Goal: Check status: Check status

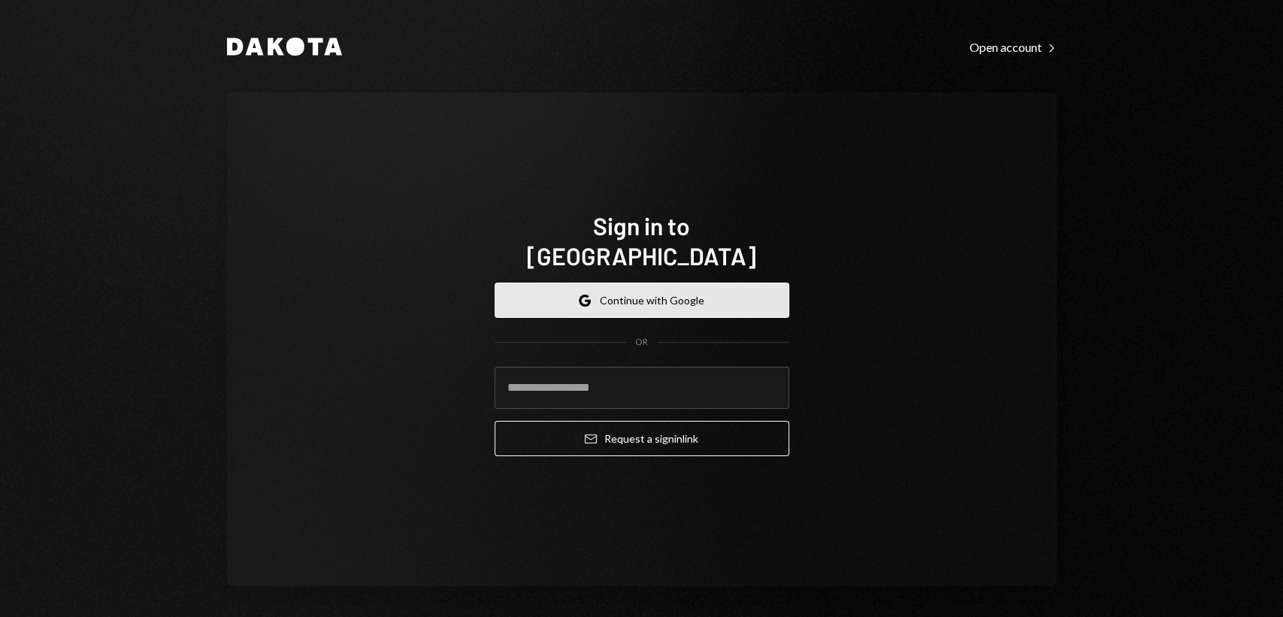
click at [691, 292] on button "Google Continue with Google" at bounding box center [642, 300] width 295 height 35
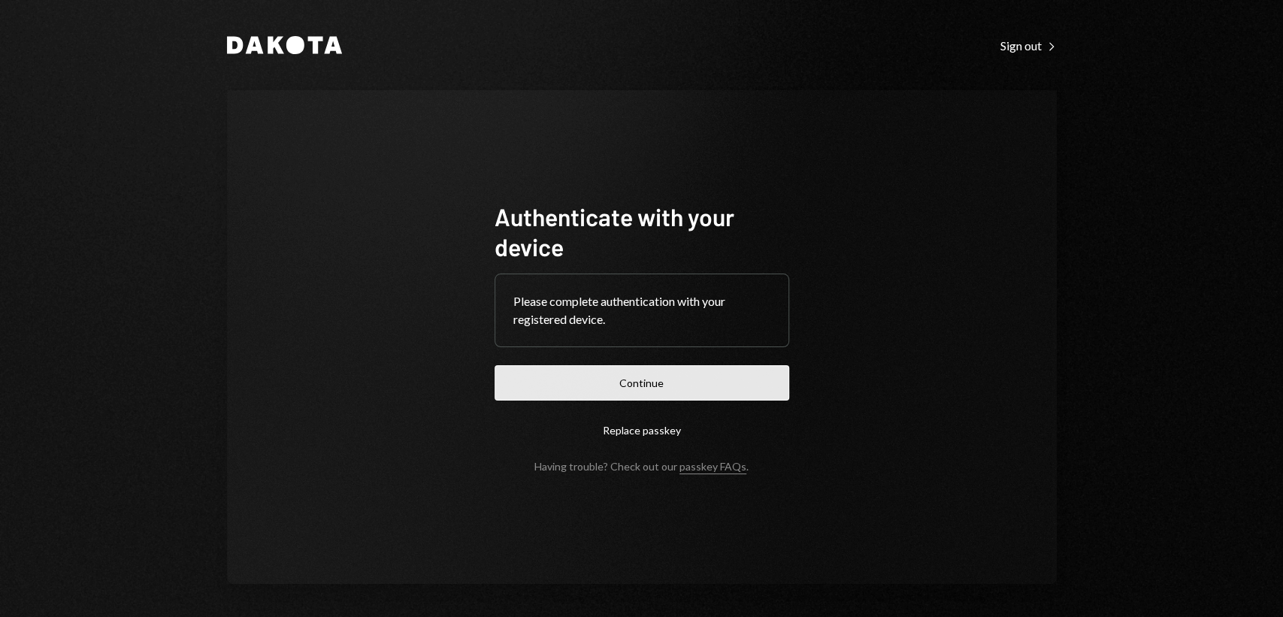
click at [686, 380] on button "Continue" at bounding box center [642, 382] width 295 height 35
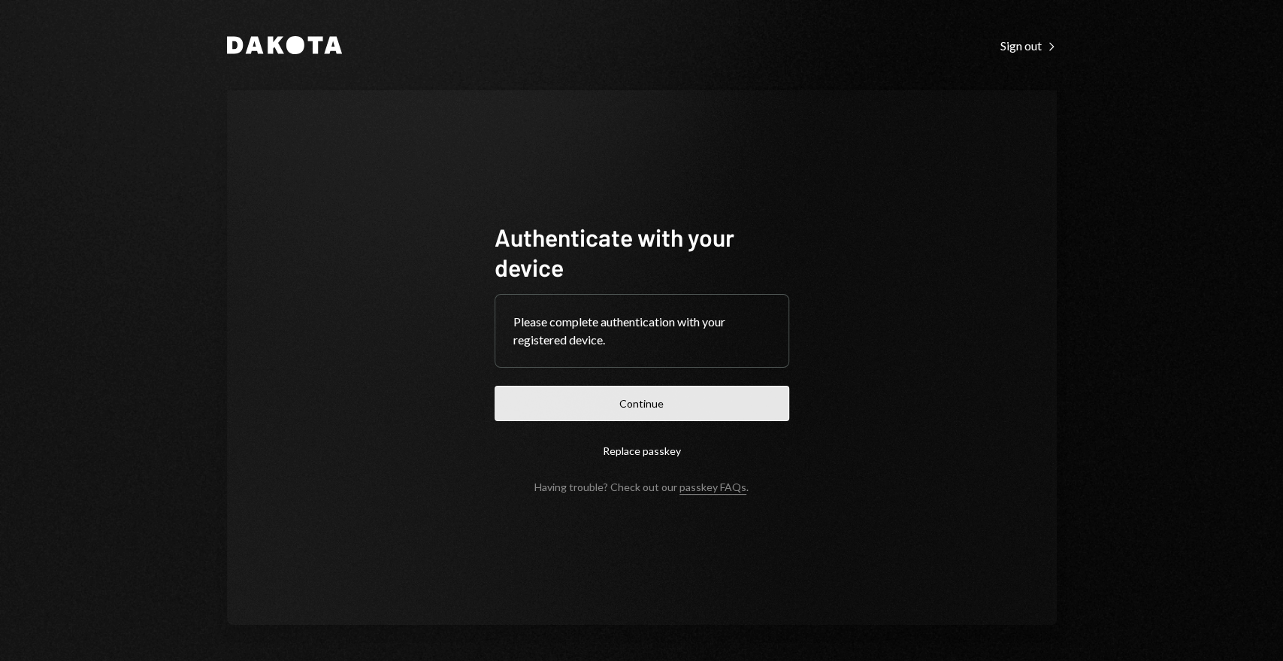
click at [651, 404] on button "Continue" at bounding box center [642, 403] width 295 height 35
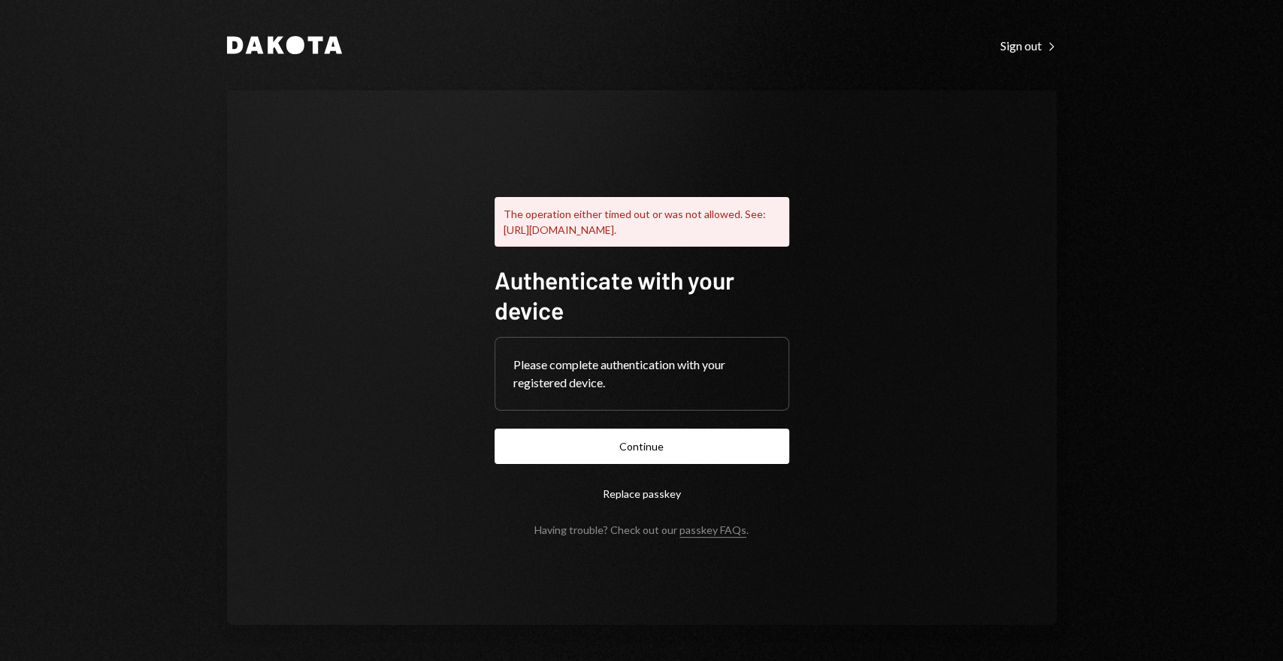
drag, startPoint x: 540, startPoint y: 83, endPoint x: 524, endPoint y: 128, distance: 47.8
click at [540, 83] on div "Dakota Sign out Right Caret The operation either timed out or was not allowed. …" at bounding box center [642, 330] width 902 height 661
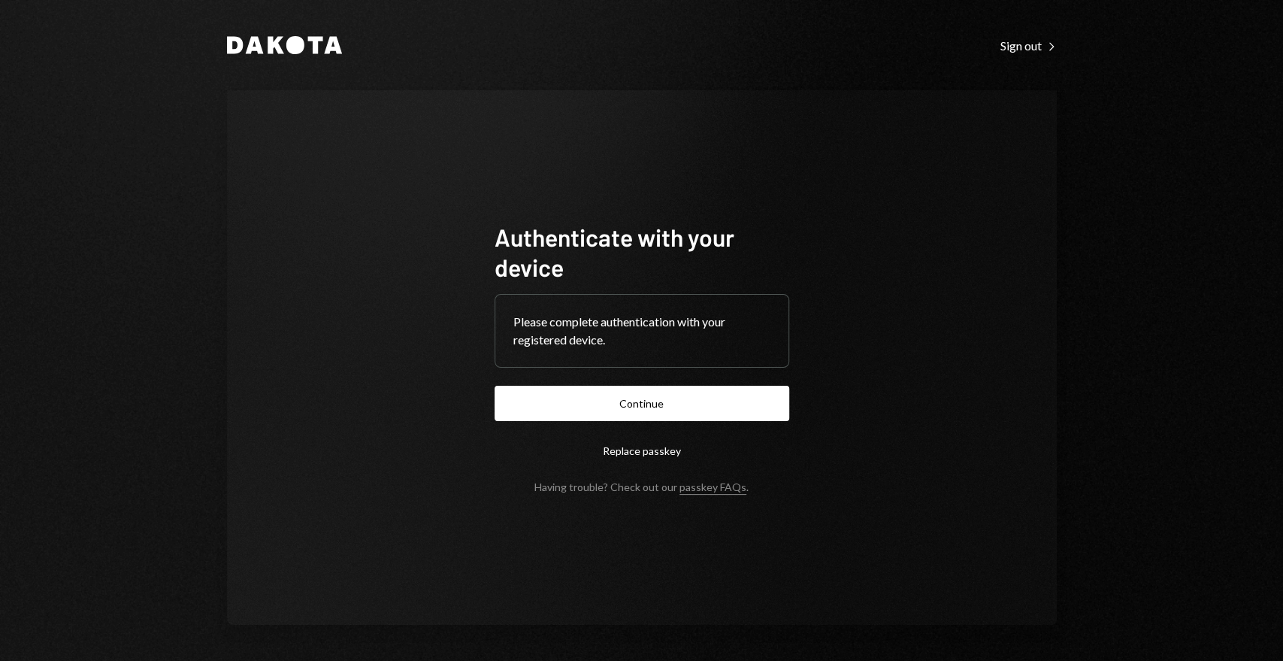
click at [604, 401] on button "Continue" at bounding box center [642, 403] width 295 height 35
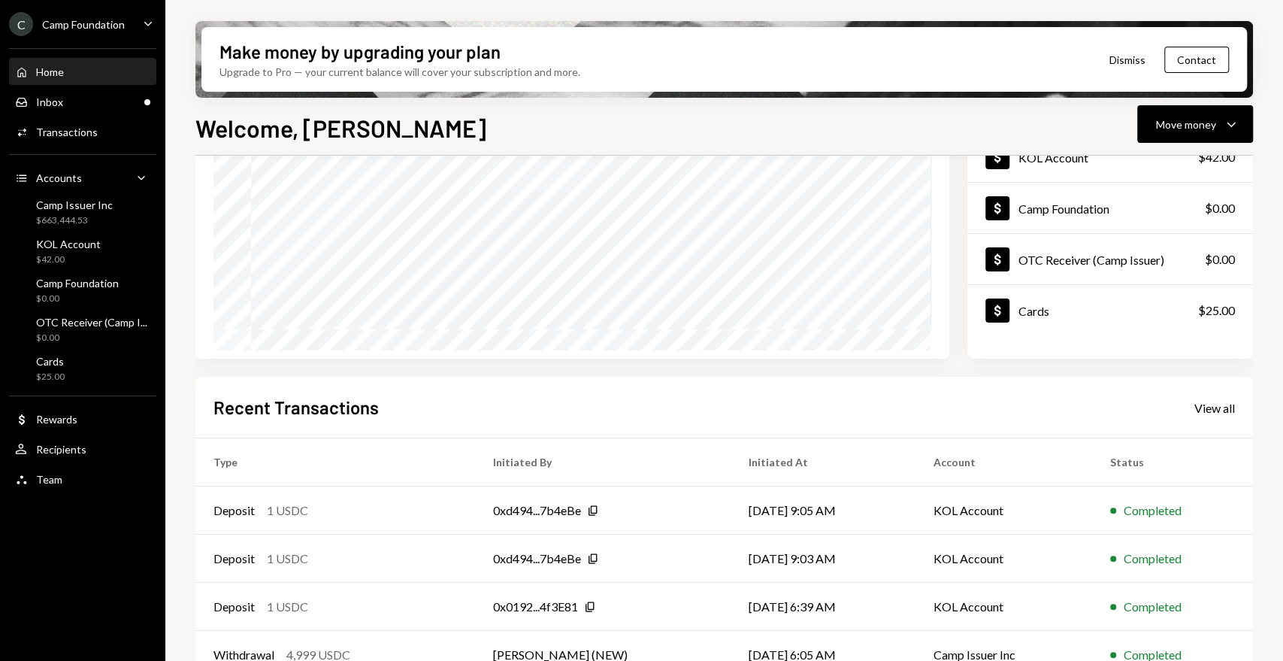
scroll to position [245, 0]
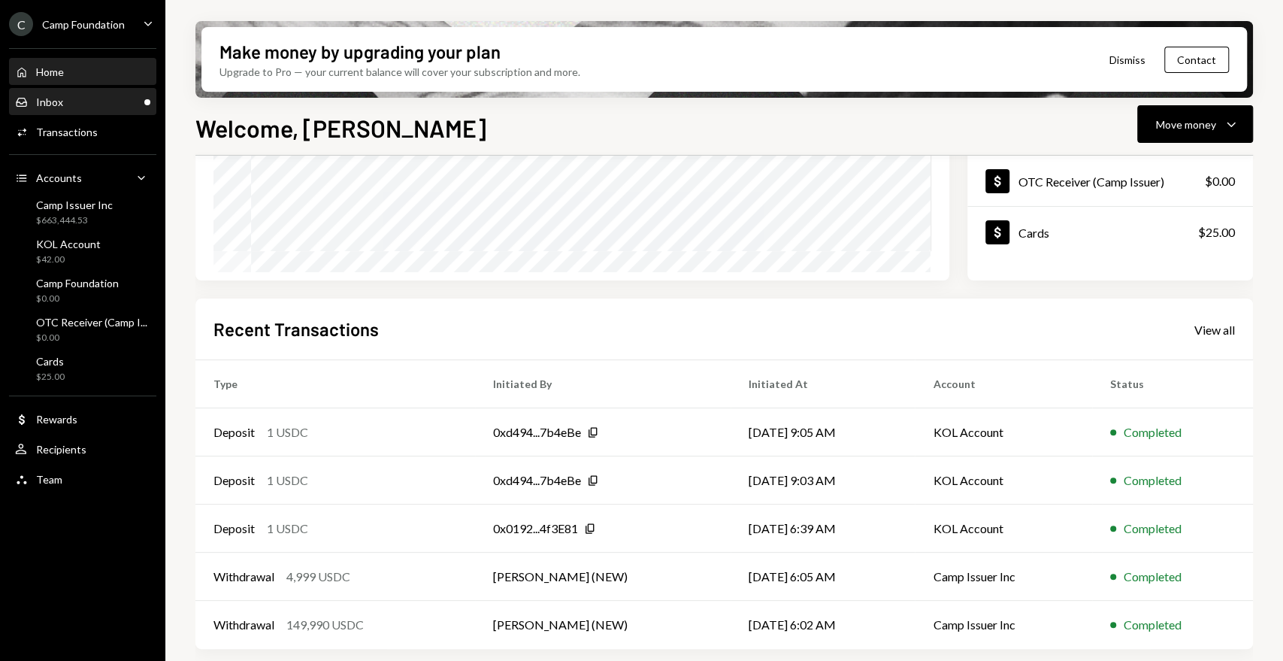
click at [119, 94] on div "Inbox Inbox" at bounding box center [82, 102] width 135 height 26
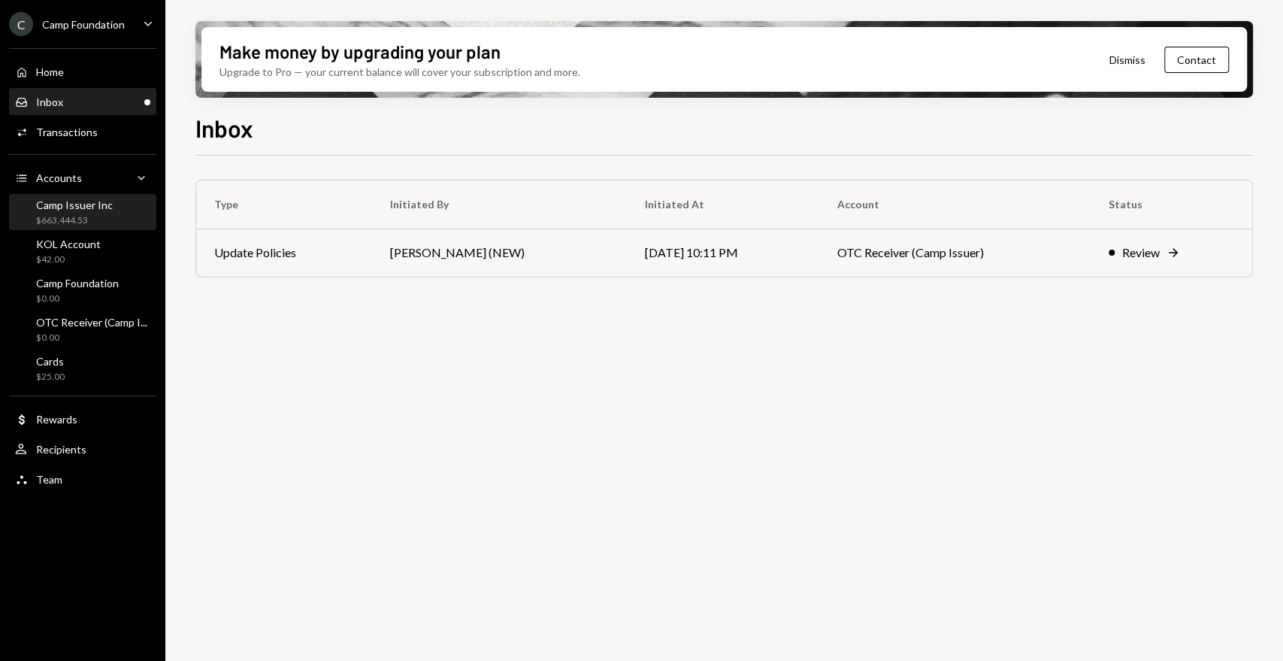
click at [65, 210] on div "Camp Issuer Inc" at bounding box center [74, 204] width 77 height 13
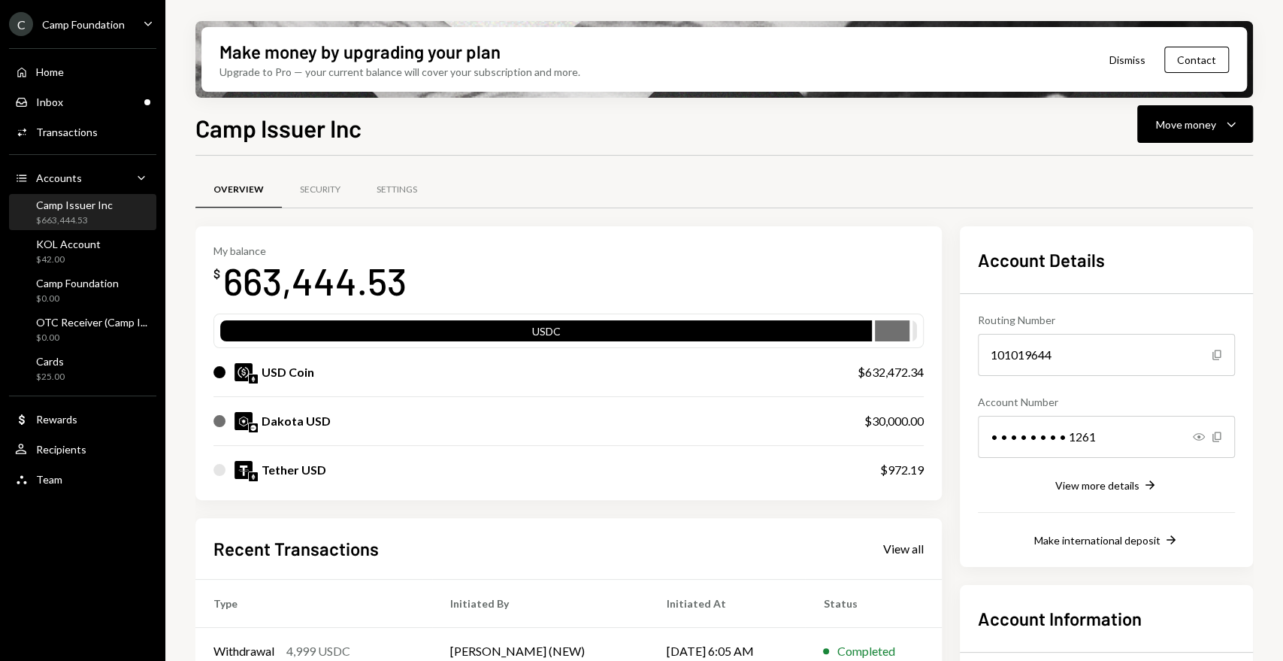
click at [632, 169] on div "Overview Security Settings My balance $ 663,444.53 USDC USD Coin $632,472.34 Da…" at bounding box center [724, 527] width 1058 height 742
click at [89, 250] on div "KOL Account $42.00" at bounding box center [68, 252] width 65 height 29
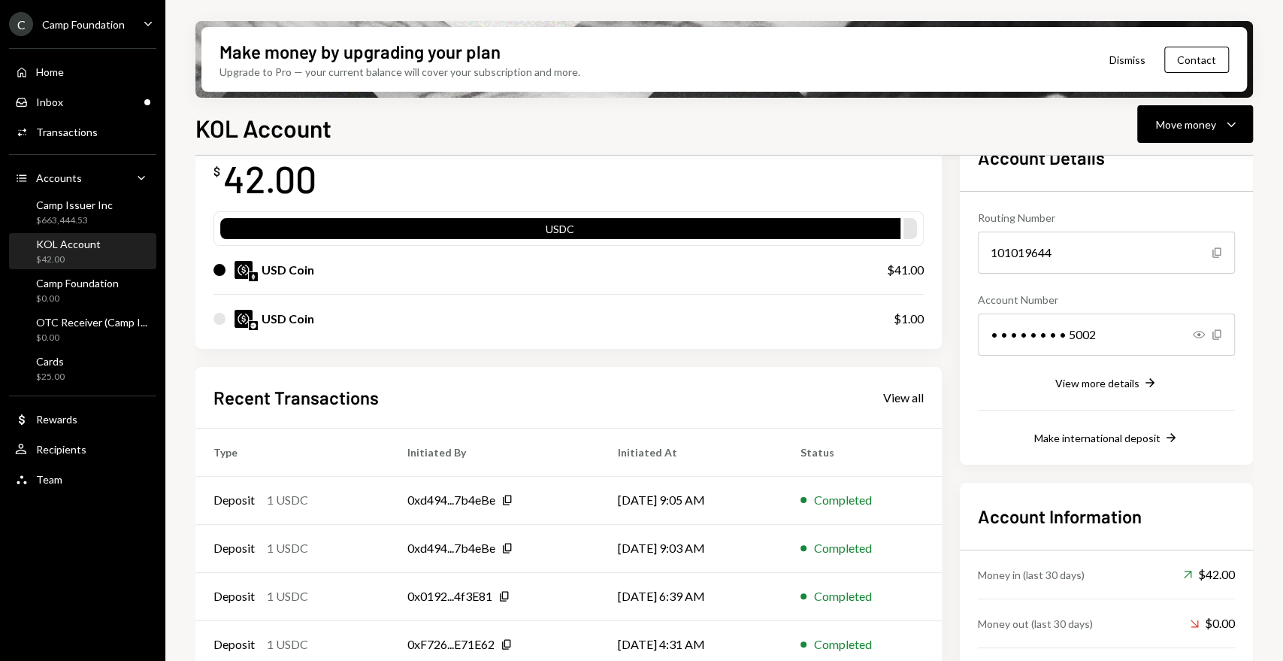
scroll to position [170, 0]
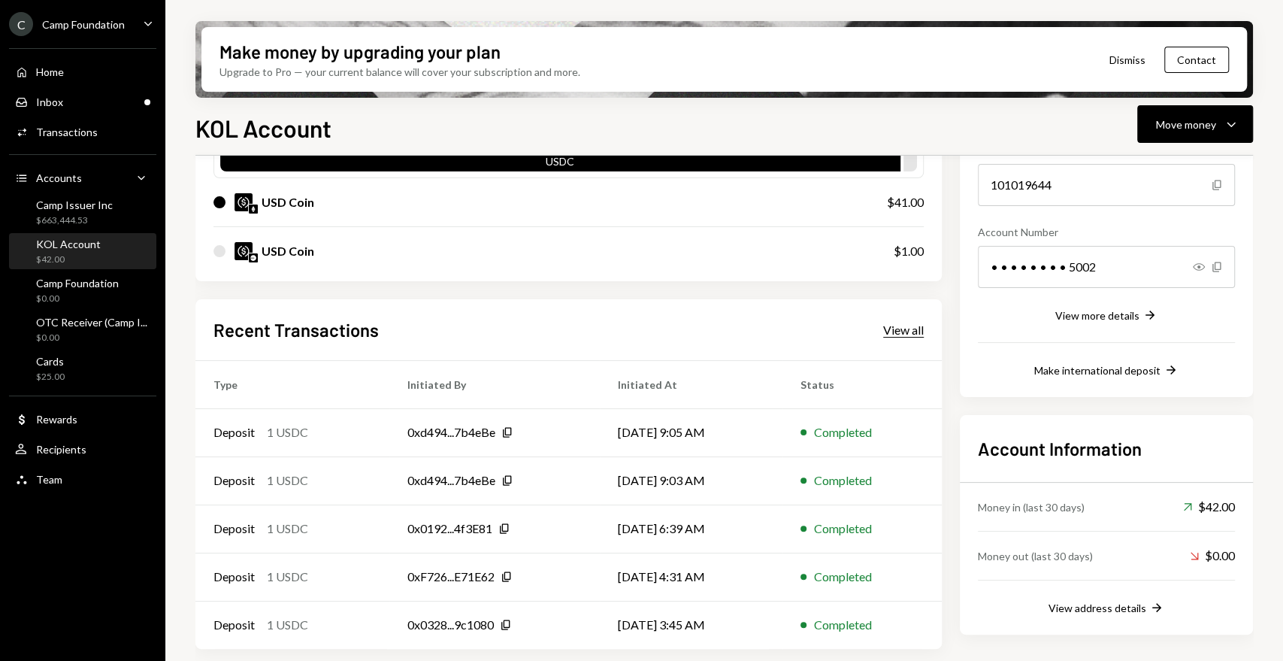
click at [911, 326] on div "View all" at bounding box center [903, 329] width 41 height 15
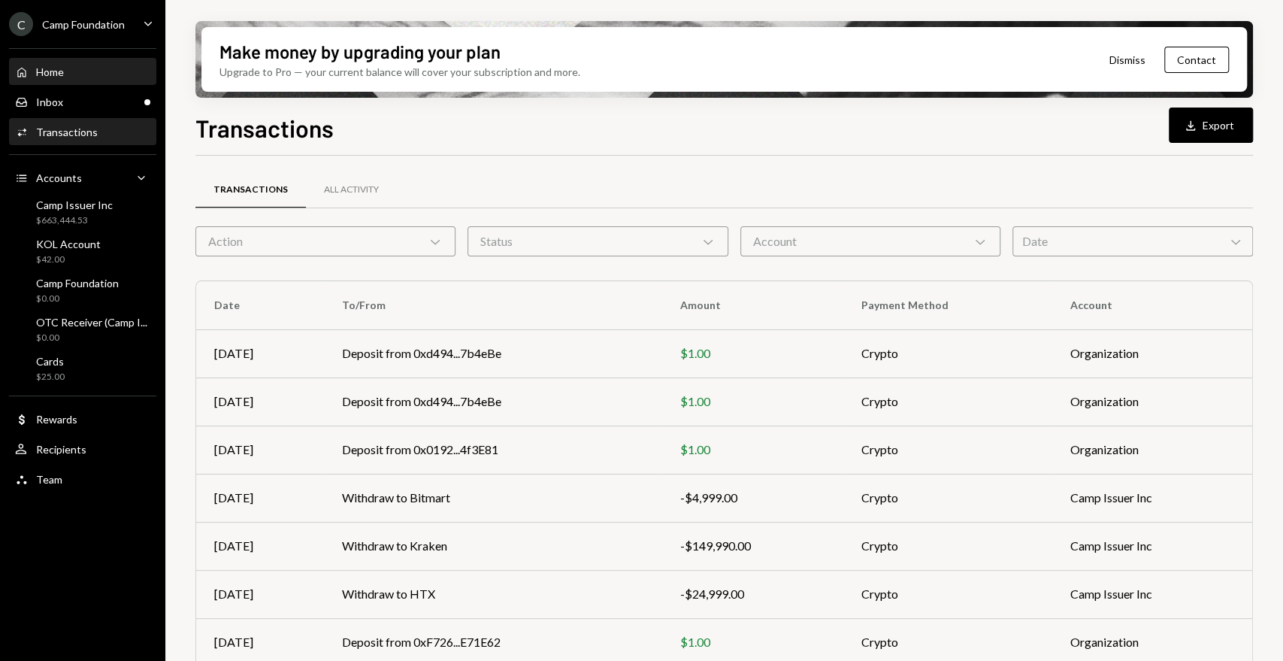
click at [84, 82] on div "Home Home" at bounding box center [82, 72] width 135 height 26
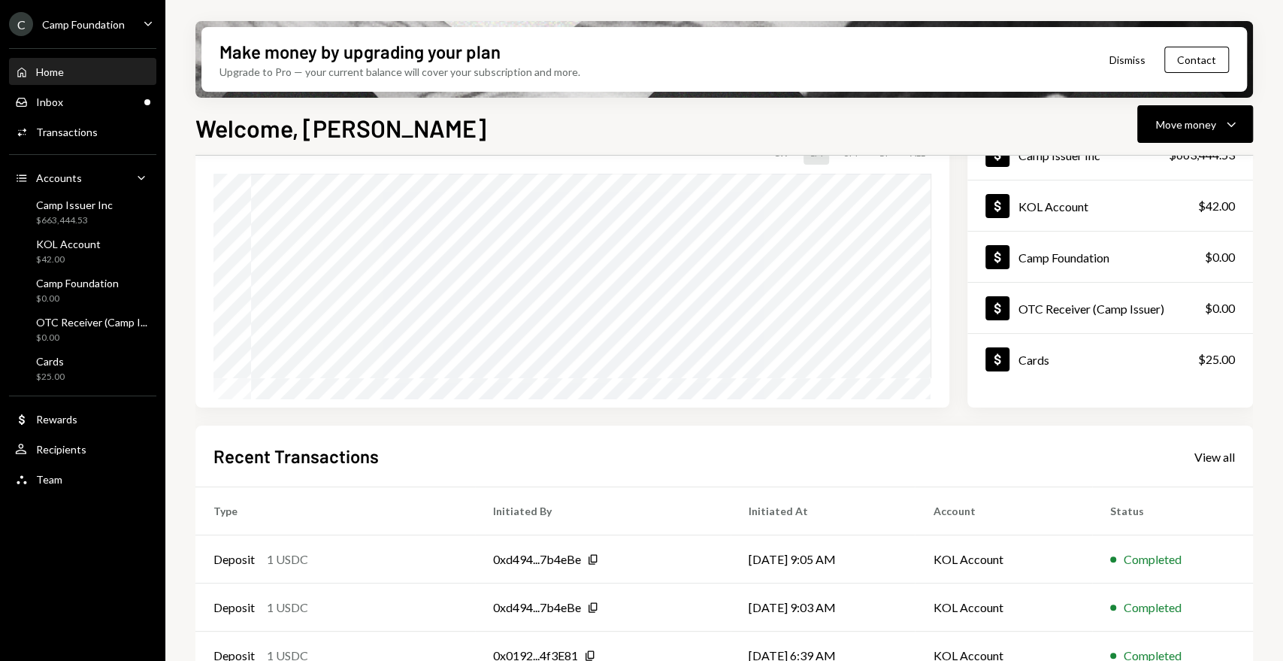
scroll to position [245, 0]
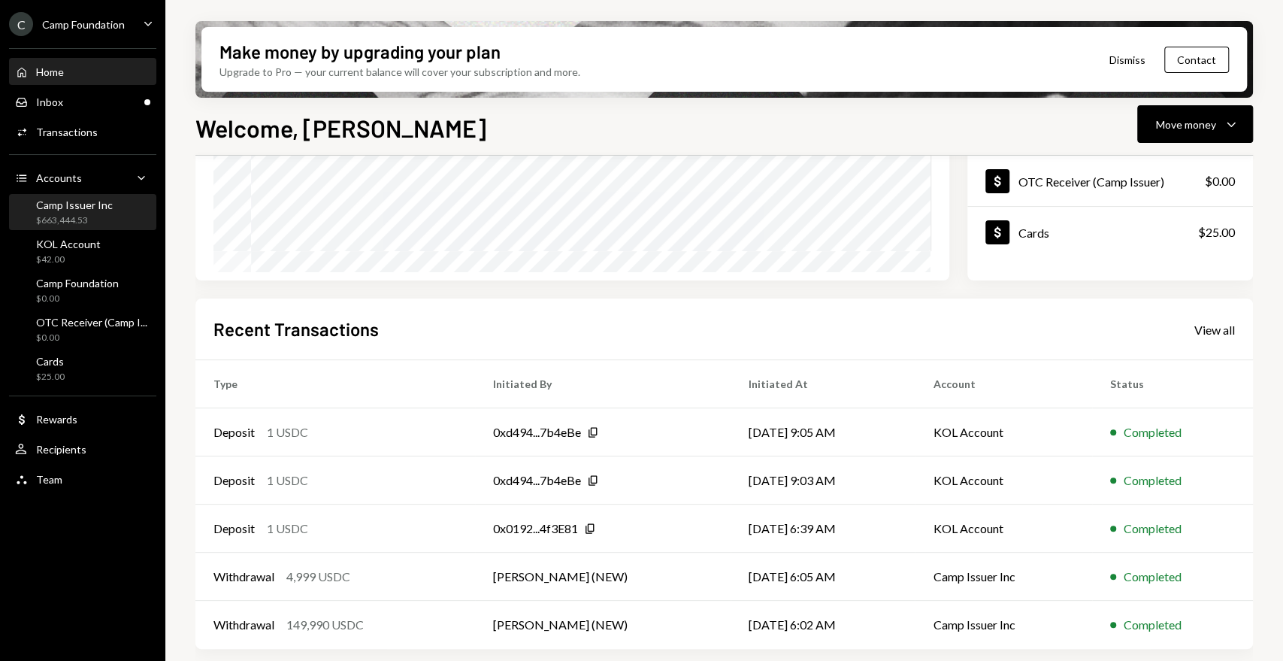
click at [77, 206] on div "Camp Issuer Inc" at bounding box center [74, 204] width 77 height 13
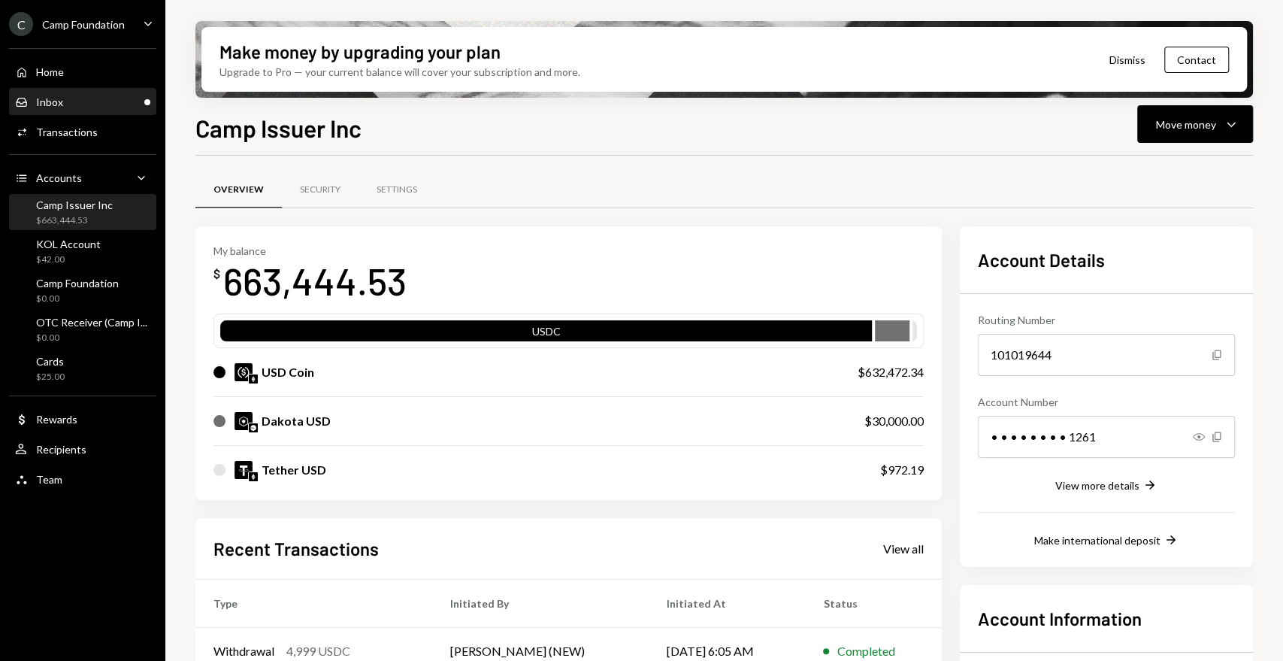
click at [66, 103] on div "Inbox Inbox" at bounding box center [82, 102] width 135 height 14
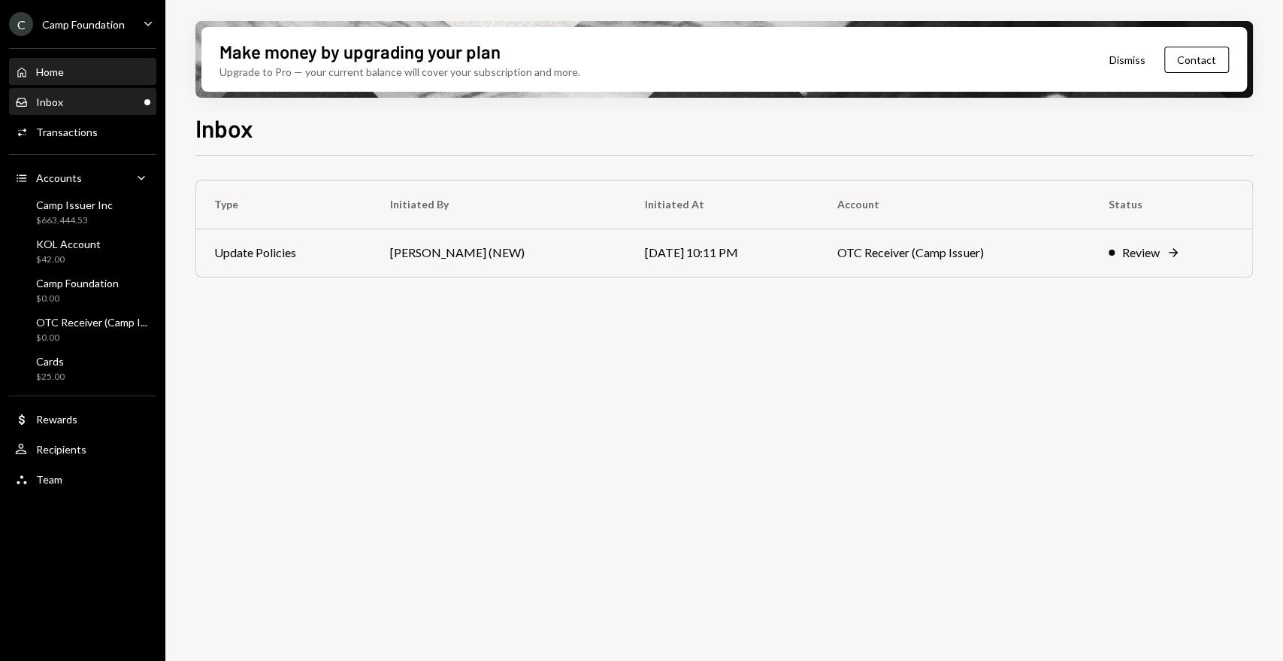
click at [74, 65] on div "Home Home" at bounding box center [82, 72] width 135 height 14
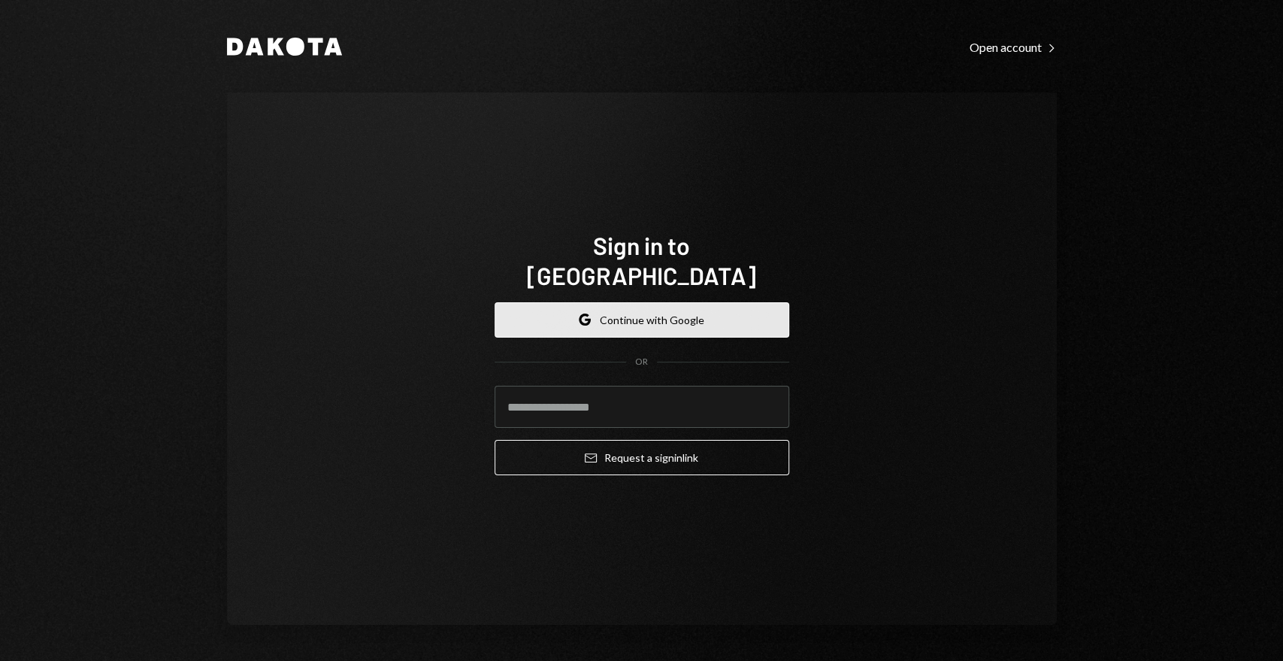
click at [637, 302] on button "Google Continue with Google" at bounding box center [642, 319] width 295 height 35
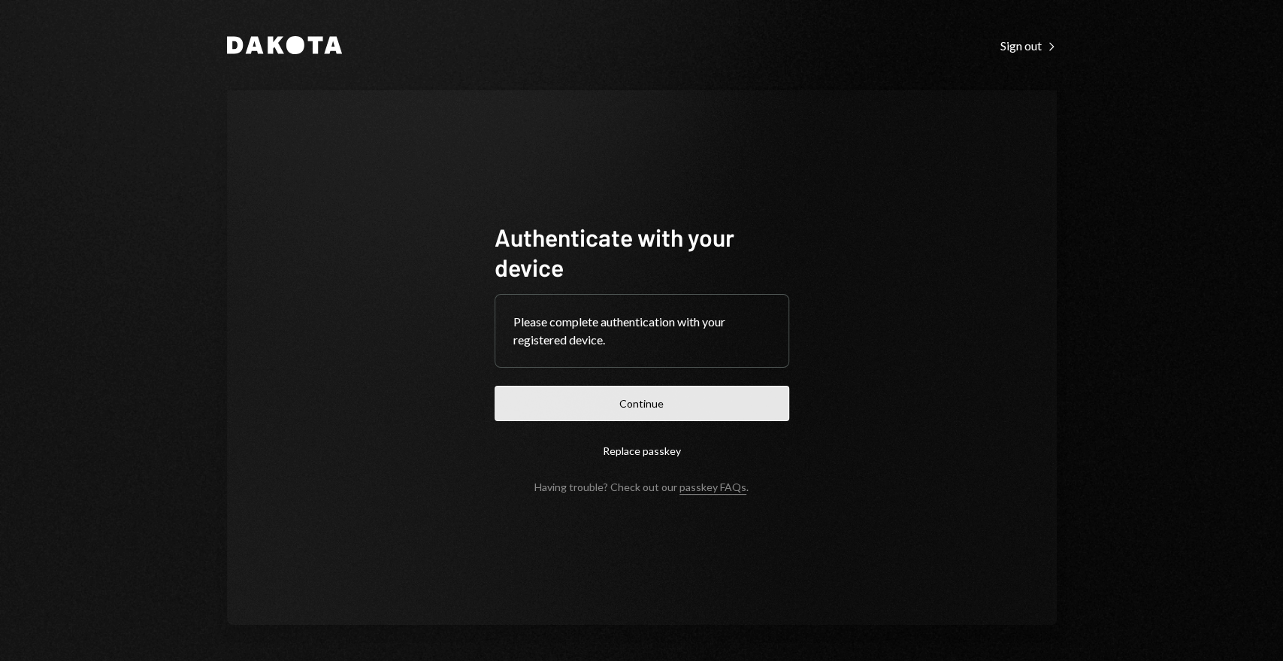
click at [660, 407] on button "Continue" at bounding box center [642, 403] width 295 height 35
click at [751, 401] on button "Continue" at bounding box center [642, 403] width 295 height 35
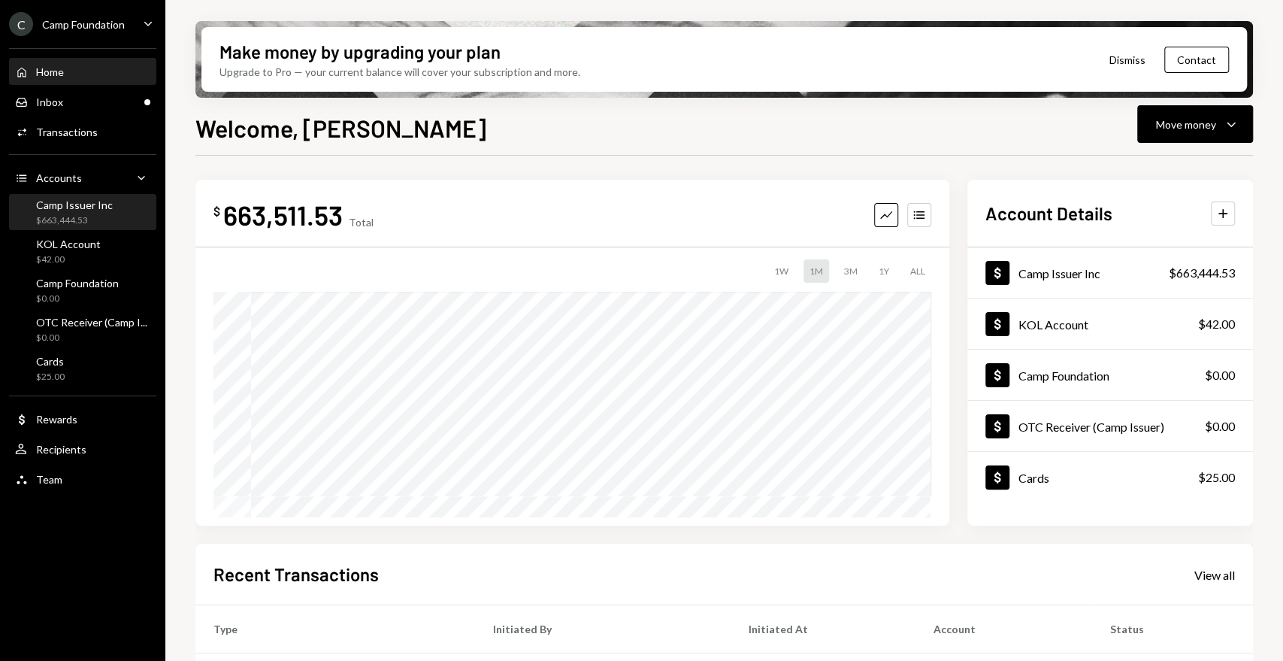
click at [91, 204] on div "Camp Issuer Inc" at bounding box center [74, 204] width 77 height 13
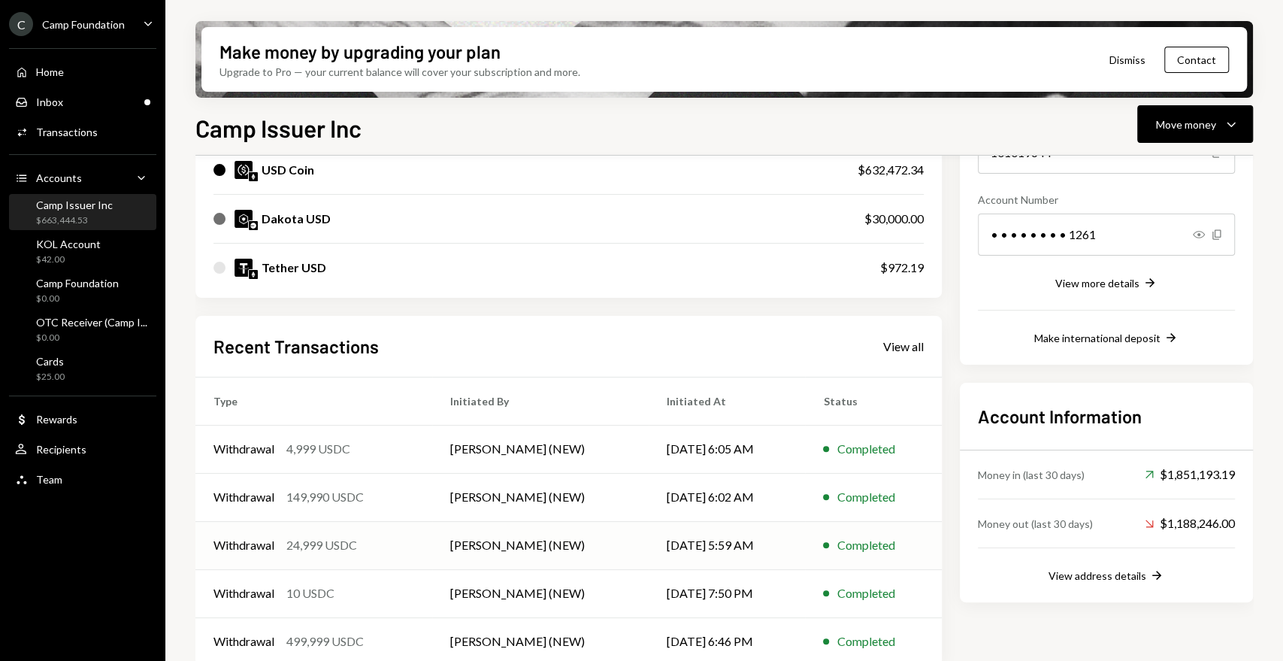
scroll to position [219, 0]
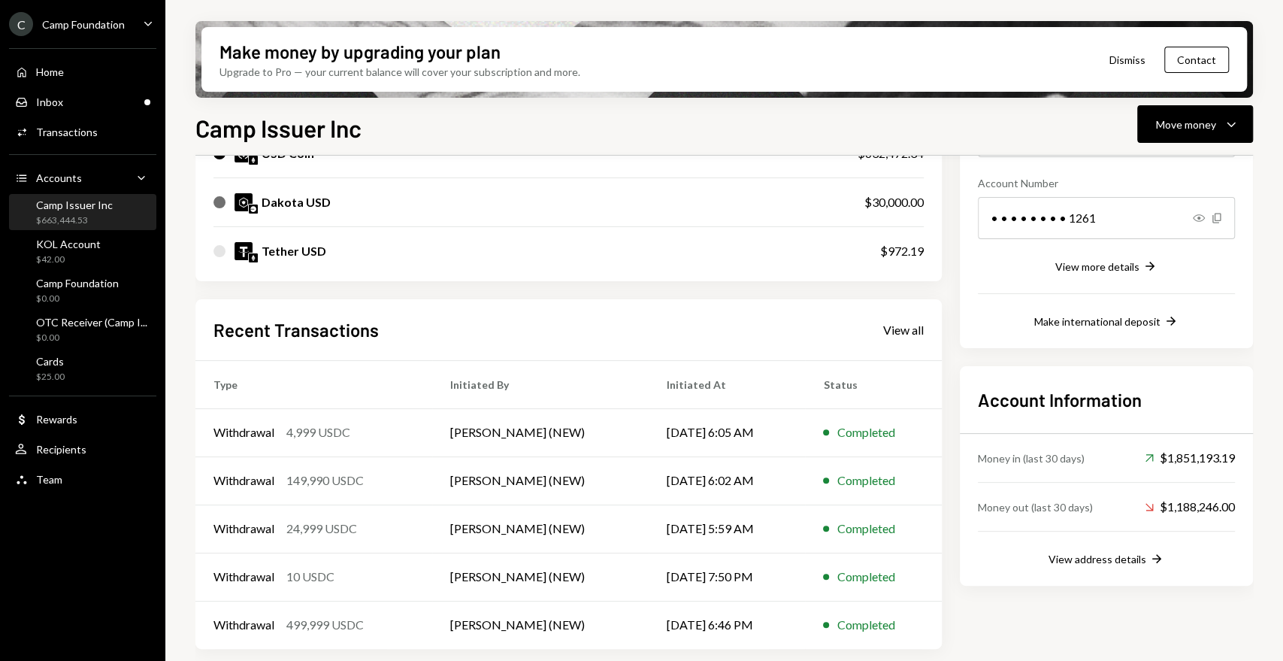
click at [1036, 624] on div "Account Details Routing Number 101019644 Copy Account Number • • • • • • • • 12…" at bounding box center [1106, 328] width 293 height 641
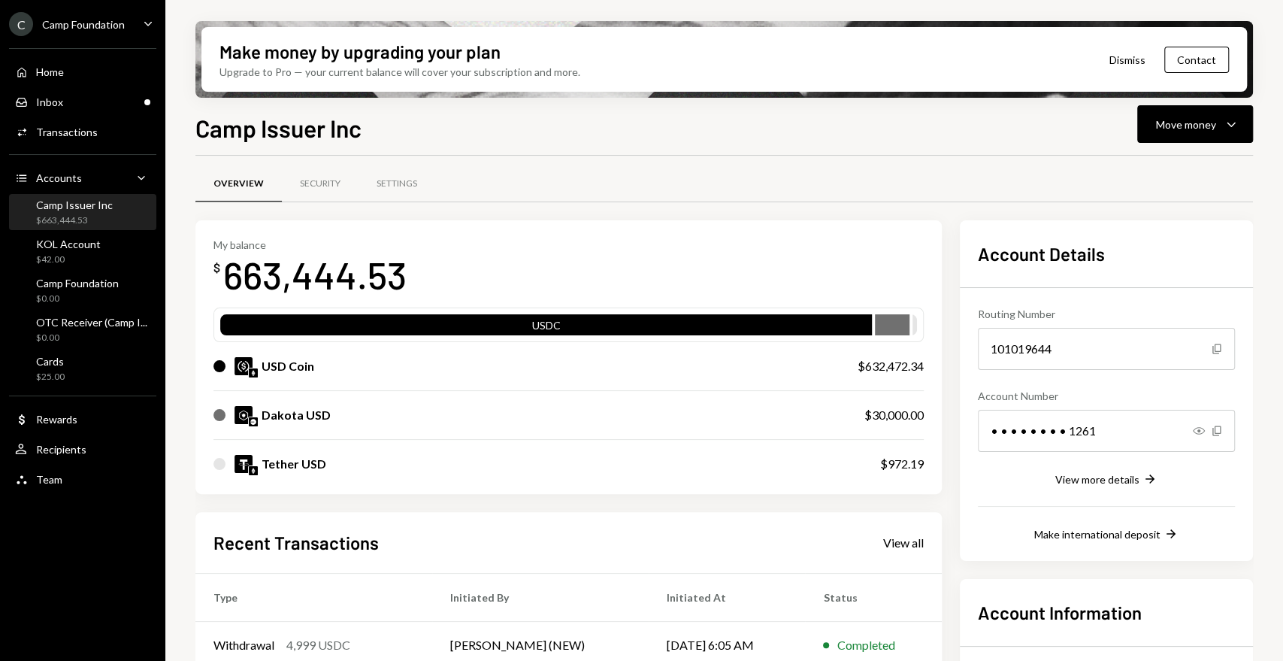
scroll to position [0, 0]
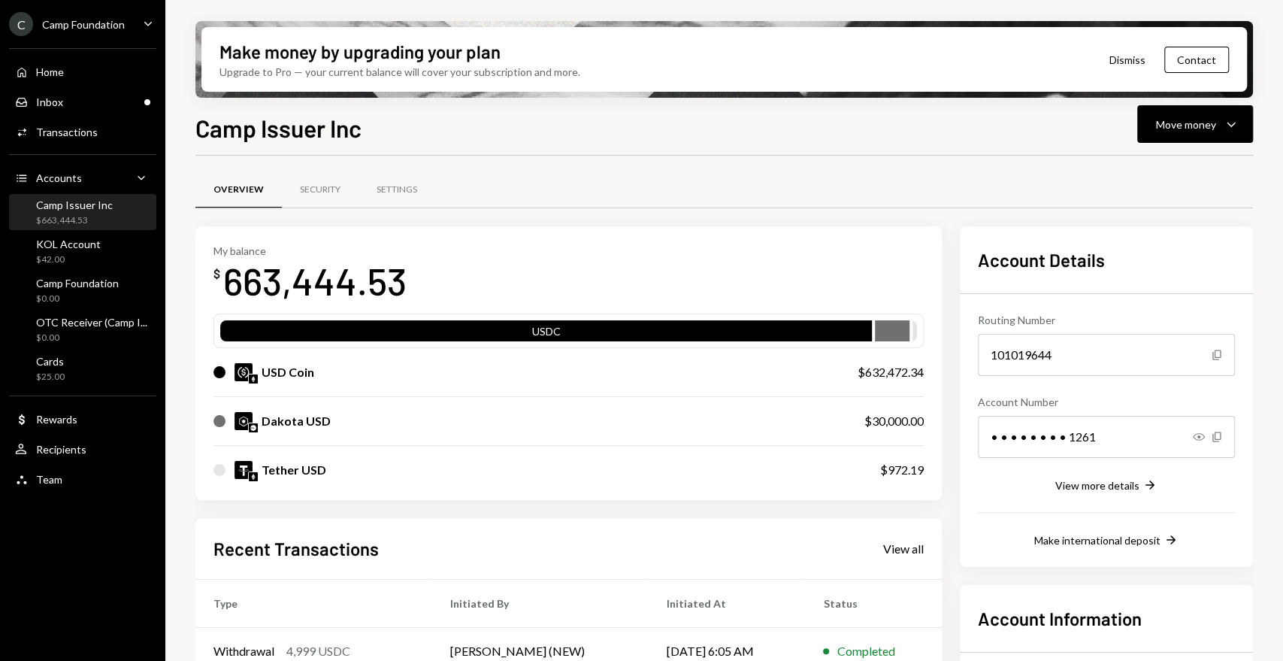
click at [76, 208] on div "Camp Issuer Inc" at bounding box center [74, 204] width 77 height 13
drag, startPoint x: 401, startPoint y: 283, endPoint x: 228, endPoint y: 287, distance: 173.7
click at [228, 287] on div "663,444.53" at bounding box center [314, 280] width 183 height 47
click at [589, 152] on div "Camp Issuer Inc Move money Caret Down Overview Security Settings My balance $ 6…" at bounding box center [724, 430] width 1058 height 640
drag, startPoint x: 397, startPoint y: 289, endPoint x: 227, endPoint y: 291, distance: 169.9
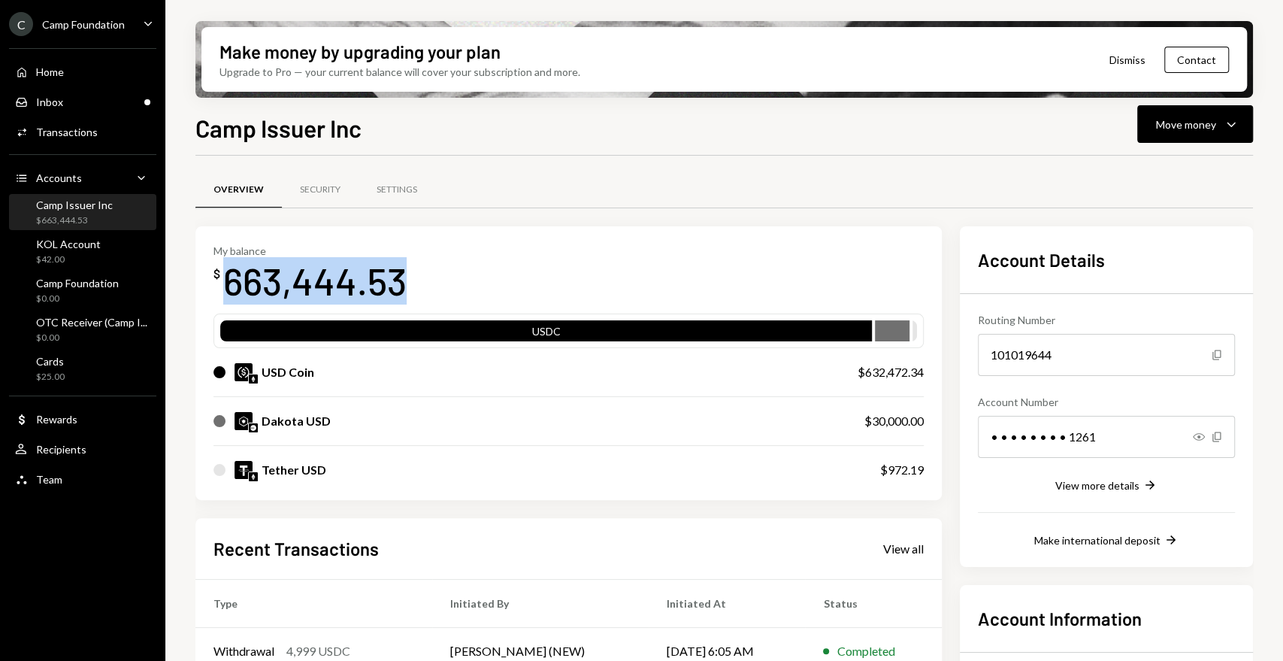
click at [227, 291] on div "663,444.53" at bounding box center [314, 280] width 183 height 47
click at [80, 131] on div "Transactions" at bounding box center [67, 132] width 62 height 13
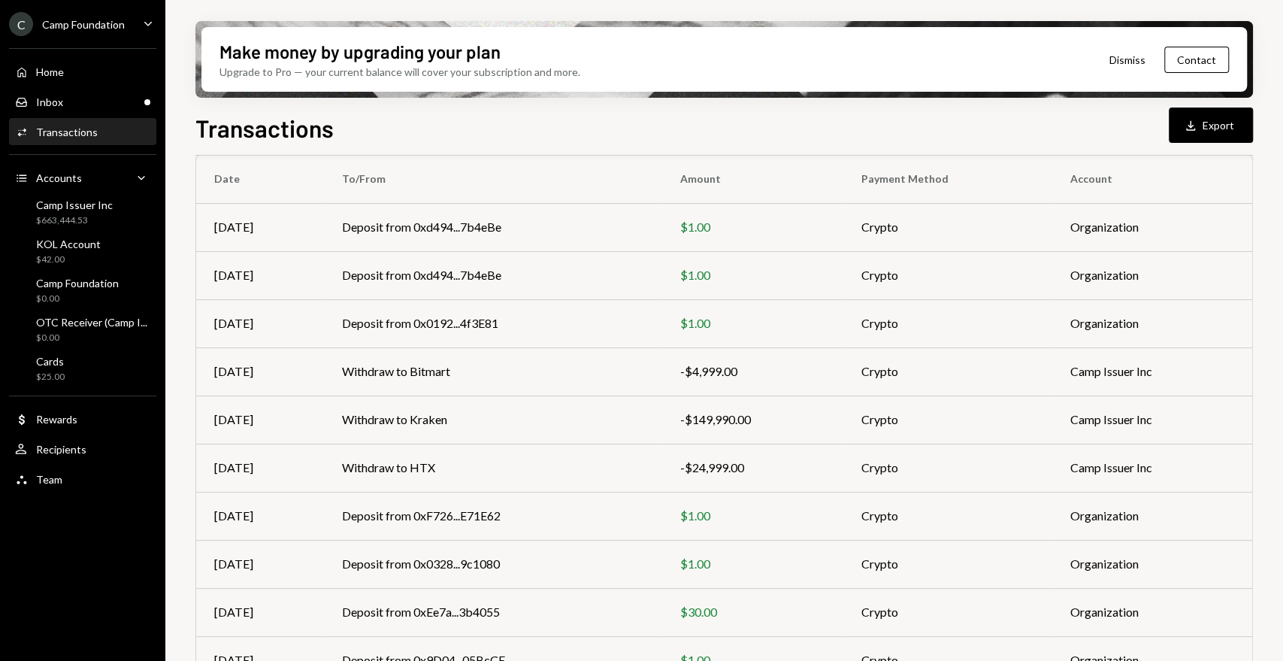
scroll to position [195, 0]
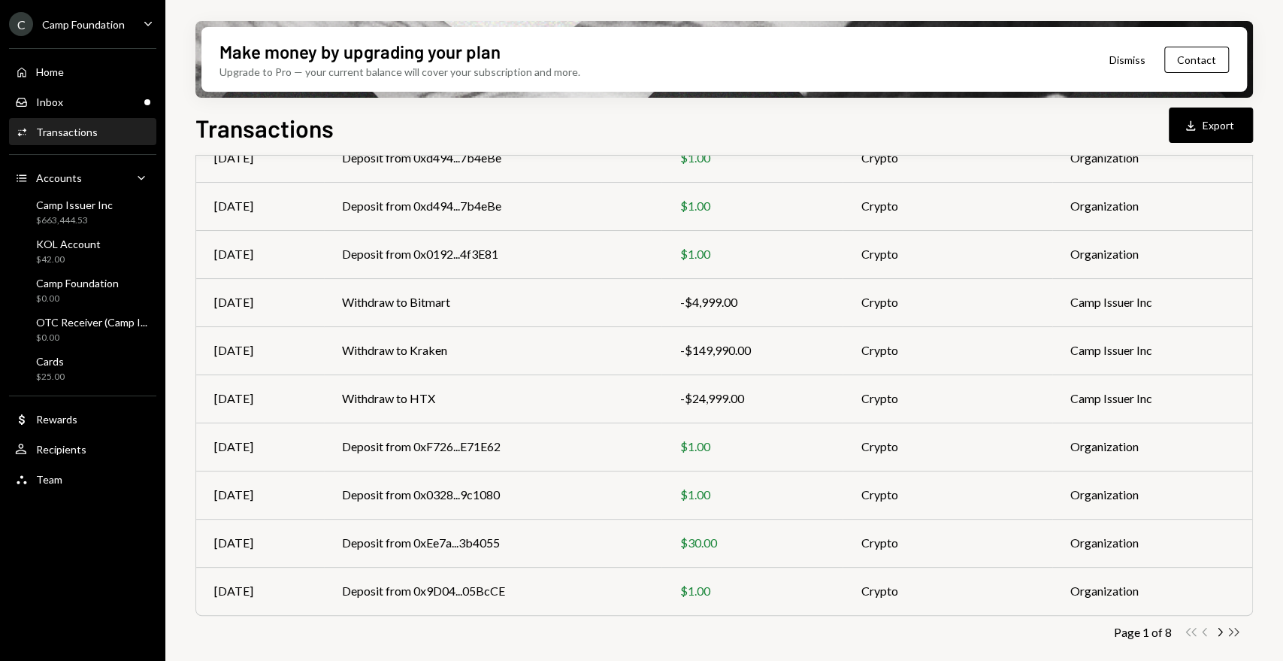
click at [1226, 631] on div "Double Arrow Left Chevron Left Chevron Right Double Arrow Right" at bounding box center [1212, 632] width 57 height 14
click at [1218, 631] on icon "Chevron Right" at bounding box center [1219, 632] width 14 height 14
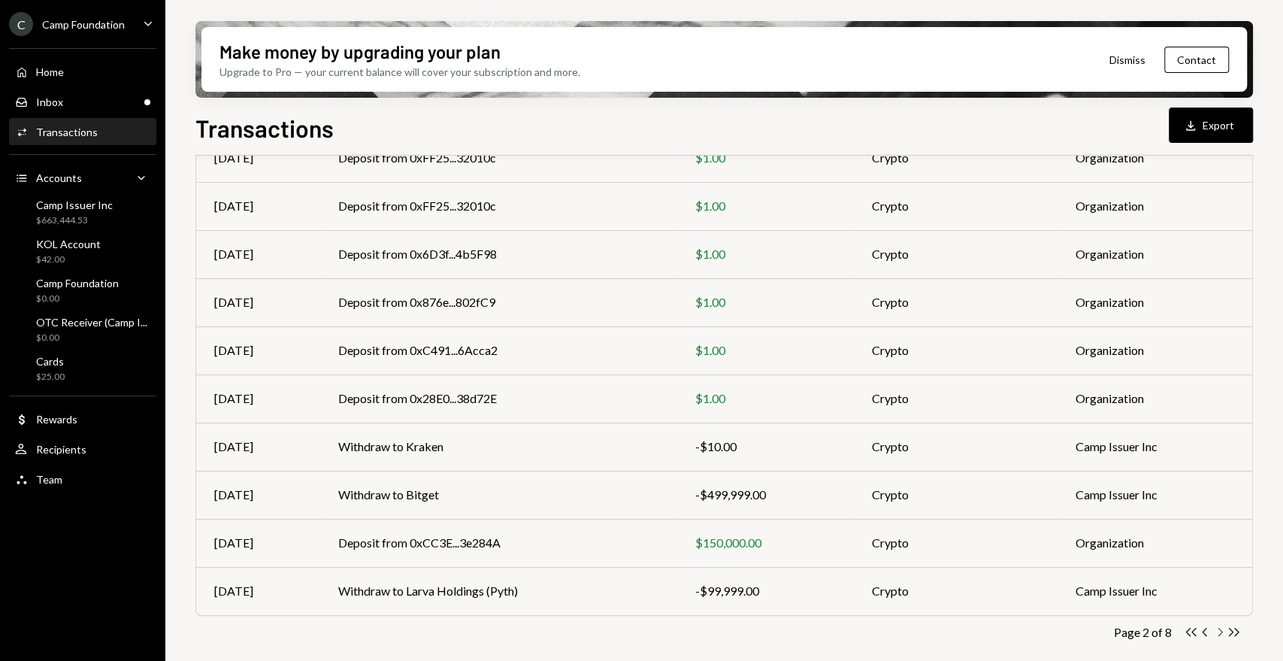
click at [1216, 629] on icon "Chevron Right" at bounding box center [1219, 632] width 14 height 14
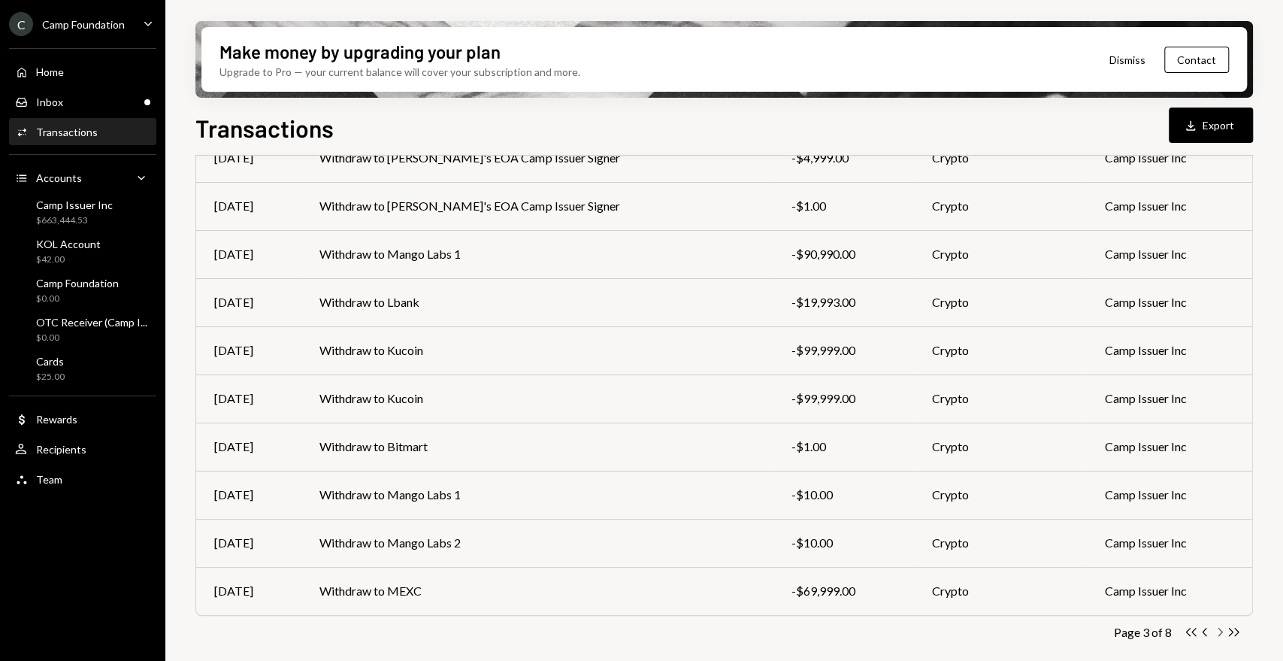
click at [1221, 631] on icon "Chevron Right" at bounding box center [1219, 632] width 14 height 14
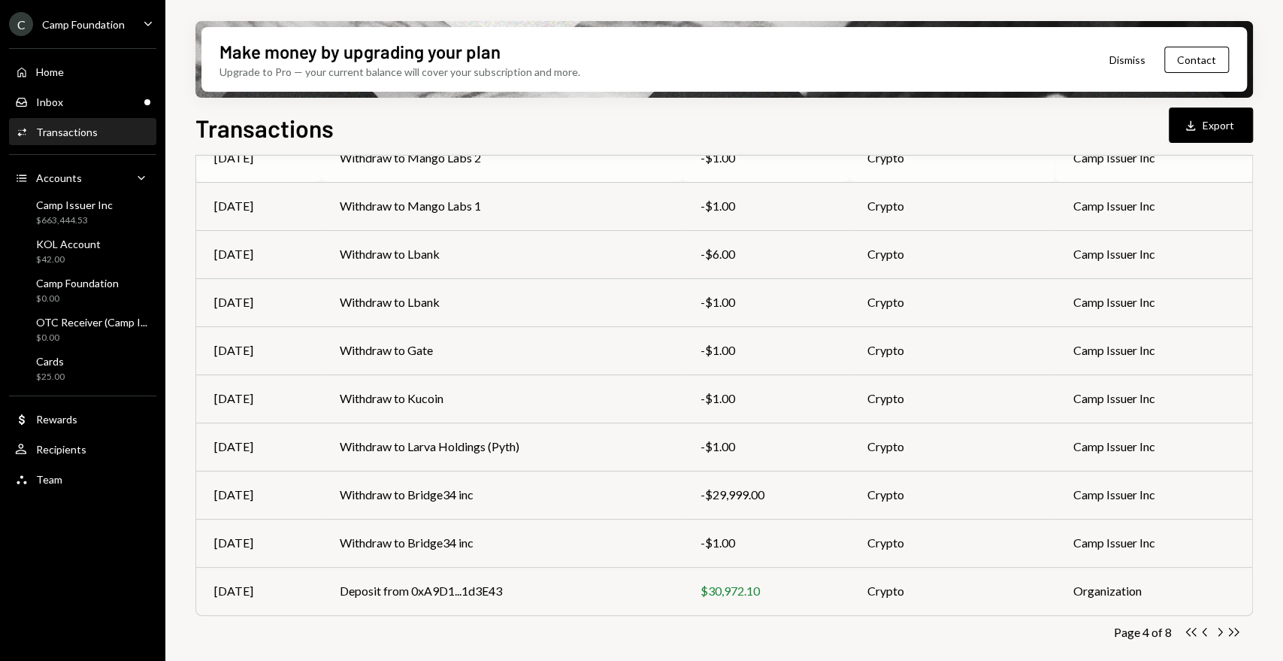
scroll to position [0, 0]
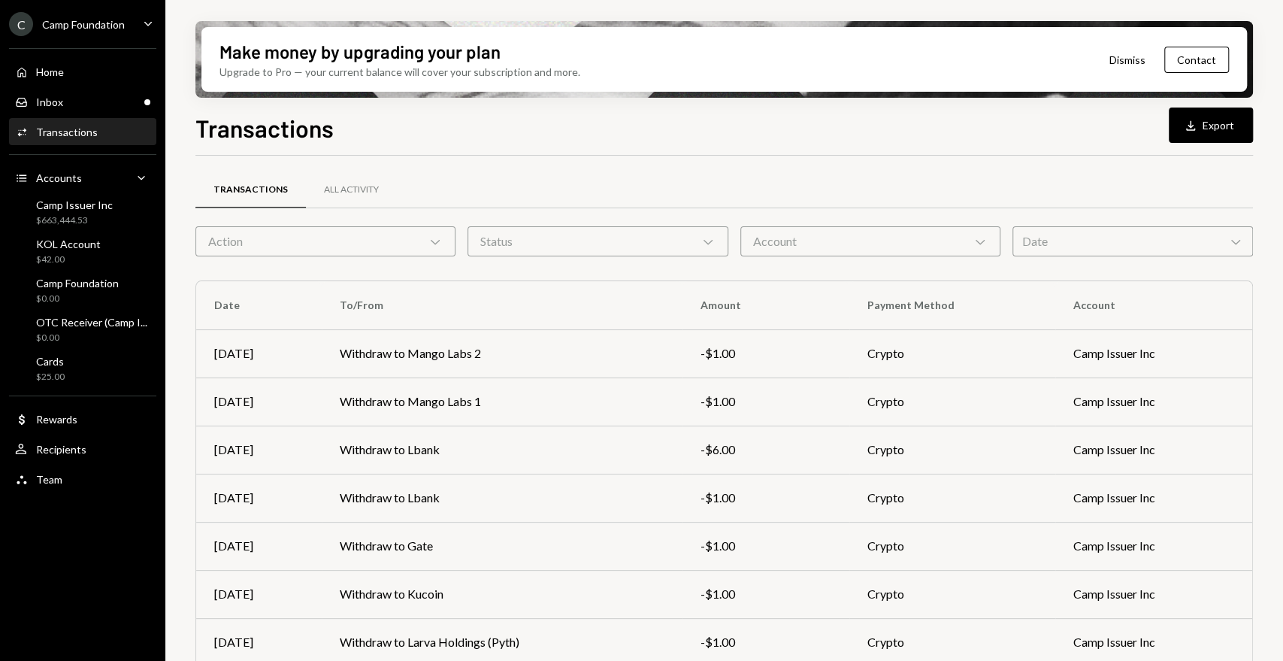
click at [443, 235] on div "Action Chevron Down" at bounding box center [325, 241] width 260 height 30
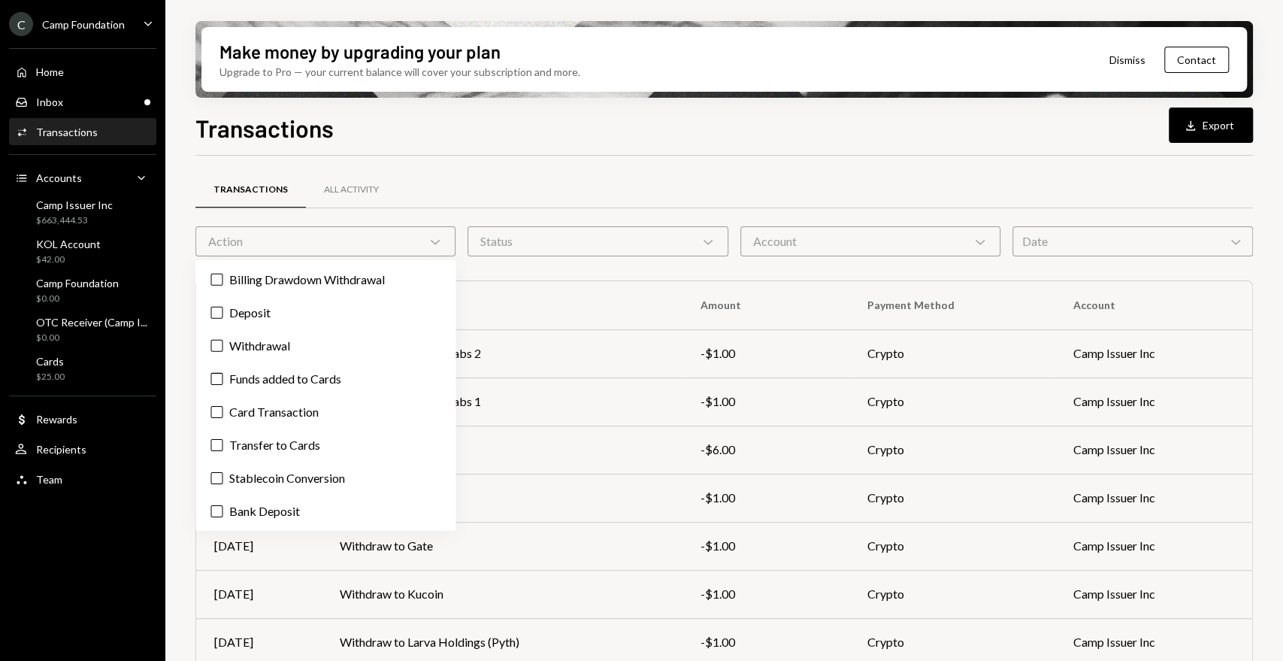
click at [544, 242] on div "Status Chevron Down" at bounding box center [598, 241] width 260 height 30
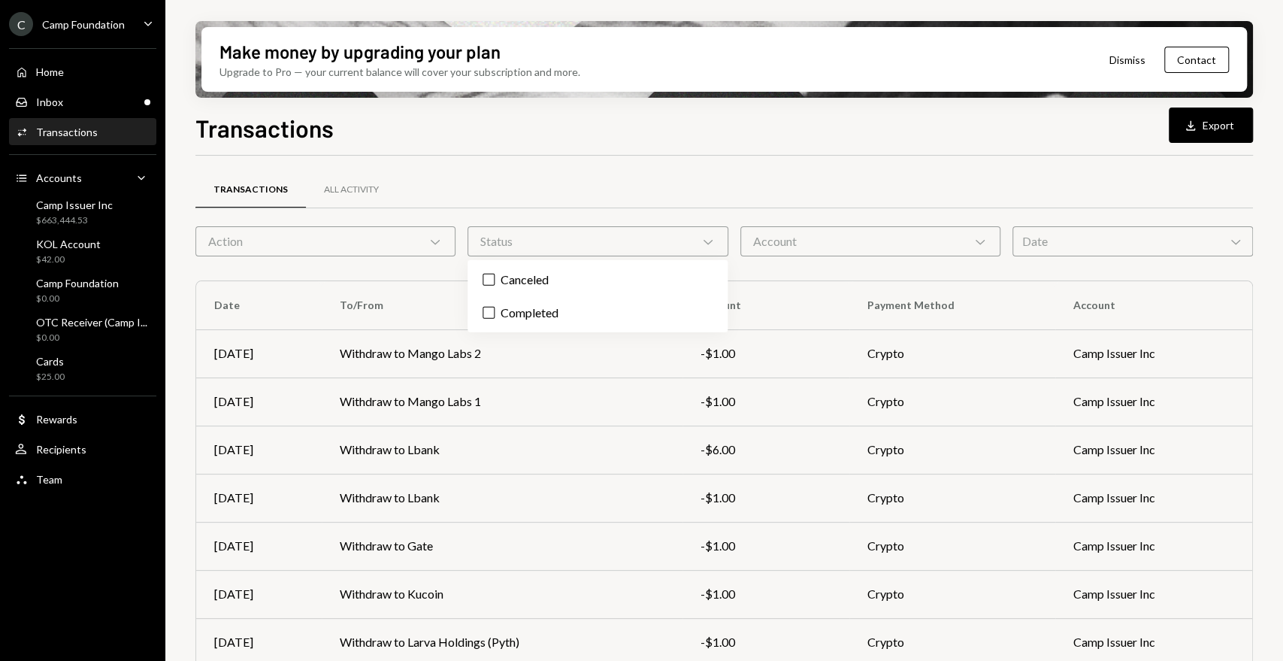
click at [355, 244] on div "Action Chevron Down" at bounding box center [325, 241] width 260 height 30
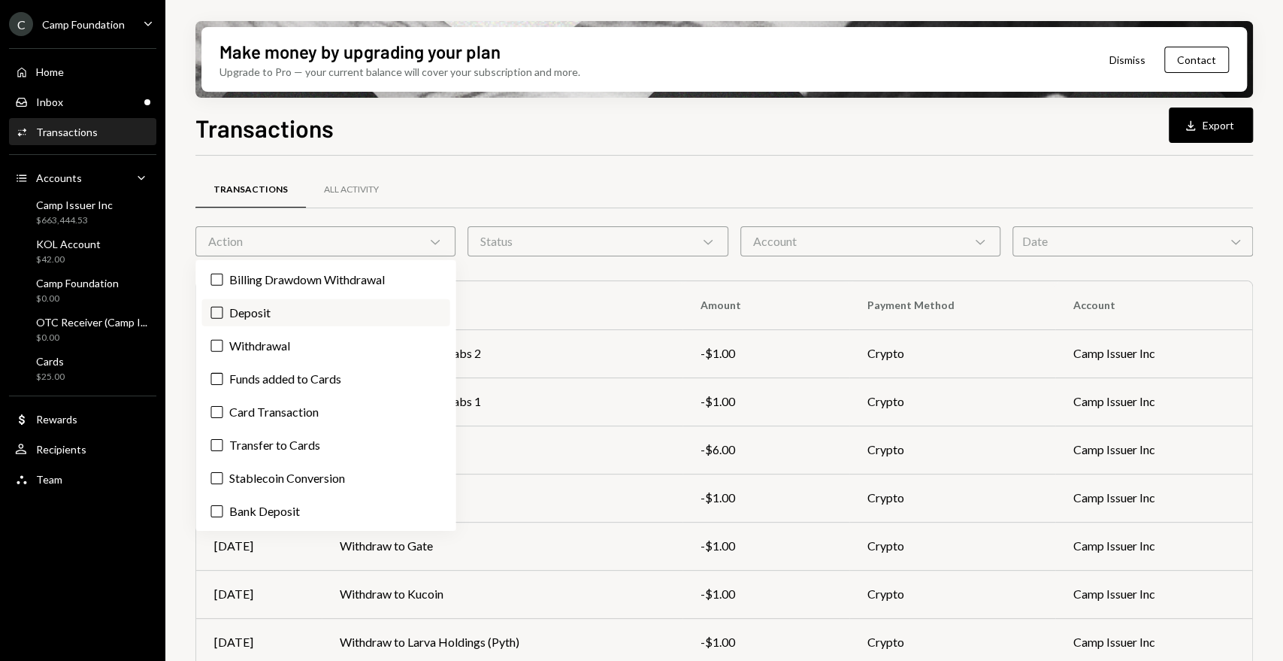
click at [308, 308] on label "Deposit" at bounding box center [325, 312] width 248 height 27
click at [222, 308] on button "Deposit" at bounding box center [216, 313] width 12 height 12
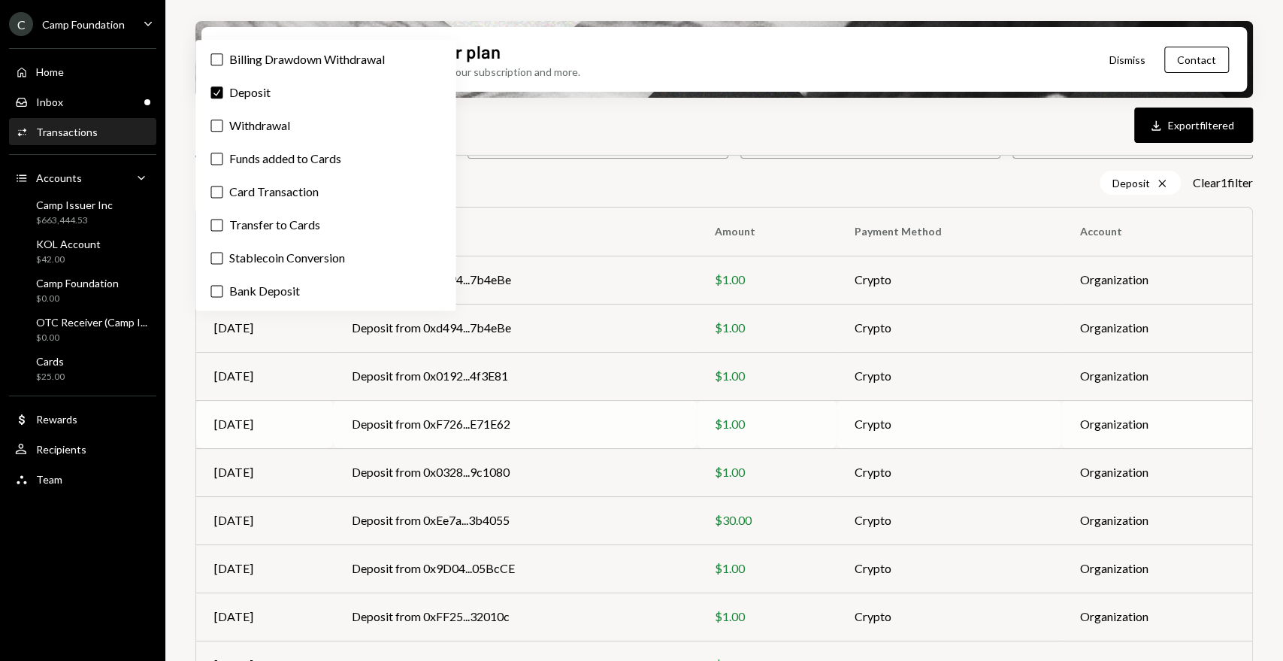
scroll to position [219, 0]
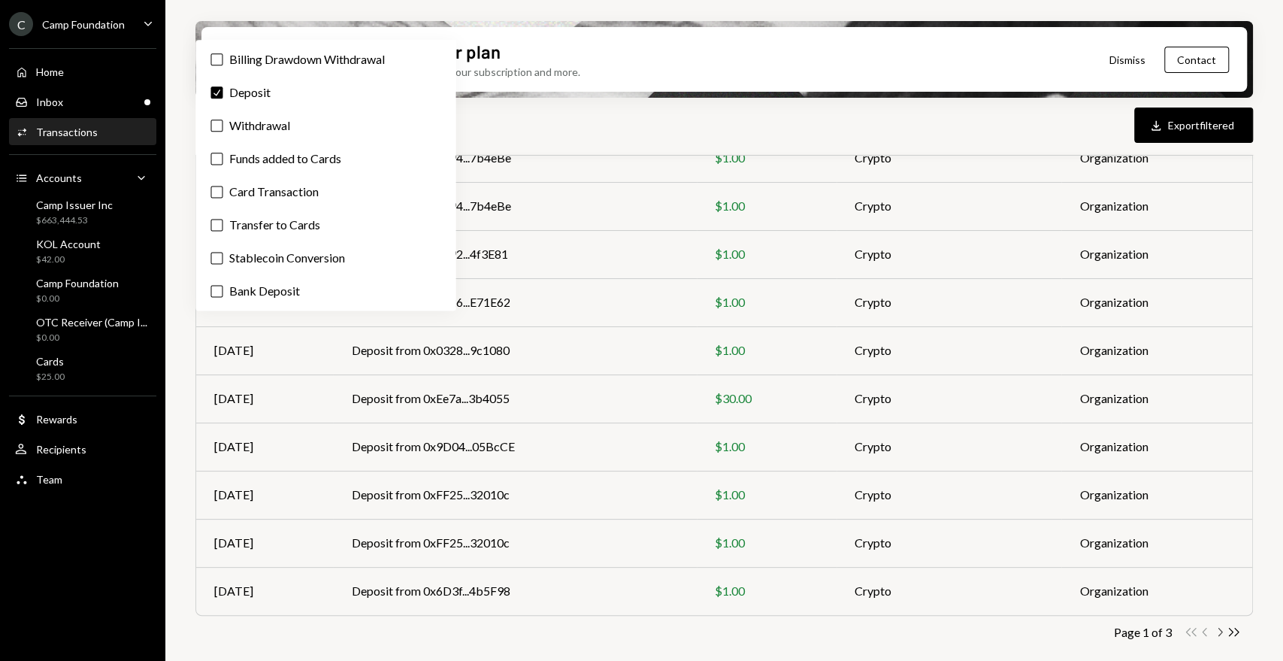
click at [1215, 631] on icon "Chevron Right" at bounding box center [1219, 632] width 14 height 14
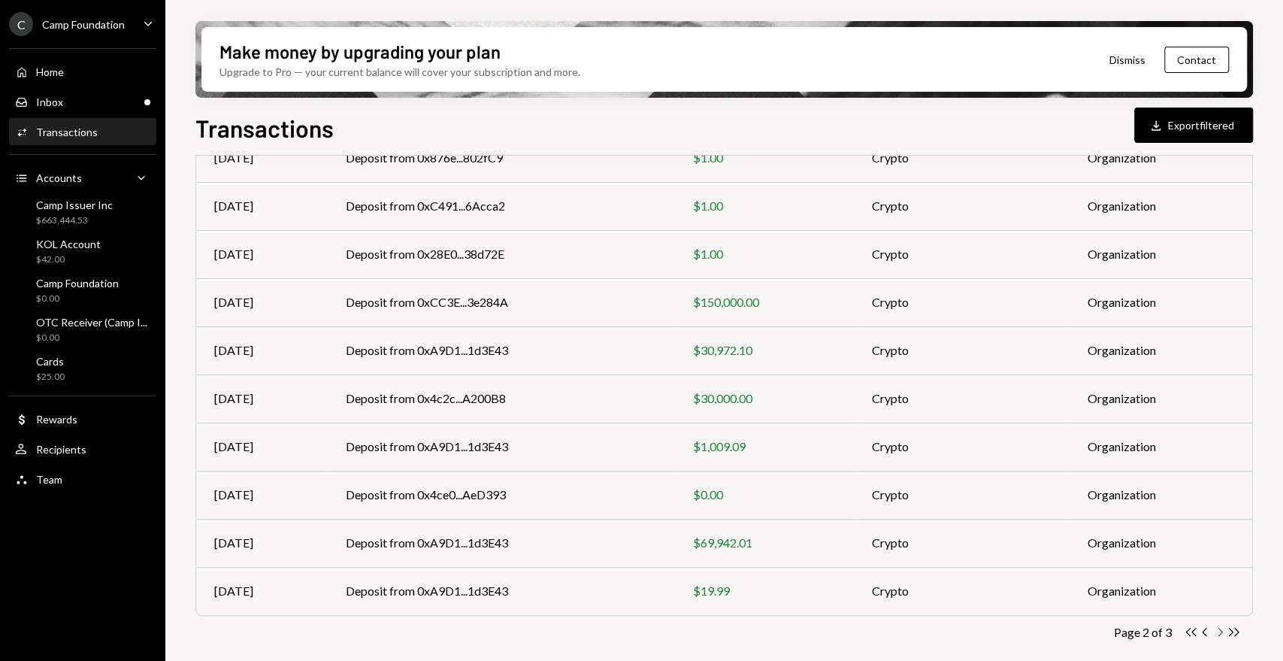
click at [1216, 626] on icon "Chevron Right" at bounding box center [1219, 632] width 14 height 14
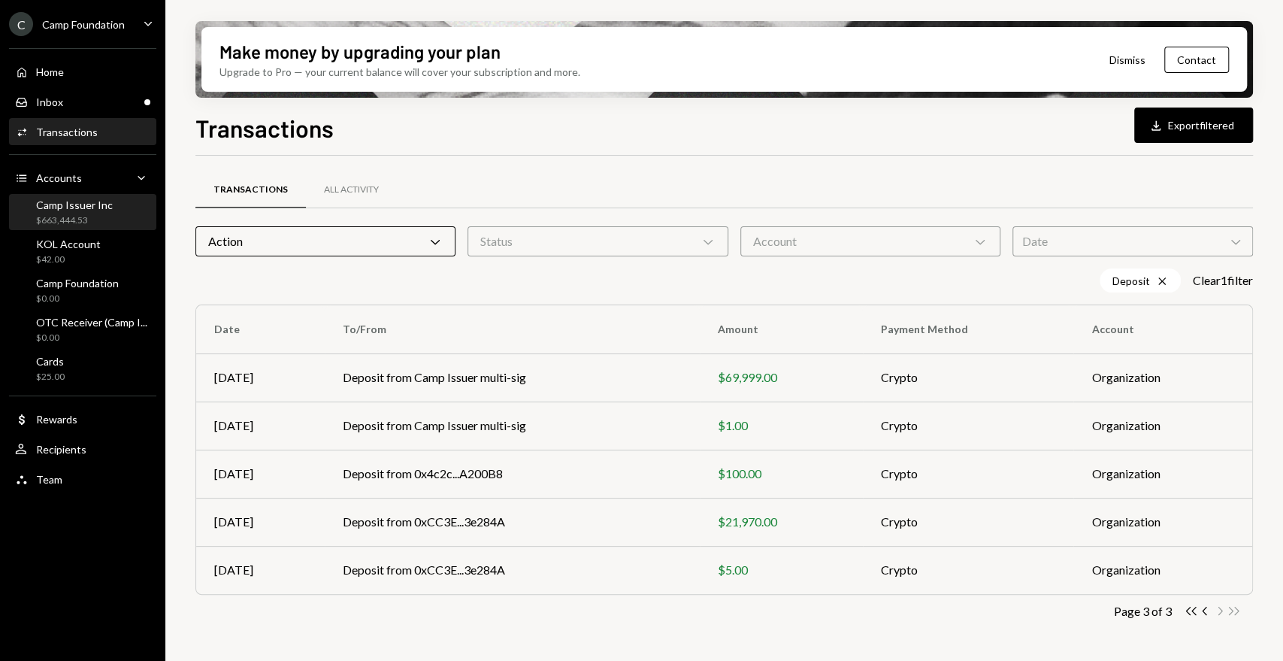
click at [107, 205] on div "Camp Issuer Inc" at bounding box center [74, 204] width 77 height 13
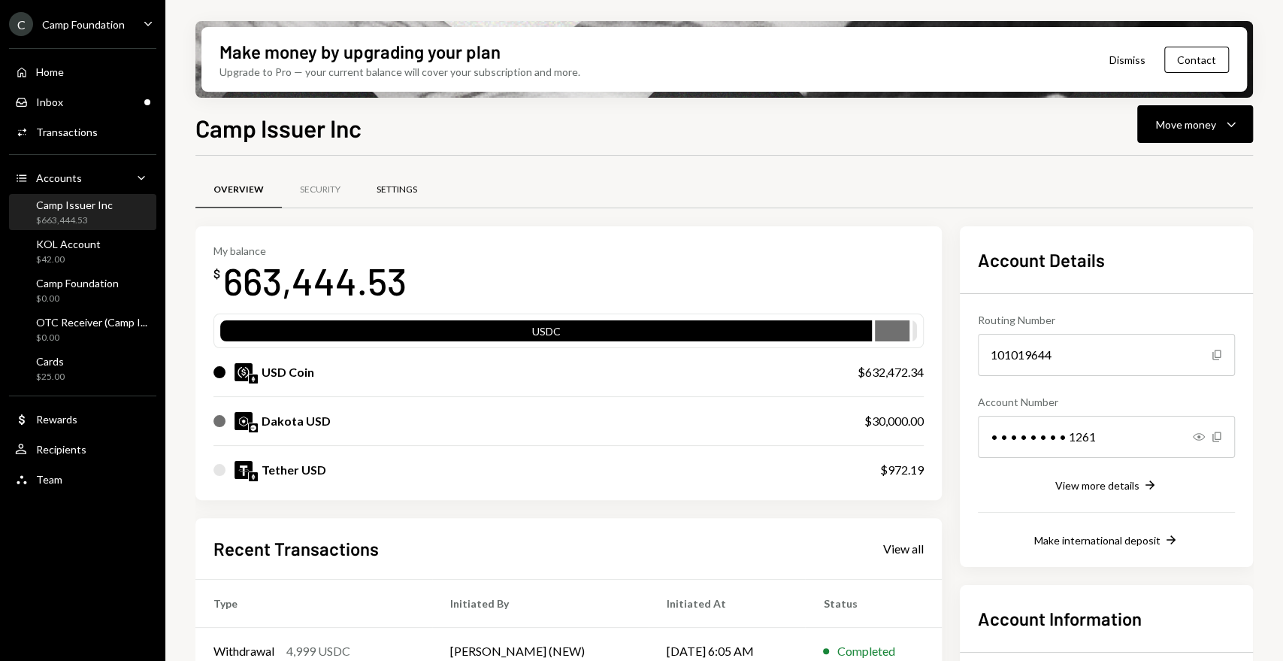
click at [399, 189] on div "Settings" at bounding box center [397, 189] width 41 height 13
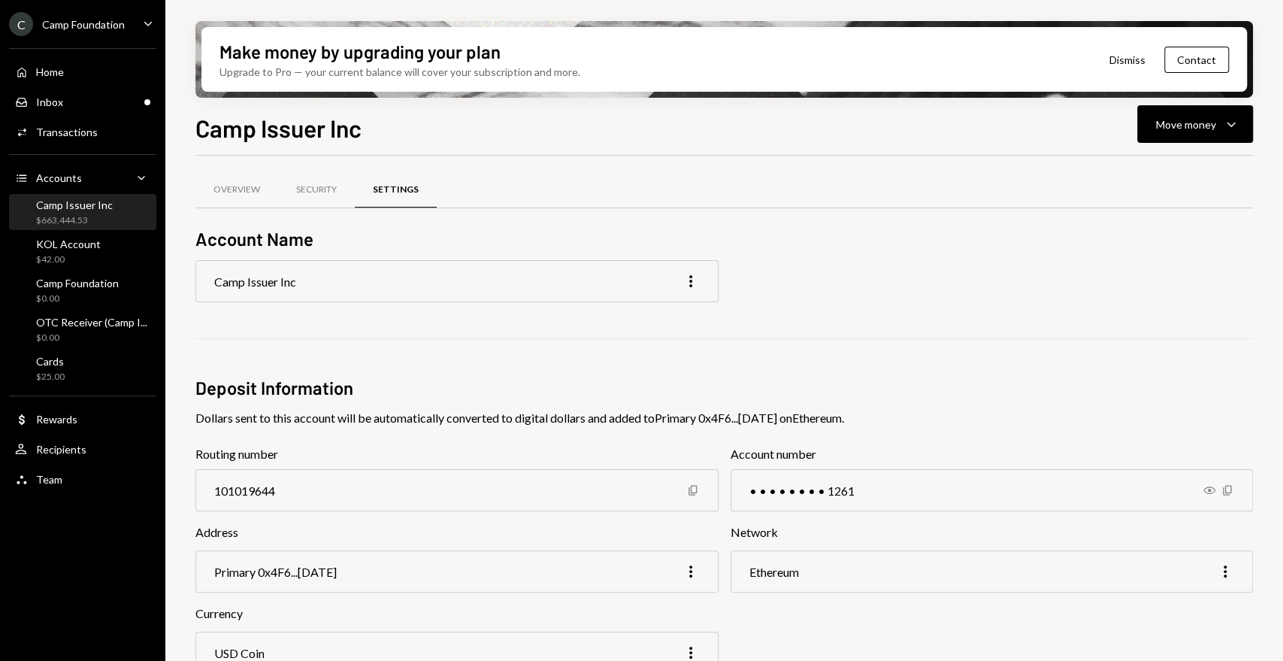
click at [85, 206] on div "Camp Issuer Inc" at bounding box center [74, 204] width 77 height 13
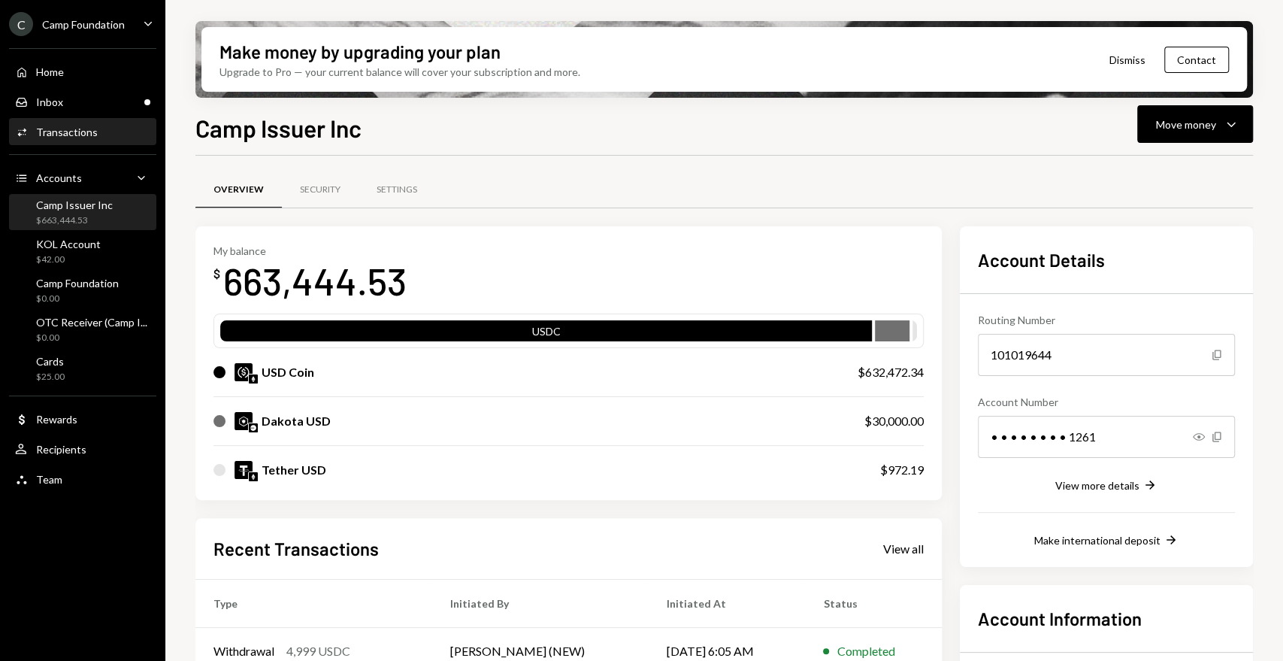
click at [79, 132] on div "Transactions" at bounding box center [67, 132] width 62 height 13
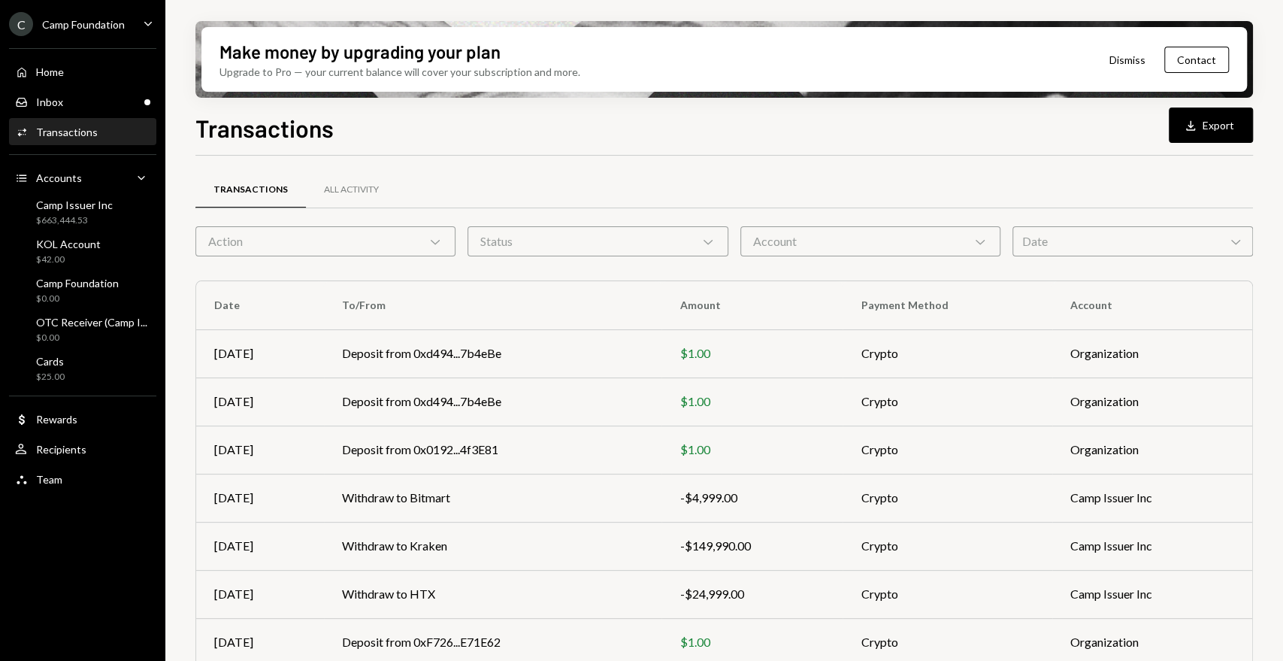
click at [583, 249] on div "Status Chevron Down" at bounding box center [598, 241] width 260 height 30
click at [392, 237] on div "Action Chevron Down" at bounding box center [325, 241] width 260 height 30
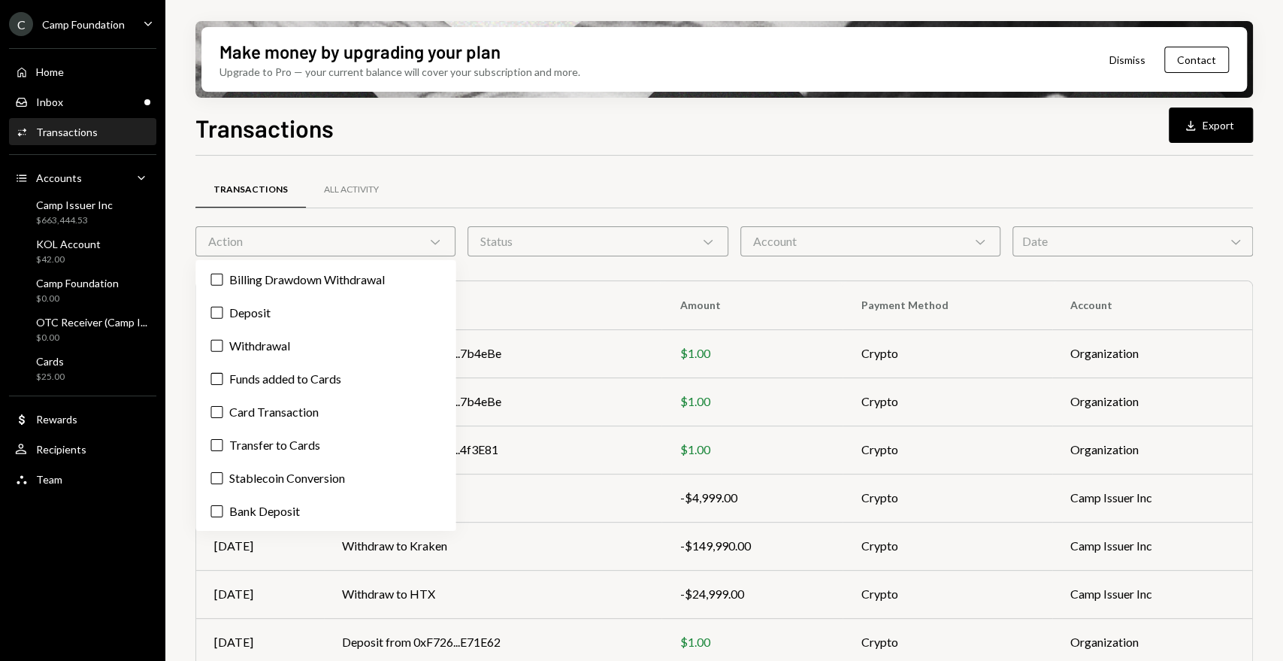
click at [799, 244] on div "Account Chevron Down" at bounding box center [870, 241] width 260 height 30
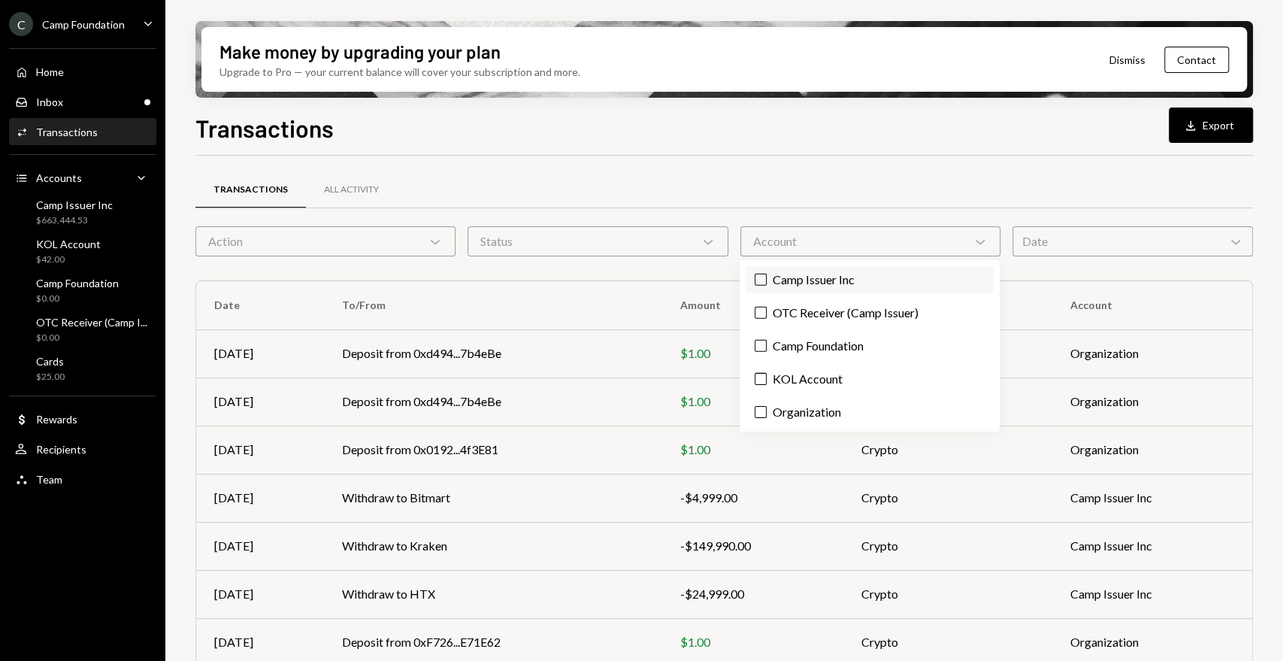
click at [804, 276] on label "Camp Issuer Inc" at bounding box center [870, 279] width 248 height 27
click at [767, 276] on button "Camp Issuer Inc" at bounding box center [761, 280] width 12 height 12
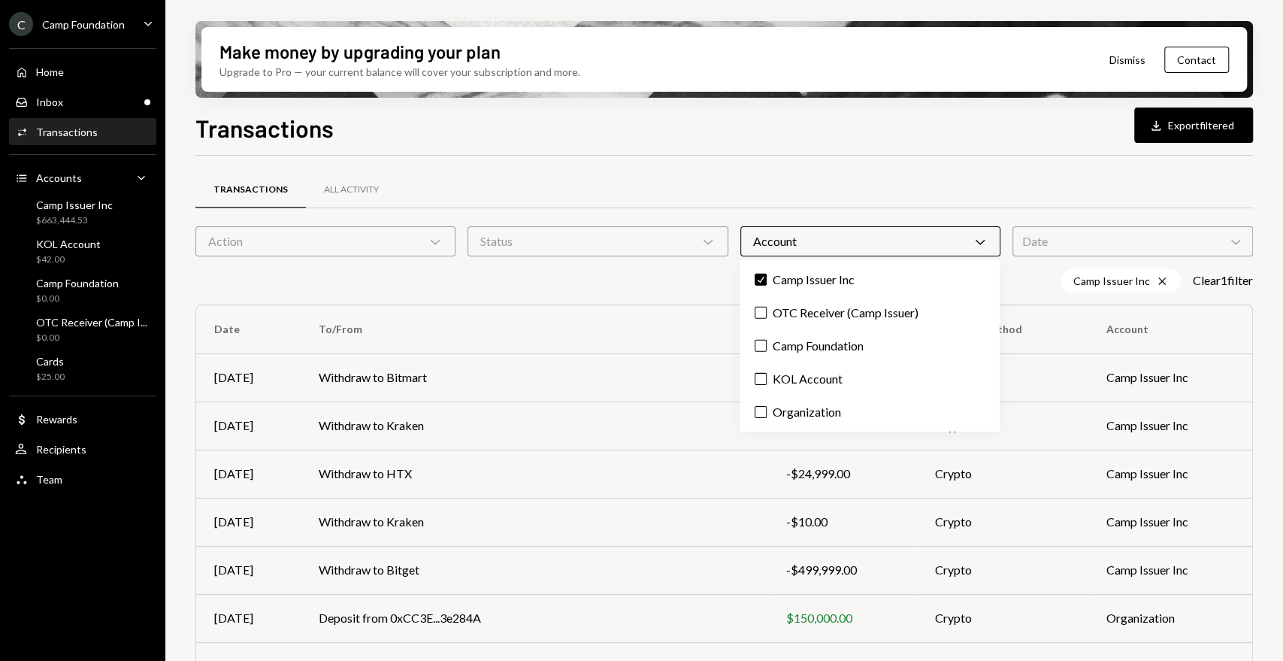
click at [418, 240] on div "Action Chevron Down" at bounding box center [325, 241] width 260 height 30
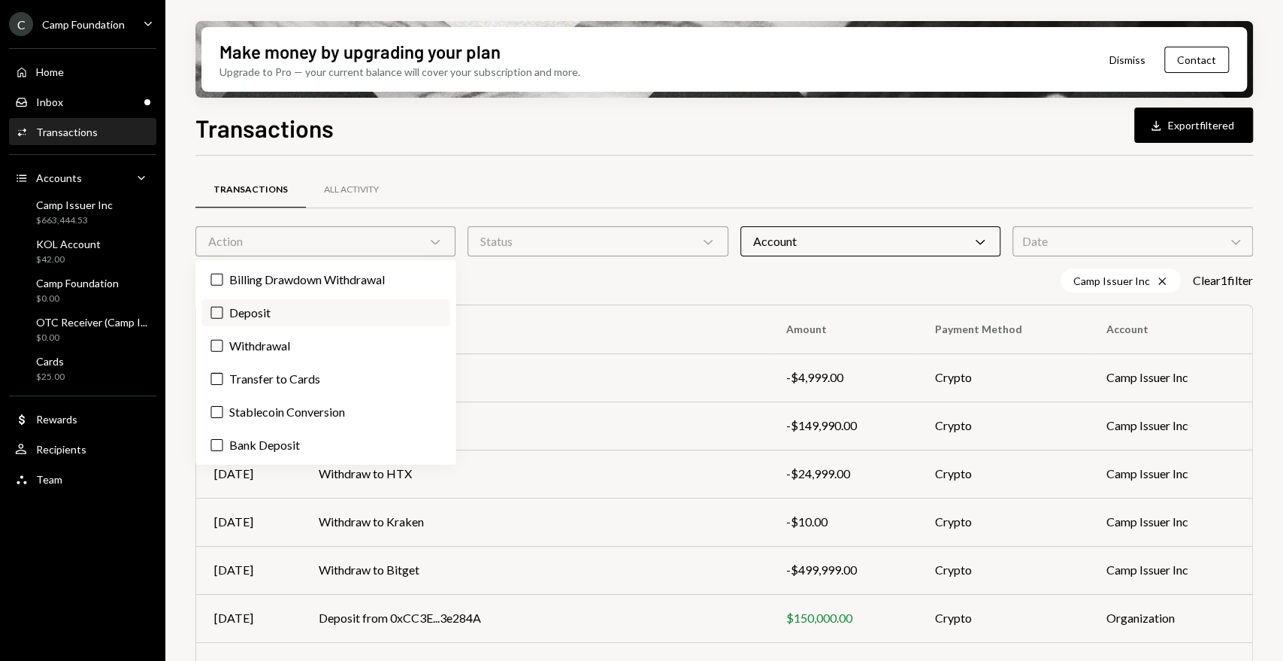
click at [276, 312] on label "Deposit" at bounding box center [325, 312] width 248 height 27
click at [222, 312] on button "Deposit" at bounding box center [216, 313] width 12 height 12
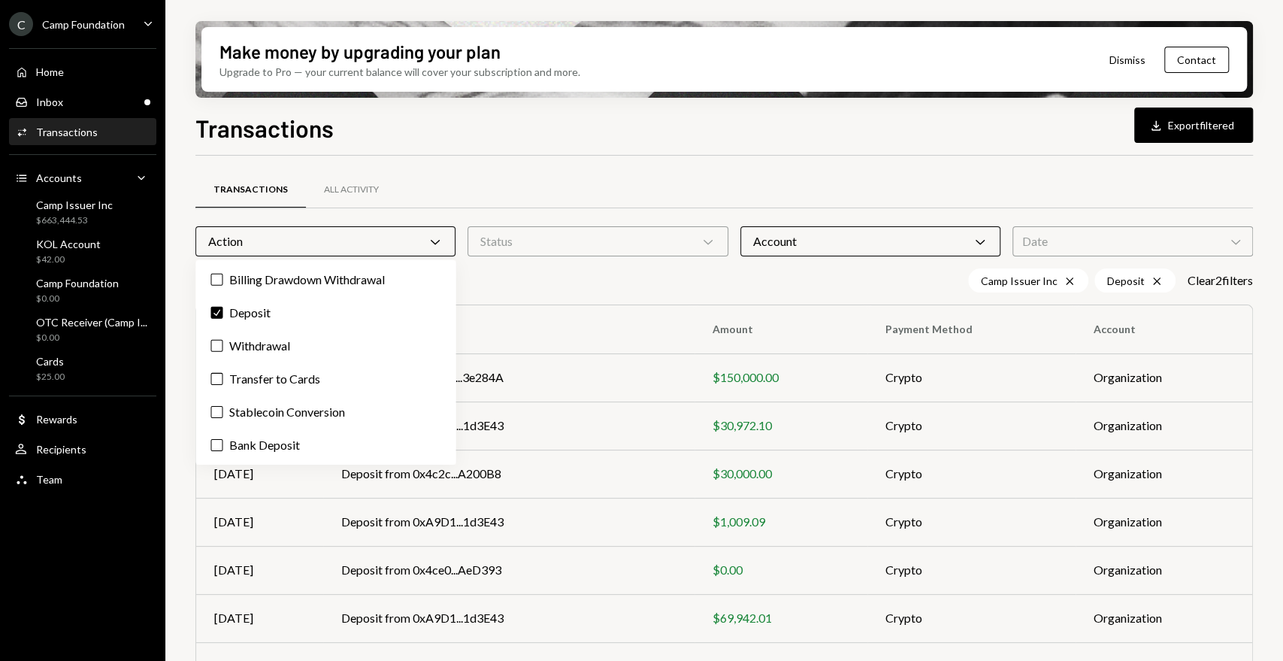
click at [645, 289] on div "Camp Issuer Inc Cross Deposit Cross Clear 2 filter s" at bounding box center [724, 280] width 1058 height 24
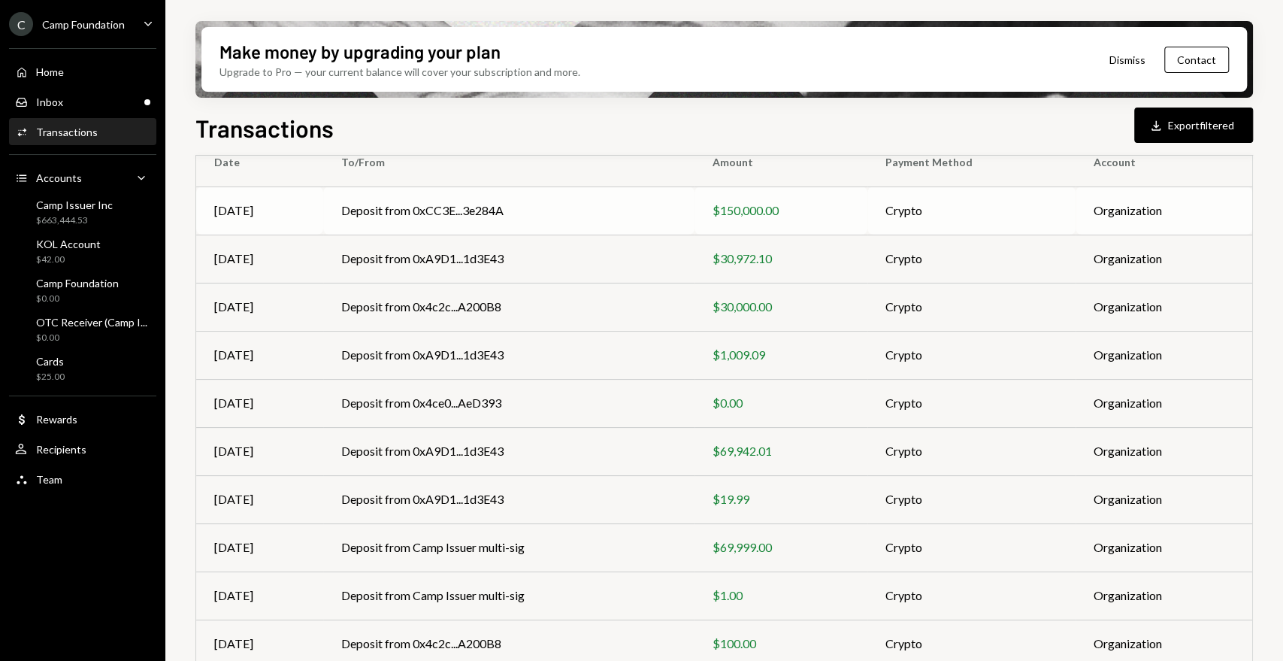
scroll to position [219, 0]
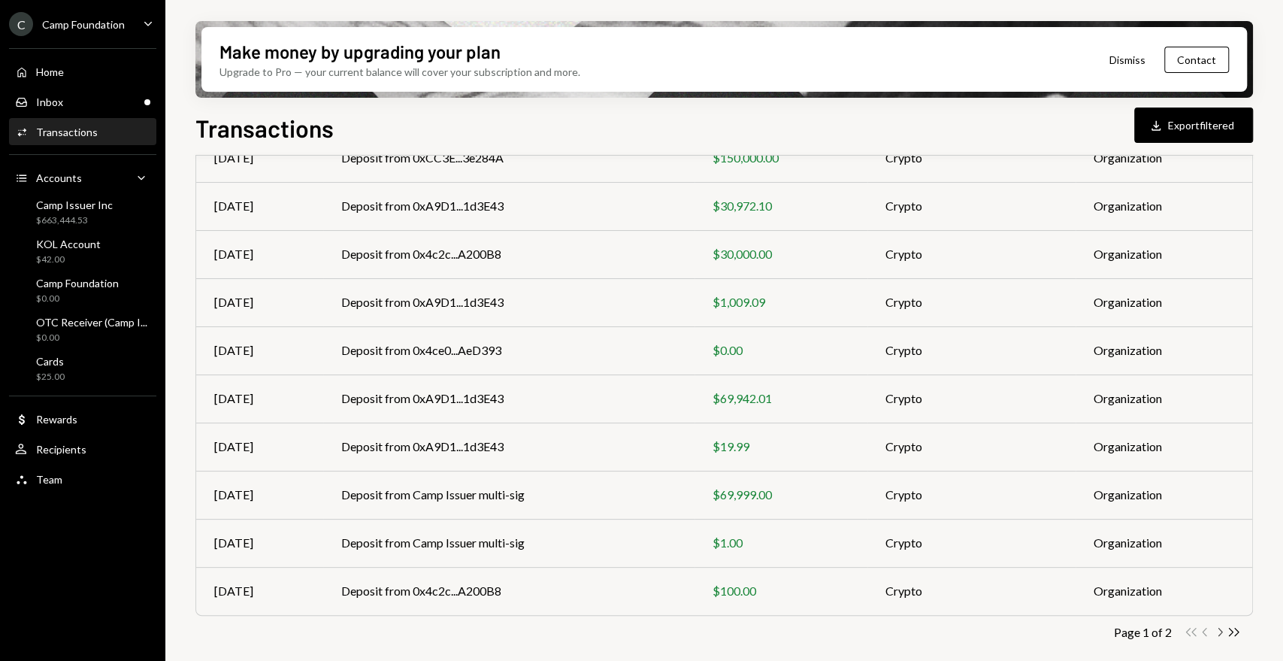
click at [1221, 633] on icon "Chevron Right" at bounding box center [1219, 632] width 14 height 14
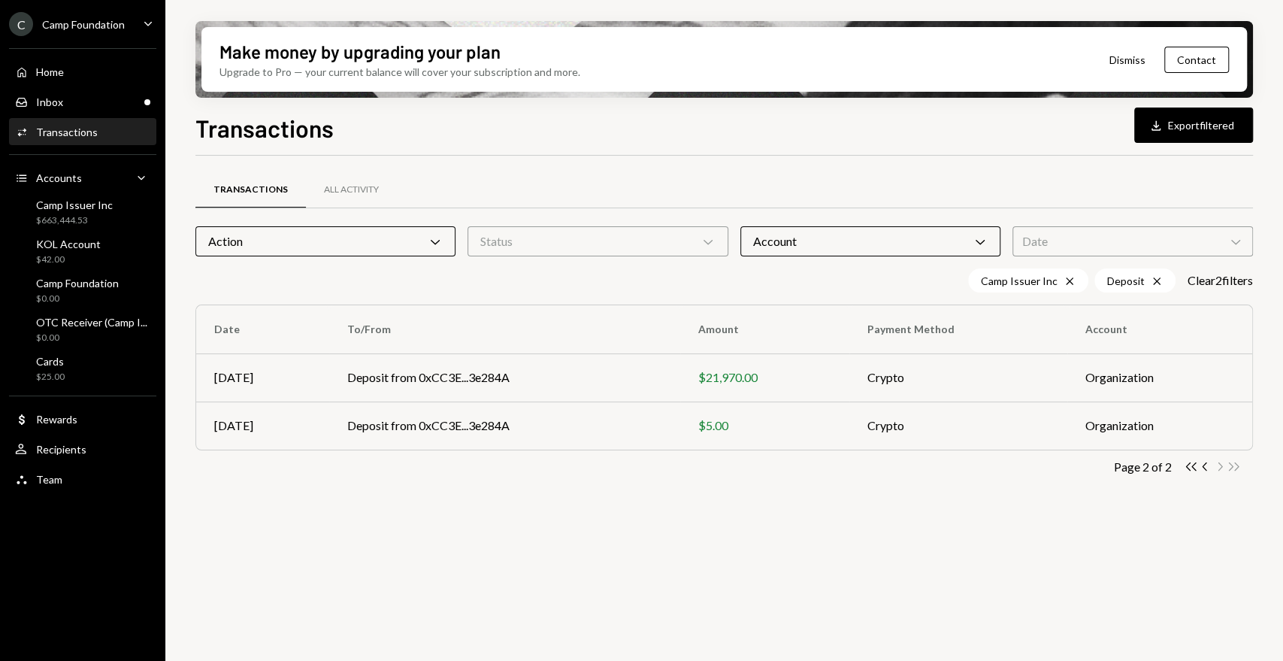
click at [421, 243] on div "Action Chevron Down" at bounding box center [325, 241] width 260 height 30
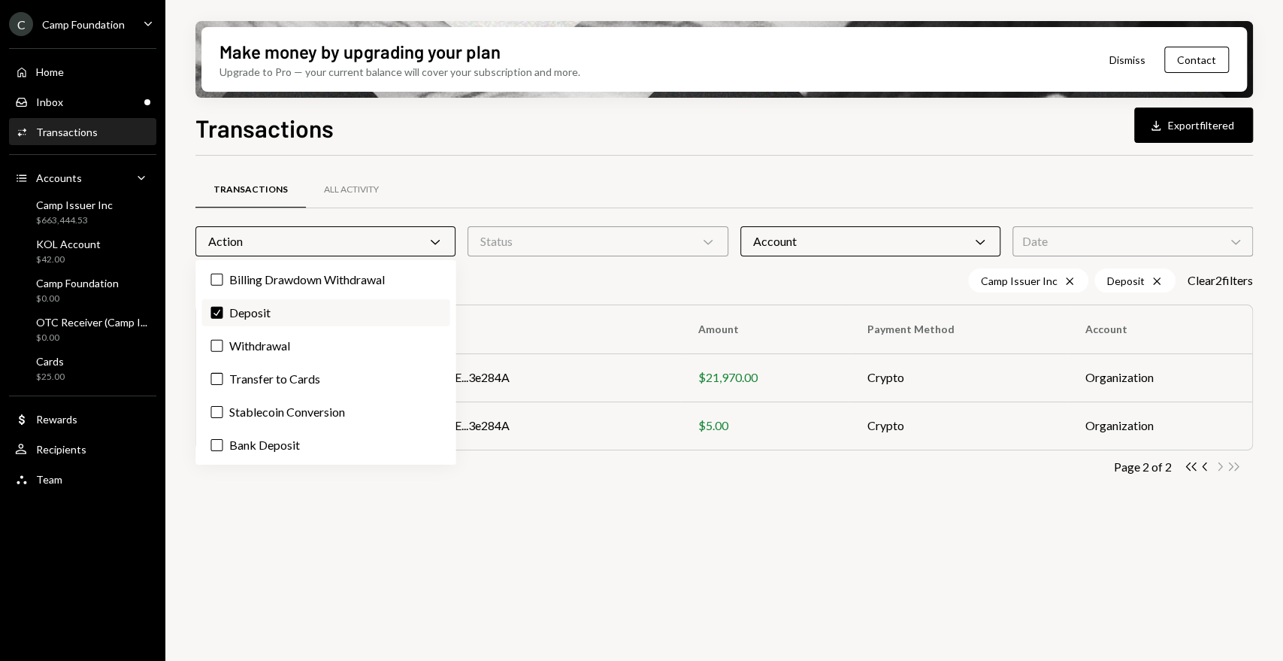
click at [247, 306] on label "Check Deposit" at bounding box center [325, 312] width 248 height 27
click at [222, 307] on button "Check" at bounding box center [216, 313] width 12 height 12
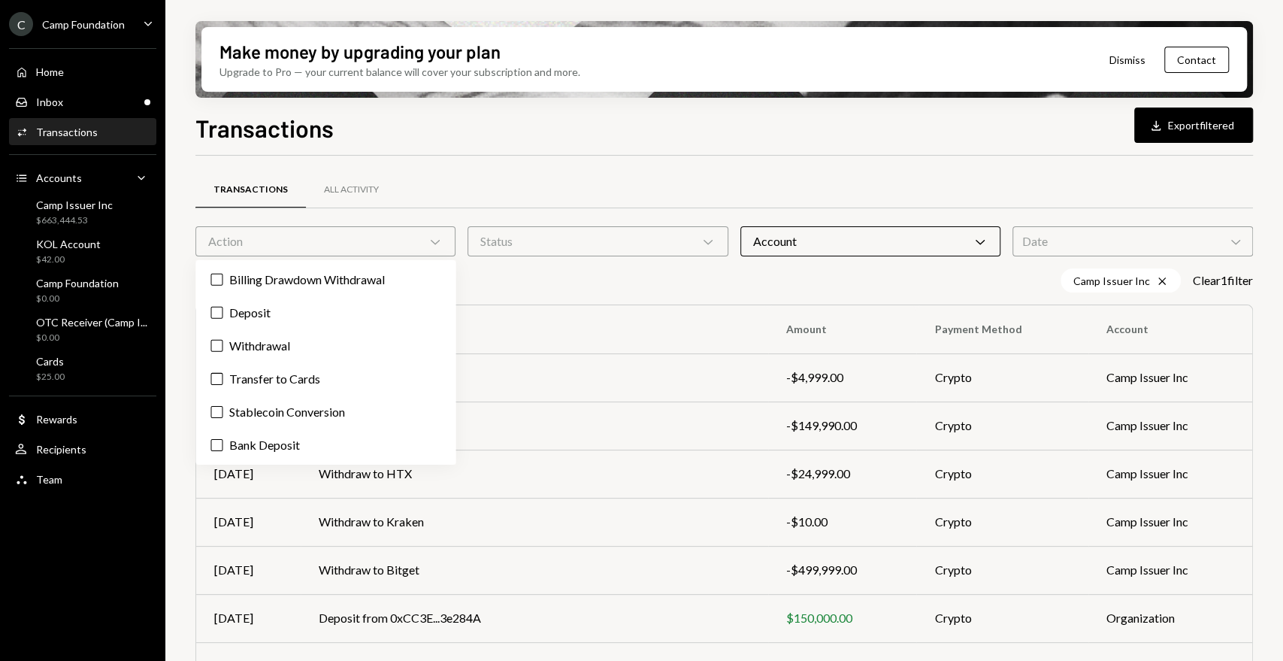
click at [845, 290] on div "Camp Issuer Inc Cross Clear 1 filter" at bounding box center [724, 280] width 1058 height 24
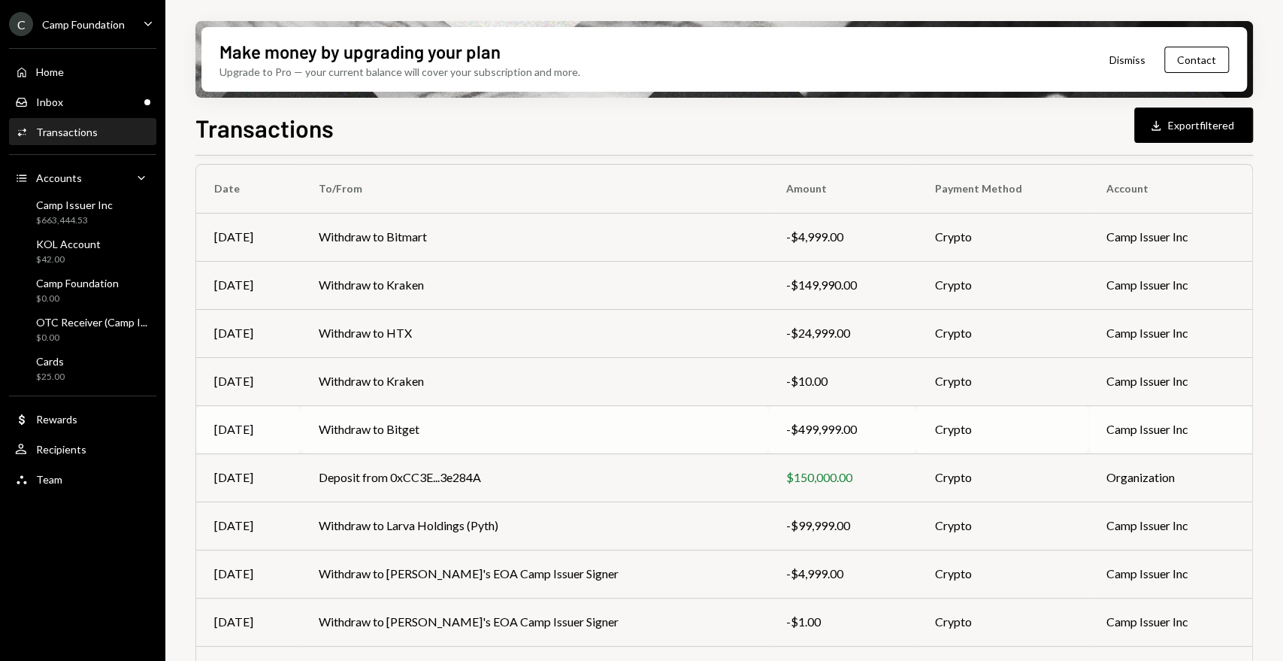
scroll to position [219, 0]
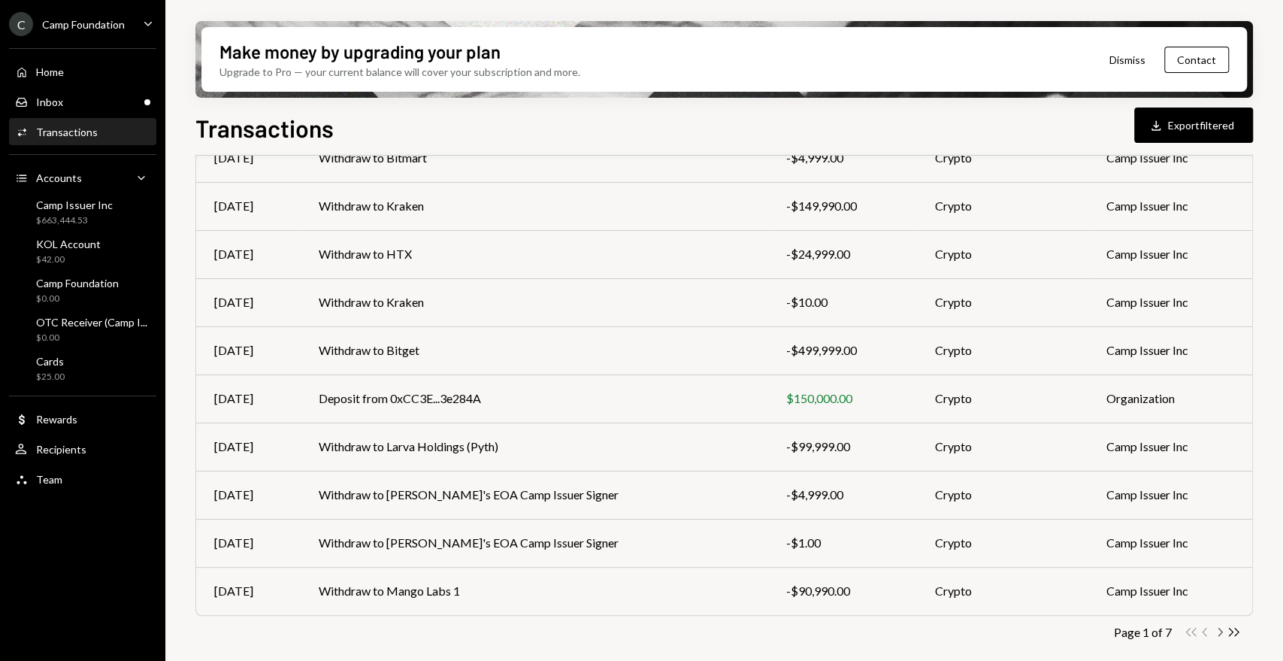
click at [1221, 630] on icon "Chevron Right" at bounding box center [1219, 632] width 14 height 14
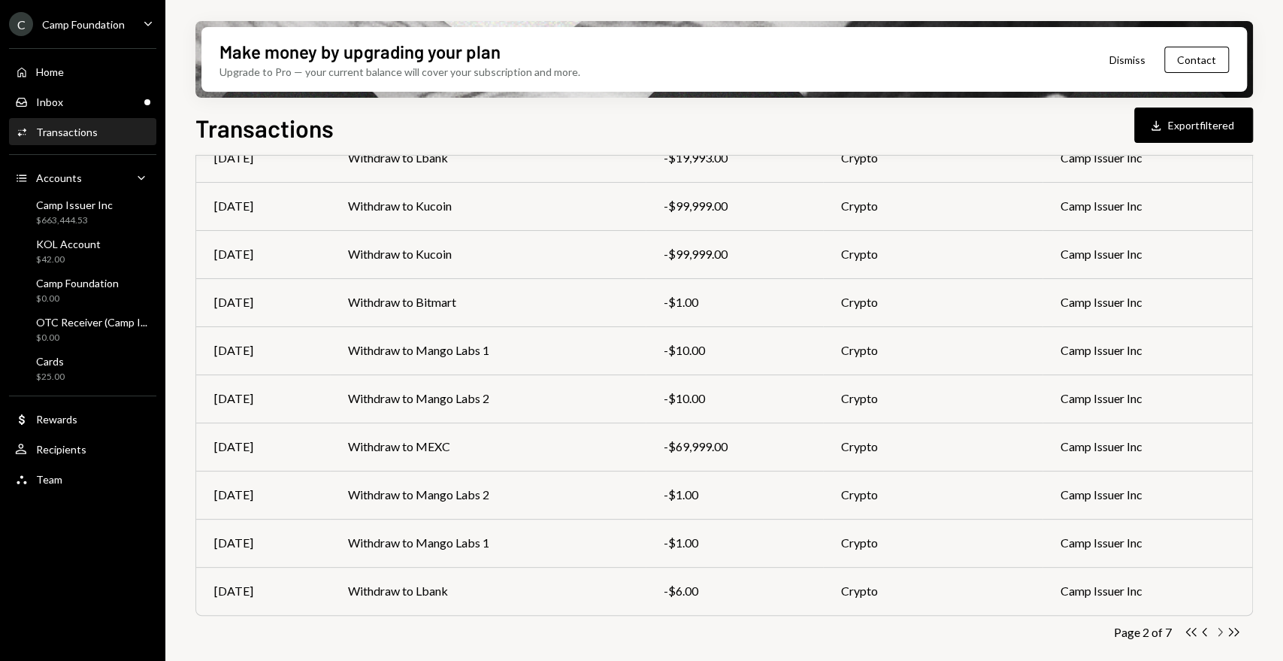
click at [1218, 629] on icon "Chevron Right" at bounding box center [1219, 632] width 14 height 14
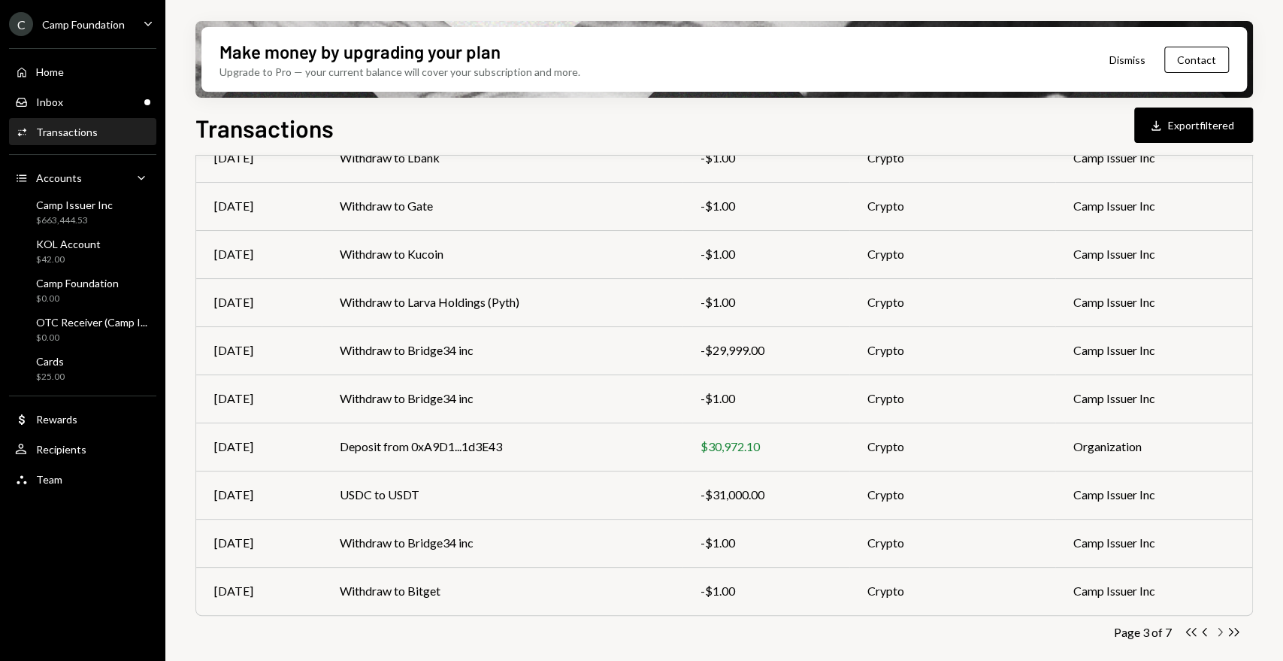
click at [1222, 631] on icon "Chevron Right" at bounding box center [1219, 632] width 14 height 14
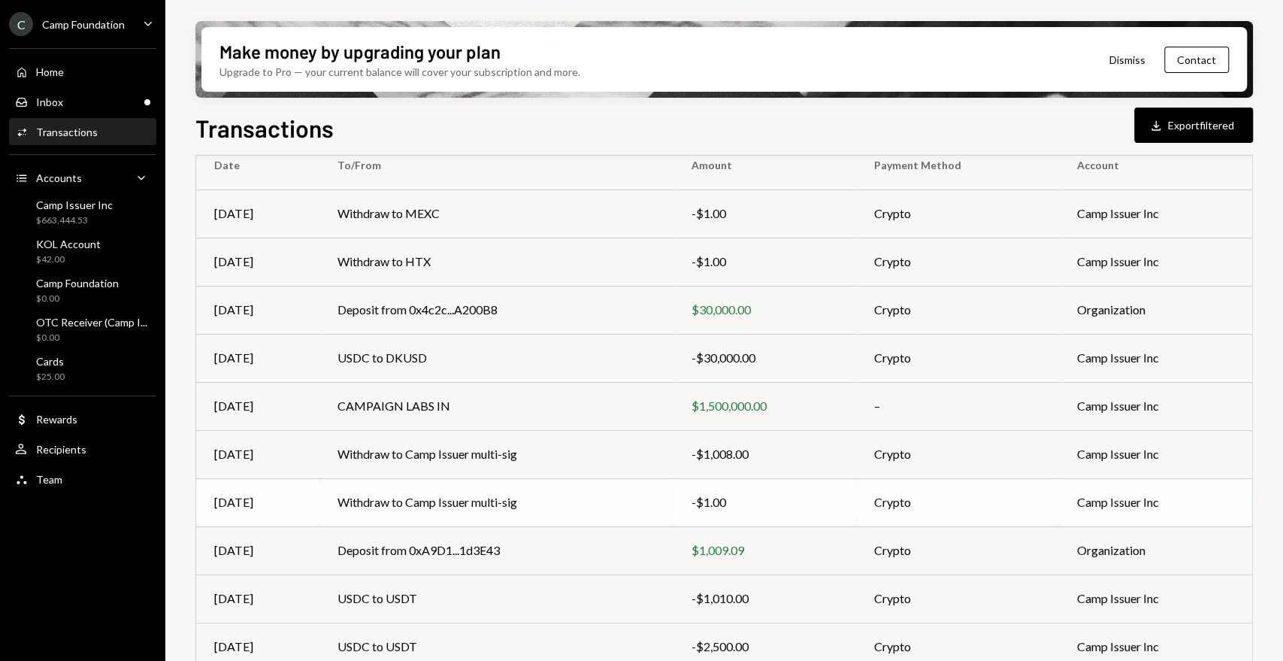
scroll to position [167, 0]
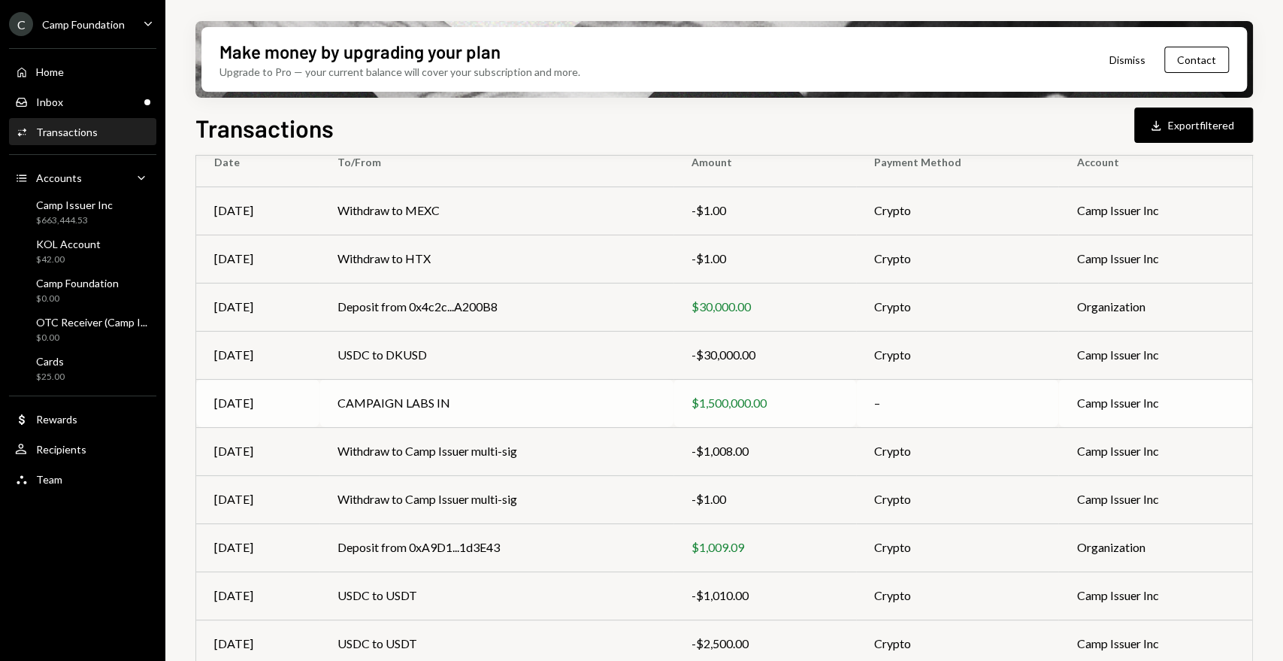
click at [348, 403] on td "CAMPAIGN LABS IN" at bounding box center [496, 403] width 354 height 48
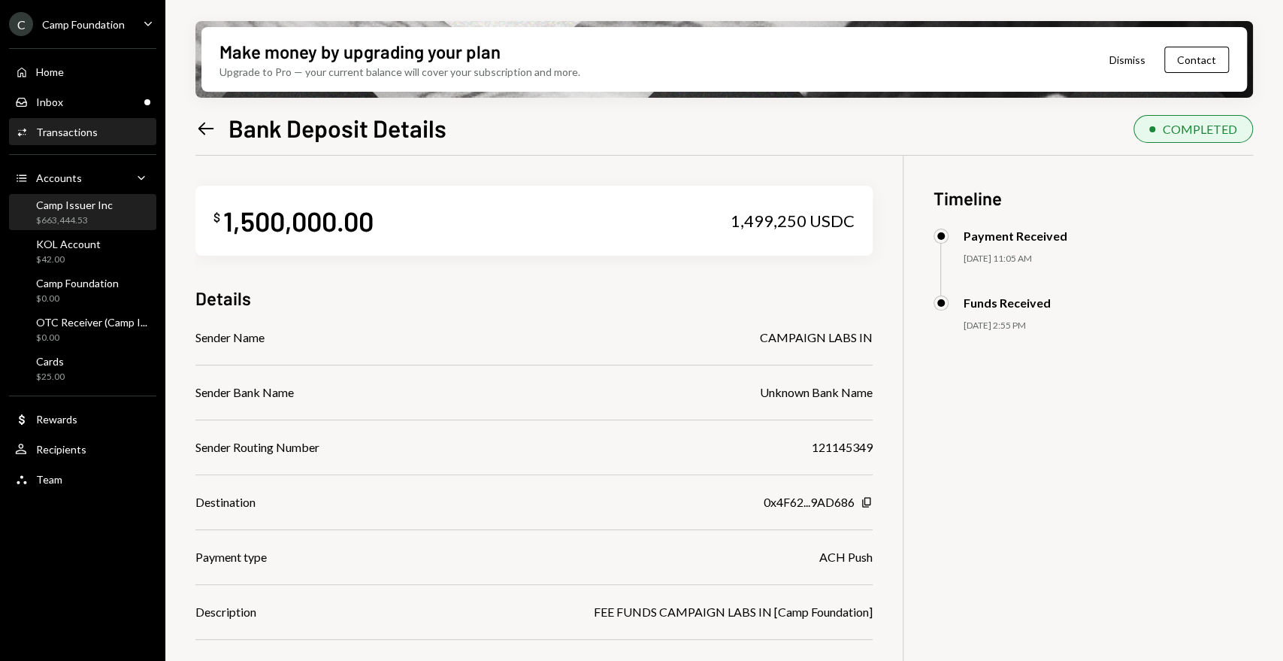
click at [65, 208] on div "Camp Issuer Inc" at bounding box center [74, 204] width 77 height 13
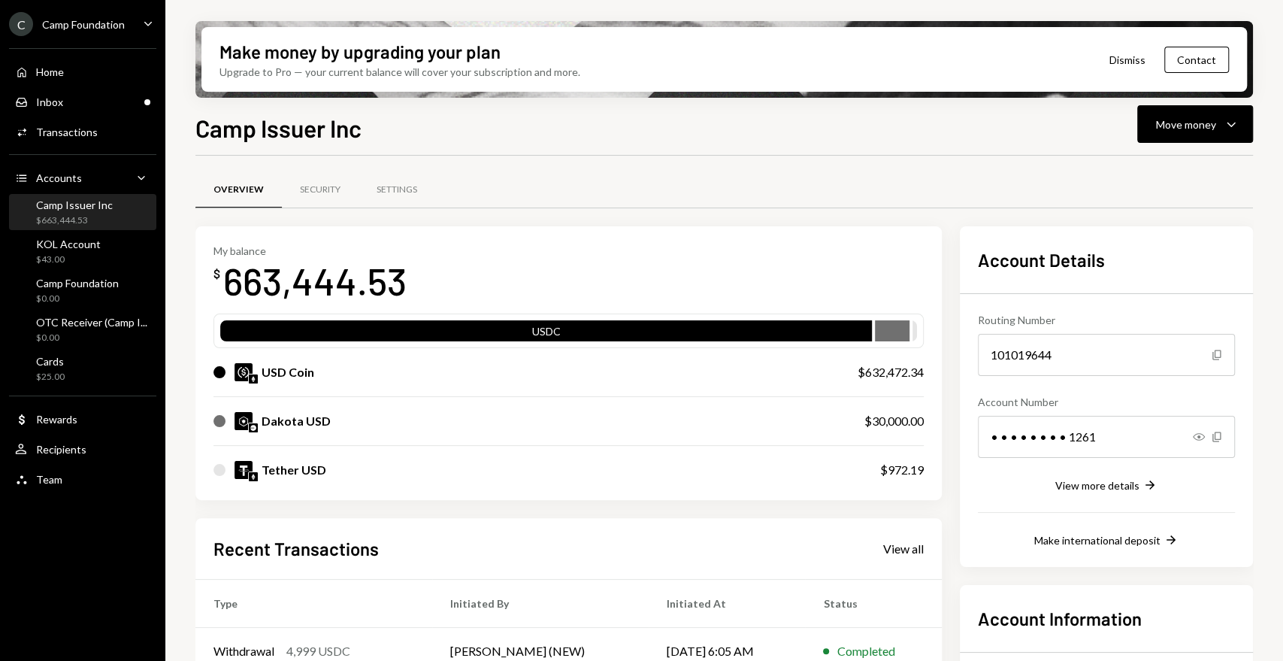
click at [125, 20] on div "C Camp Foundation Caret Down" at bounding box center [82, 24] width 165 height 24
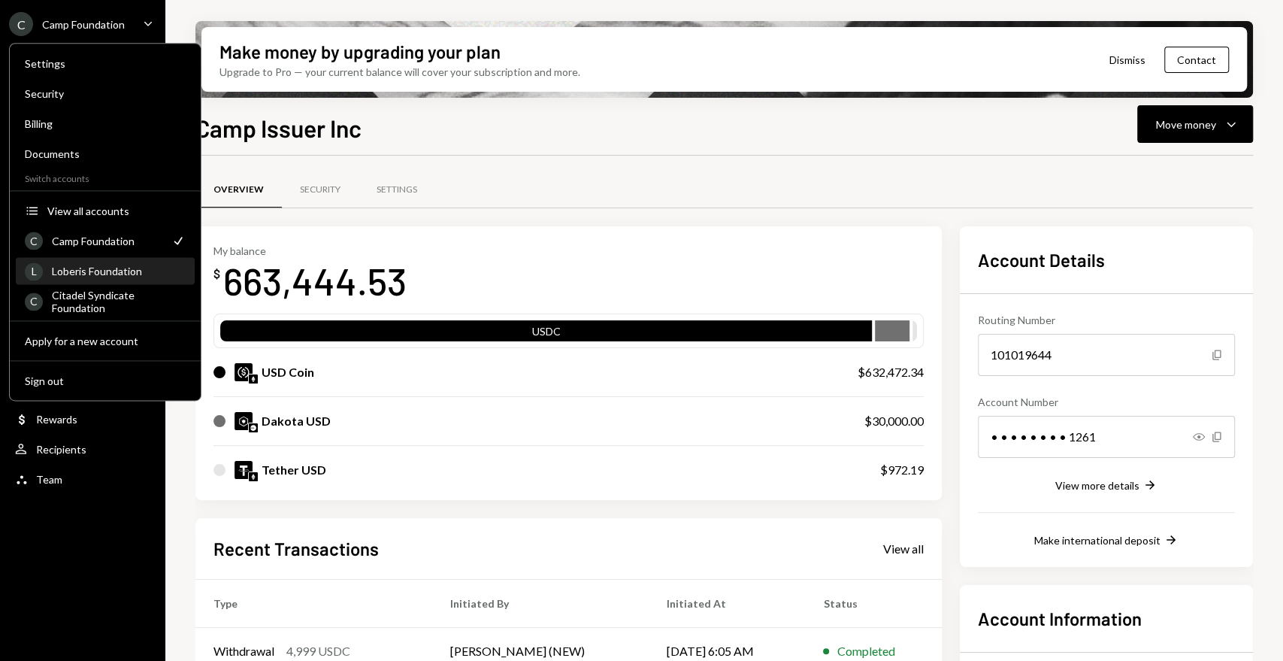
click at [115, 265] on div "Loberis Foundation" at bounding box center [119, 271] width 134 height 13
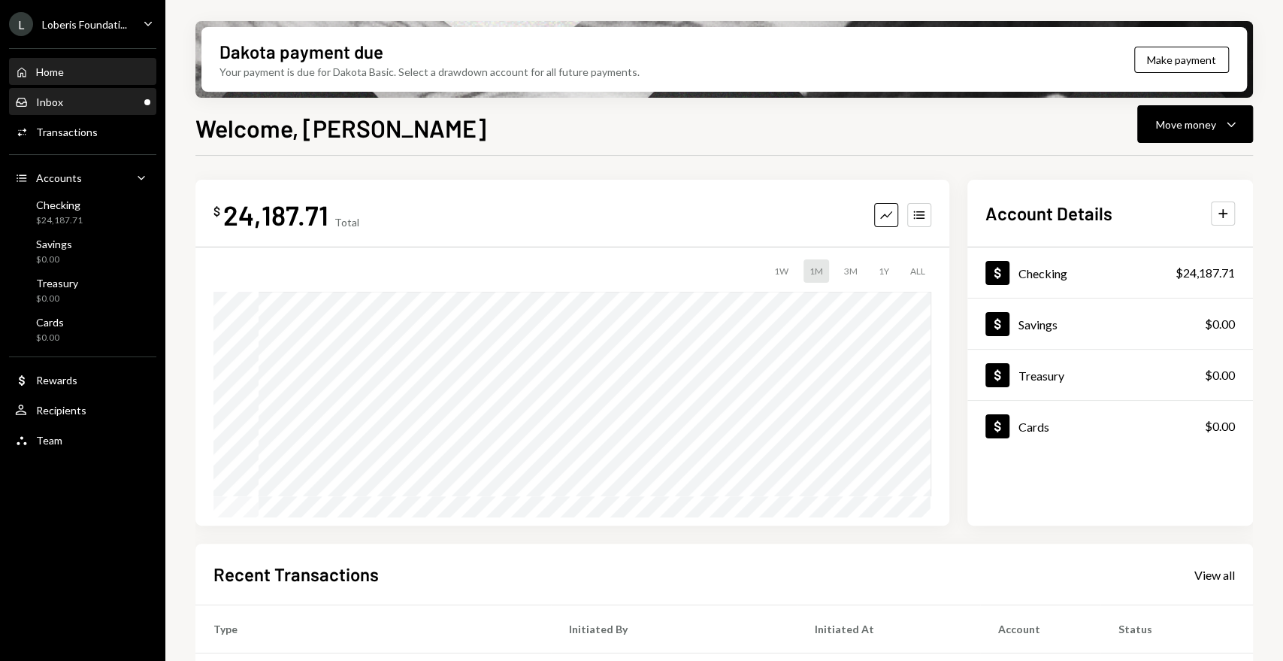
click at [74, 106] on div "Inbox Inbox" at bounding box center [82, 102] width 135 height 14
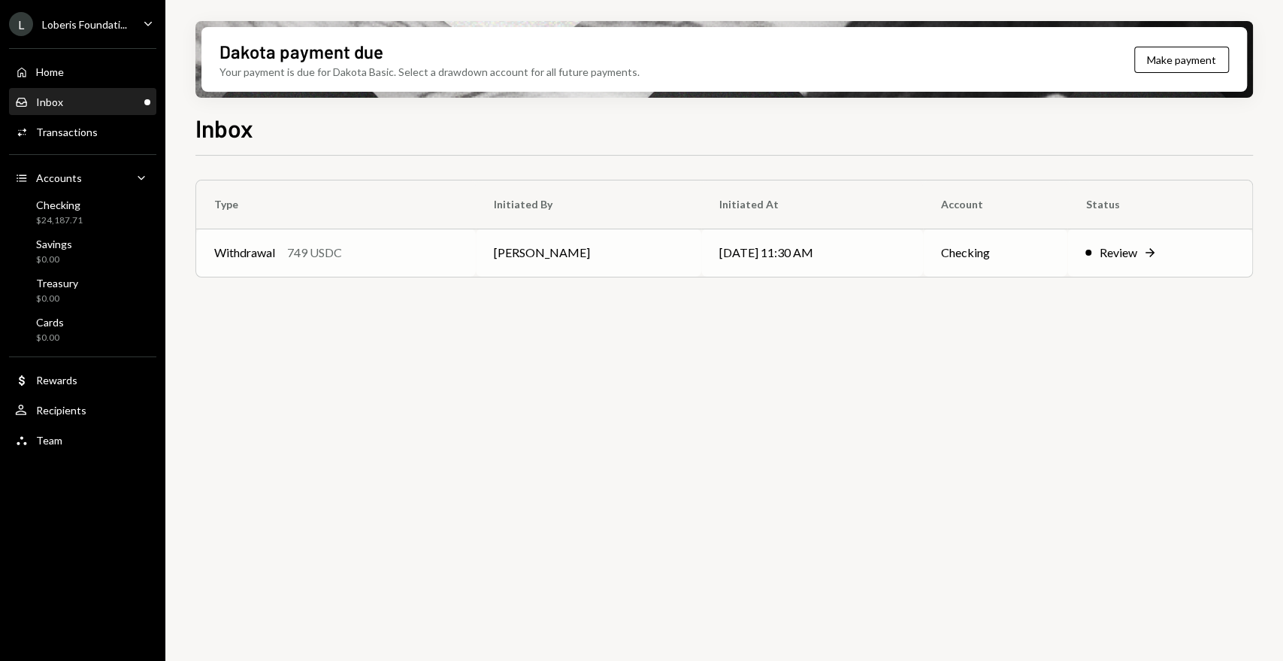
click at [310, 245] on div "749 USDC" at bounding box center [314, 253] width 55 height 18
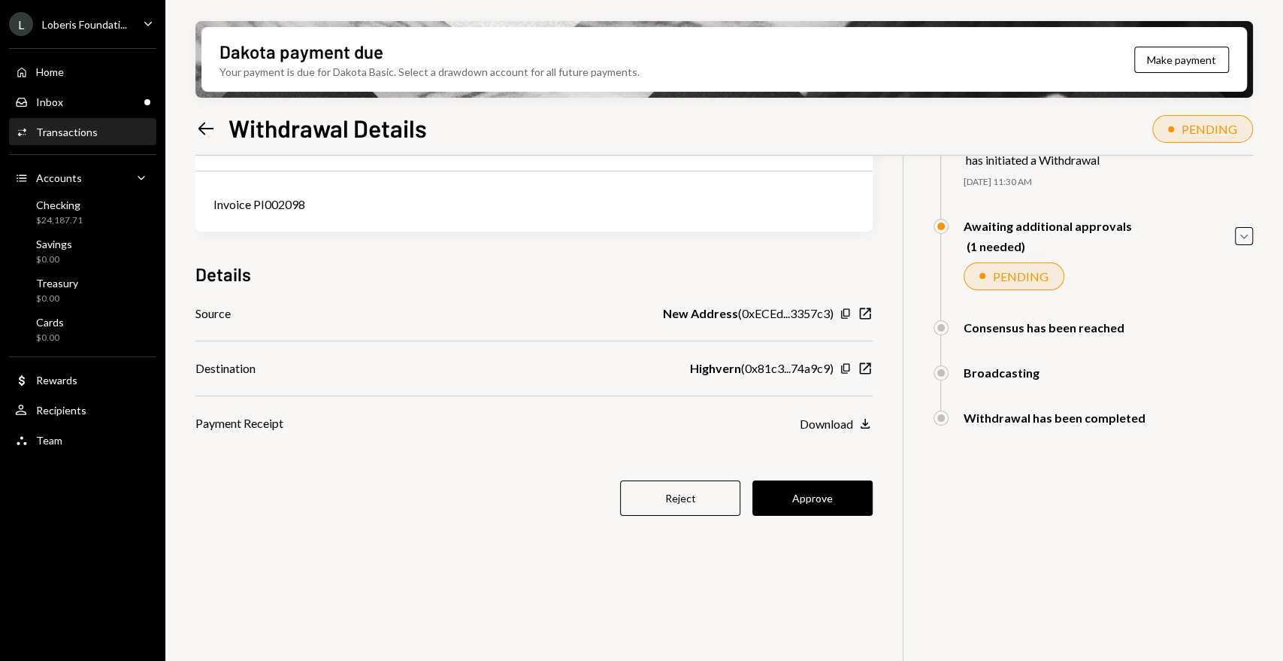
scroll to position [120, 0]
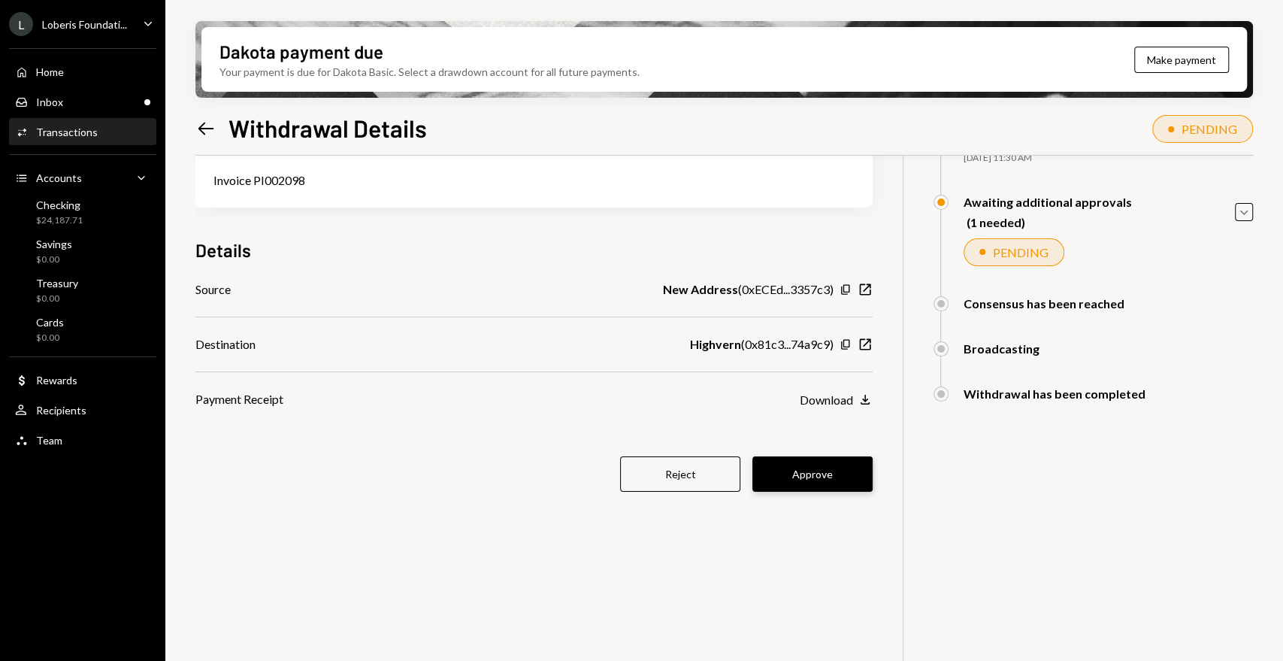
click at [827, 470] on button "Approve" at bounding box center [812, 473] width 120 height 35
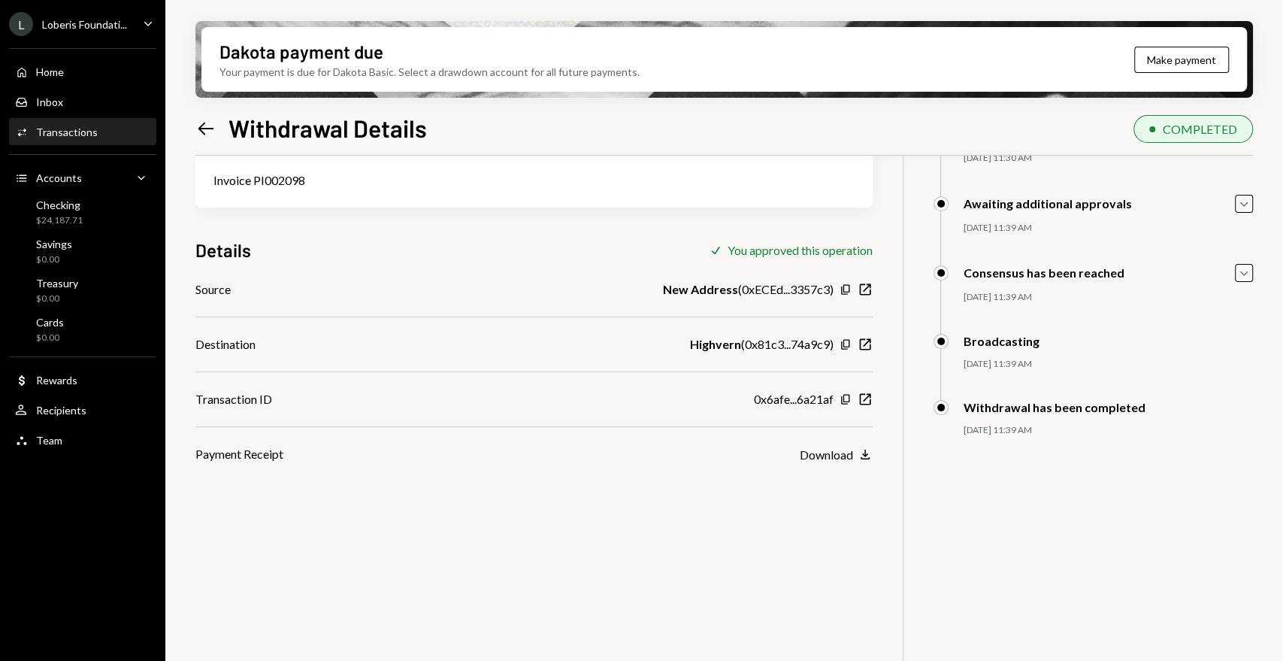
click at [66, 11] on ul "L Loberis Foundati... Caret Down Home Home Inbox Inbox Activities Transactions …" at bounding box center [82, 228] width 165 height 456
click at [89, 32] on div "L Loberis Foundati..." at bounding box center [68, 24] width 118 height 24
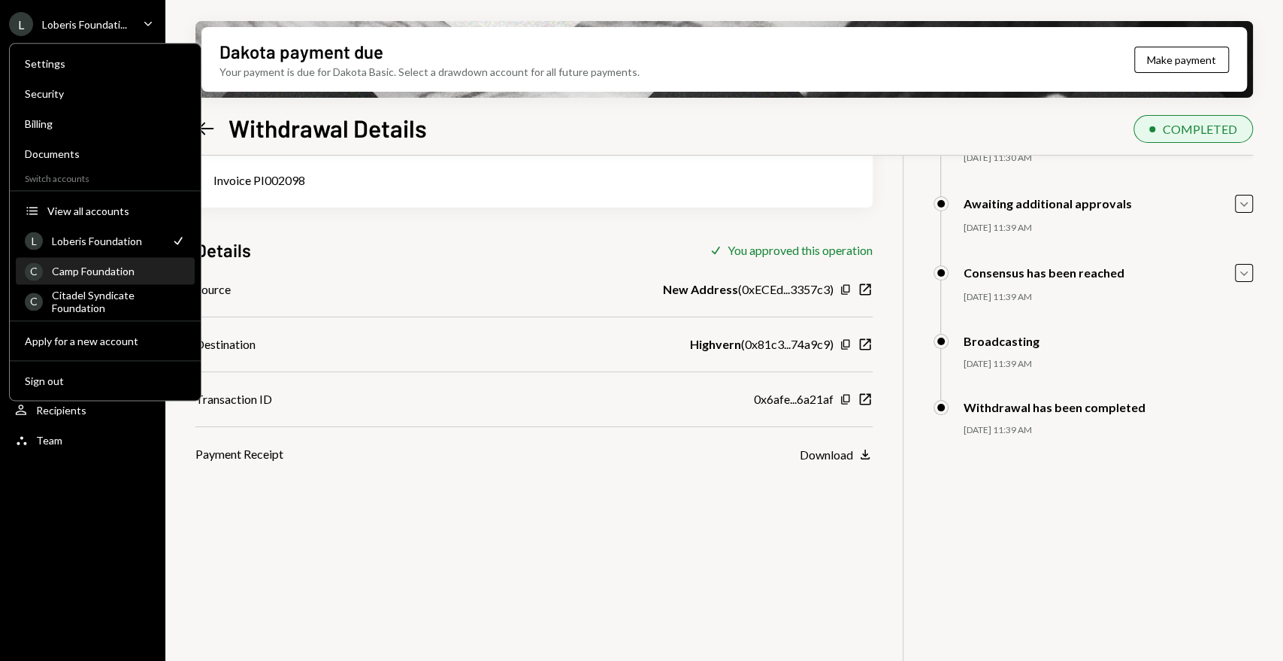
click at [117, 276] on div "Camp Foundation" at bounding box center [119, 271] width 134 height 13
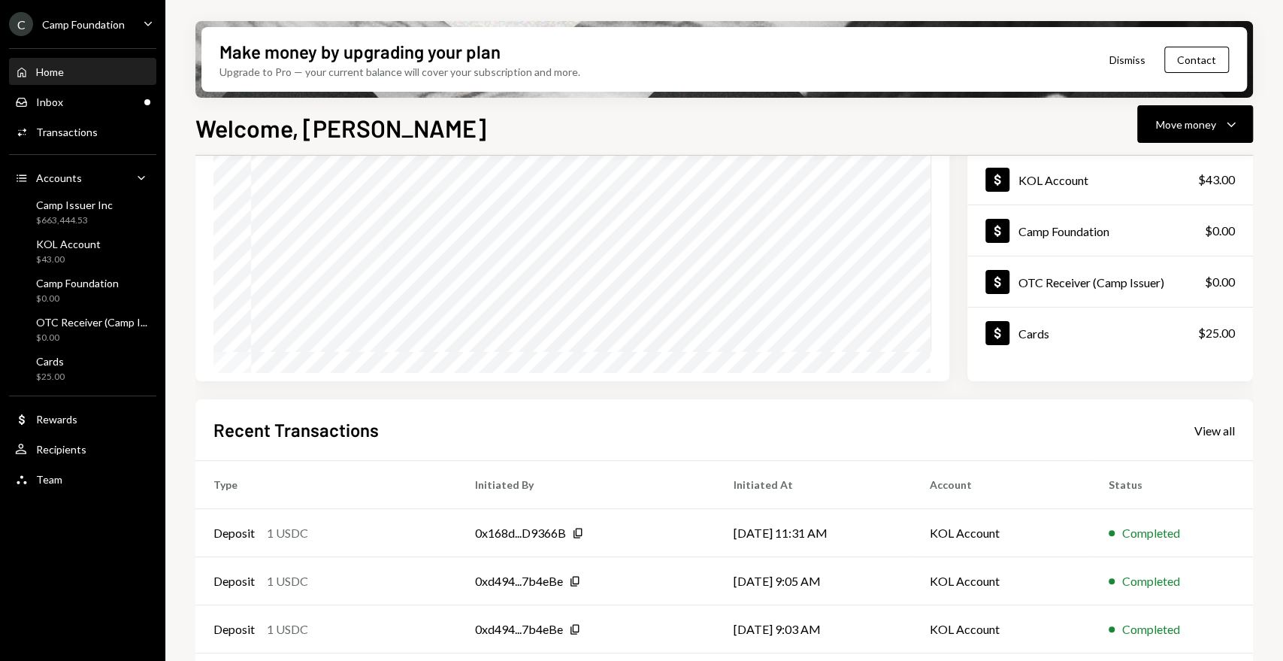
scroll to position [245, 0]
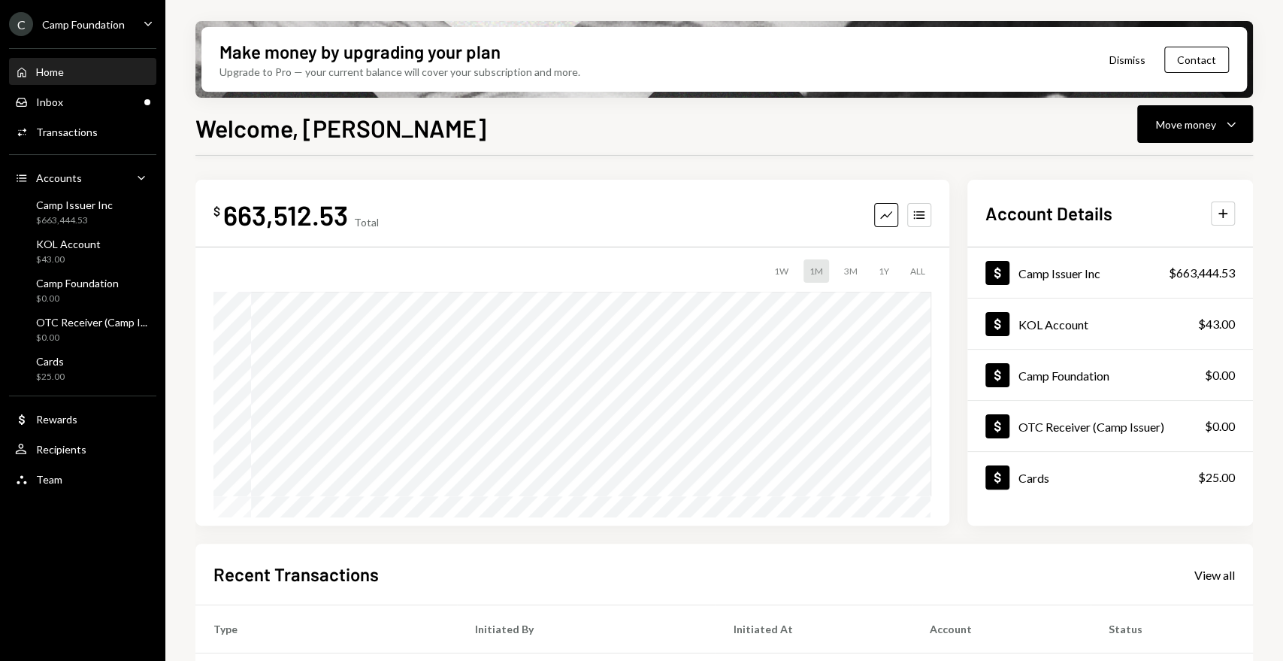
scroll to position [245, 0]
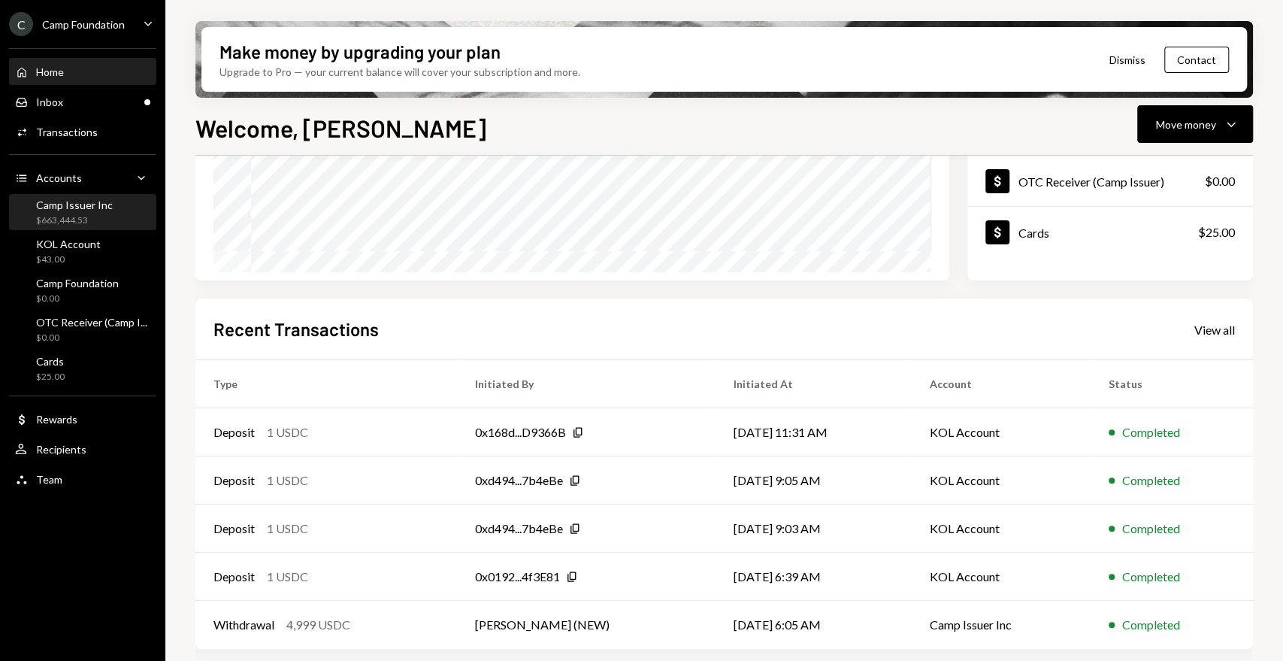
click at [59, 202] on div "Camp Issuer Inc" at bounding box center [74, 204] width 77 height 13
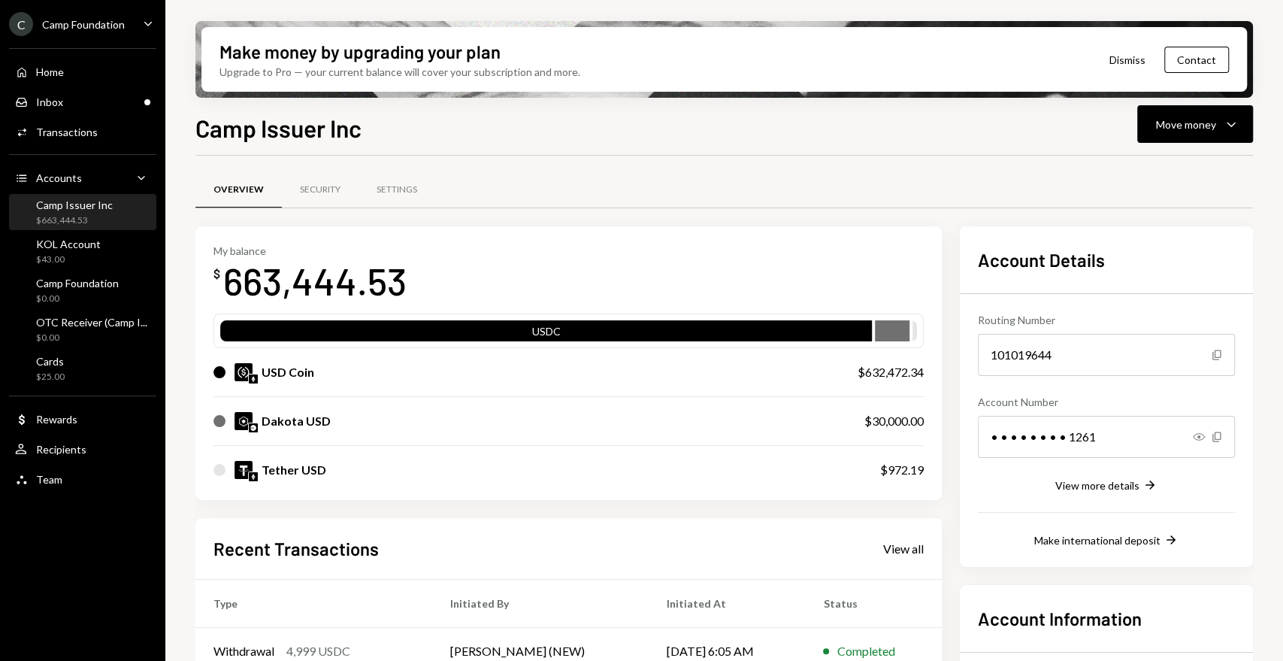
drag, startPoint x: 549, startPoint y: 304, endPoint x: 438, endPoint y: 263, distance: 117.7
click at [537, 295] on div "My balance $ 663,444.53" at bounding box center [568, 274] width 710 height 60
click at [42, 78] on div "Home Home" at bounding box center [82, 72] width 135 height 26
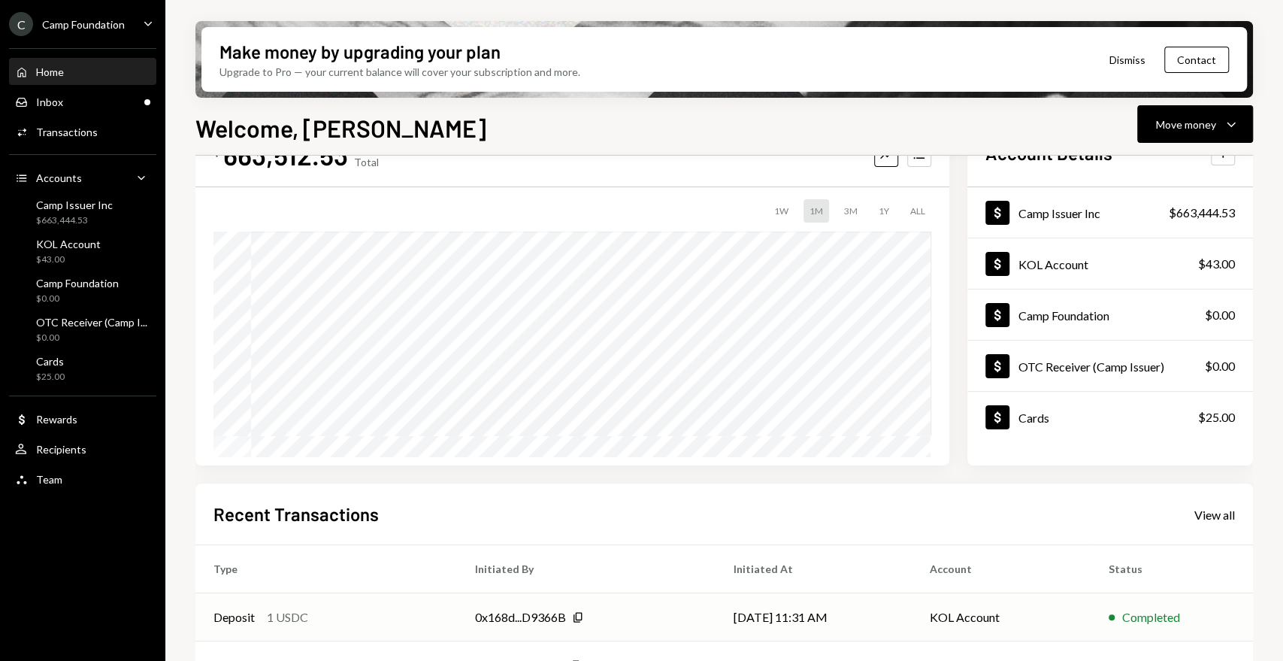
scroll to position [245, 0]
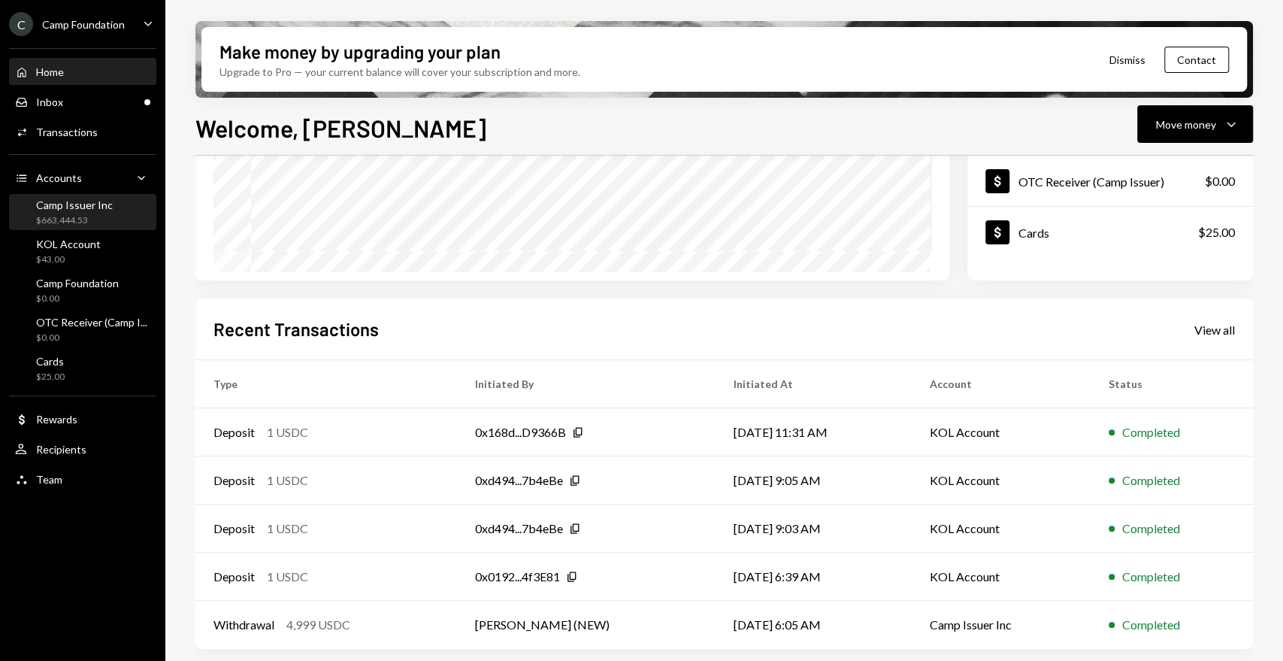
click at [86, 215] on div "$663,444.53" at bounding box center [74, 220] width 77 height 13
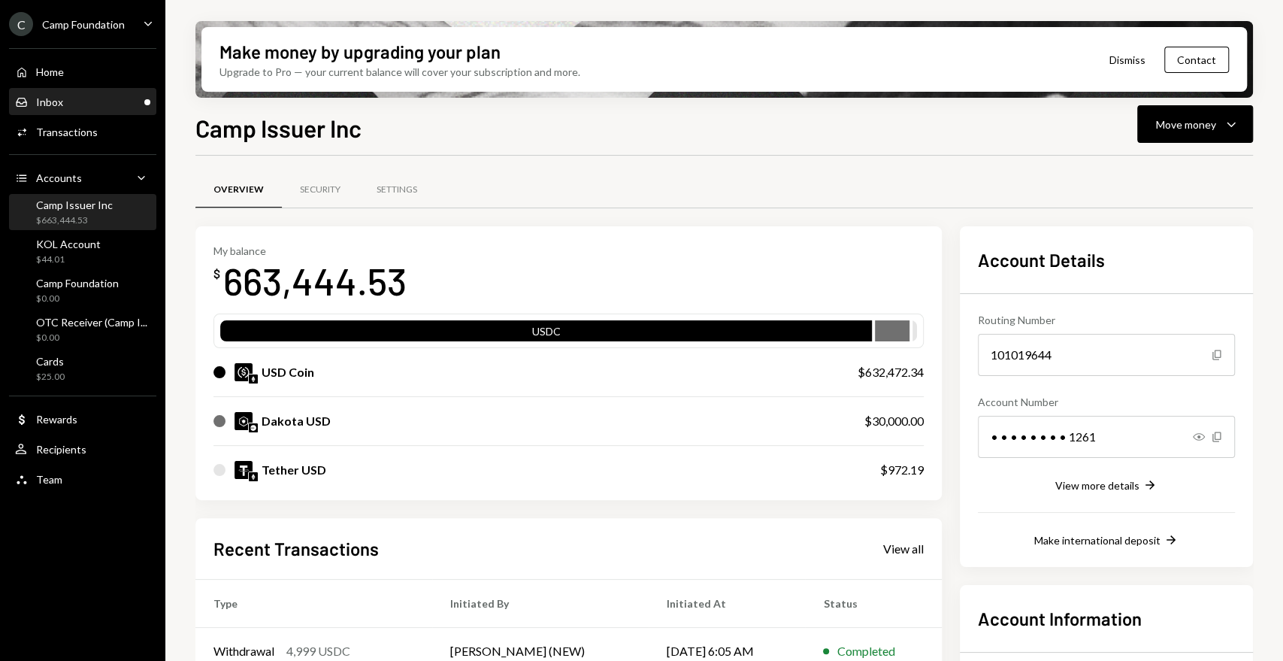
click at [110, 107] on div "Inbox Inbox" at bounding box center [82, 102] width 135 height 14
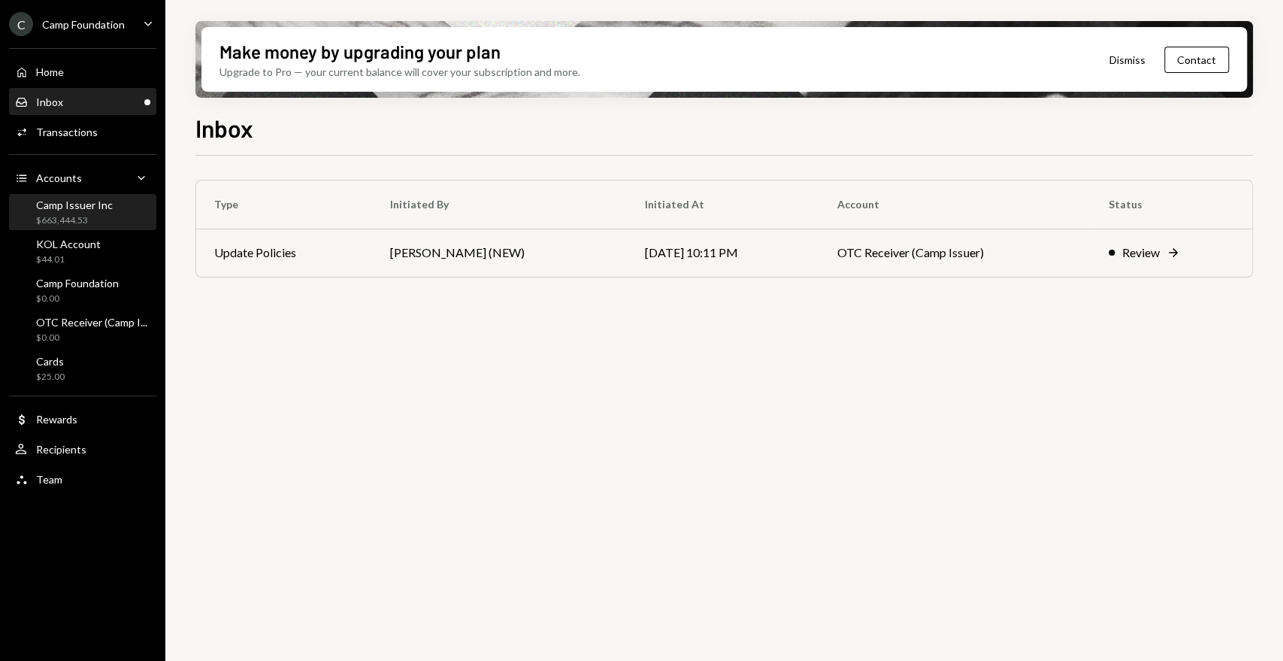
click at [102, 214] on div "$663,444.53" at bounding box center [74, 220] width 77 height 13
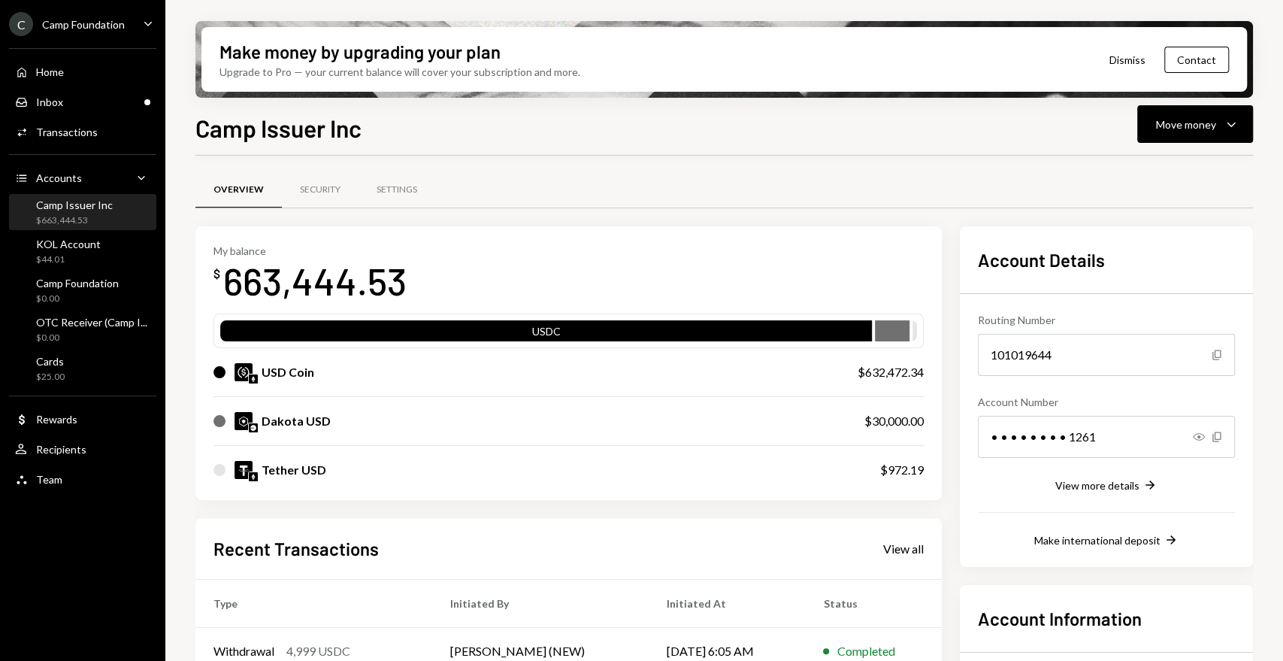
scroll to position [219, 0]
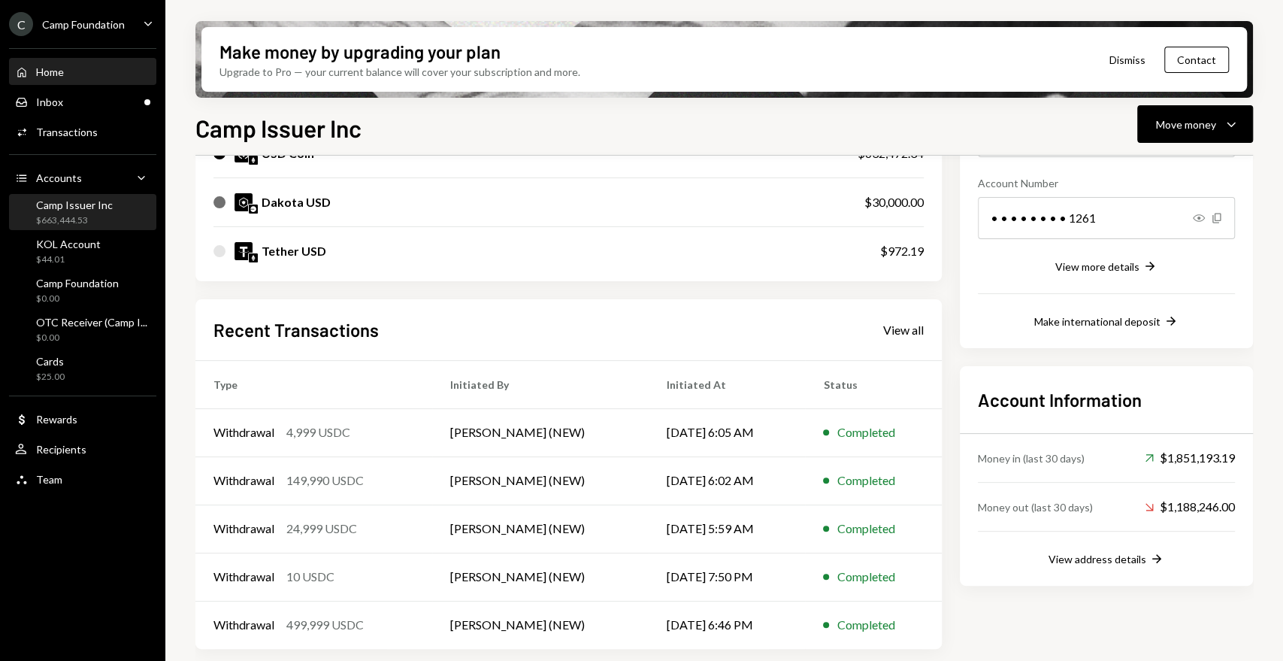
click at [63, 77] on div "Home" at bounding box center [50, 71] width 28 height 13
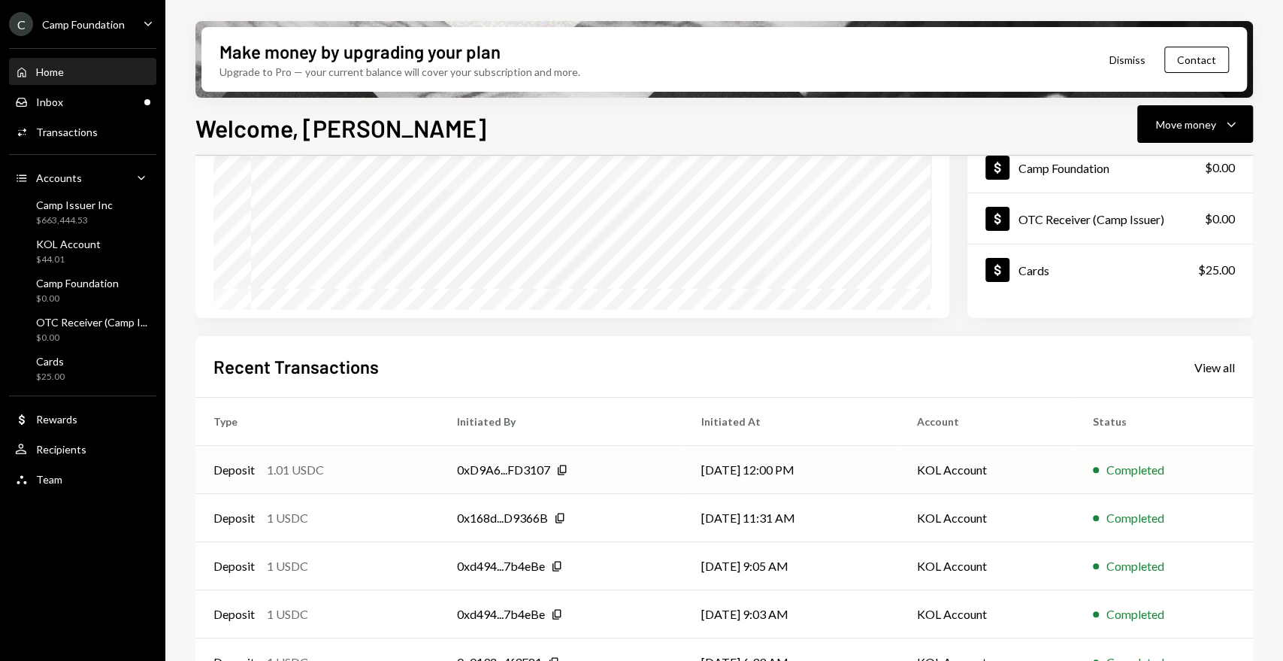
scroll to position [245, 0]
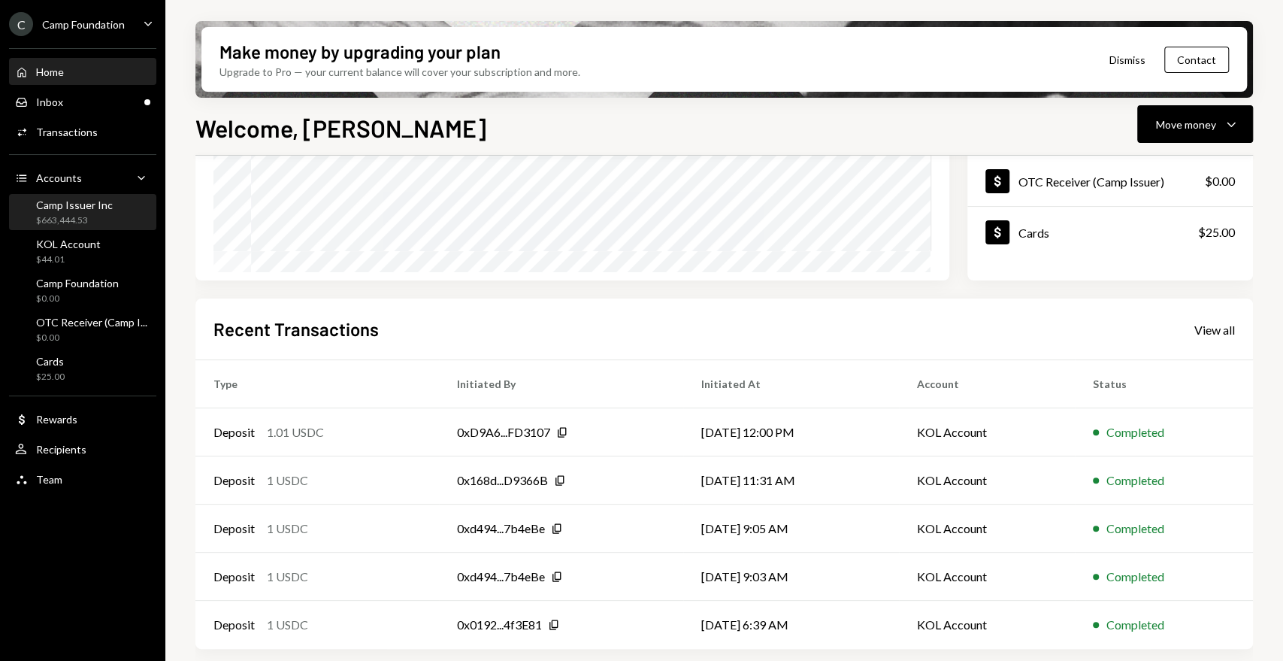
click at [92, 218] on div "$663,444.53" at bounding box center [74, 220] width 77 height 13
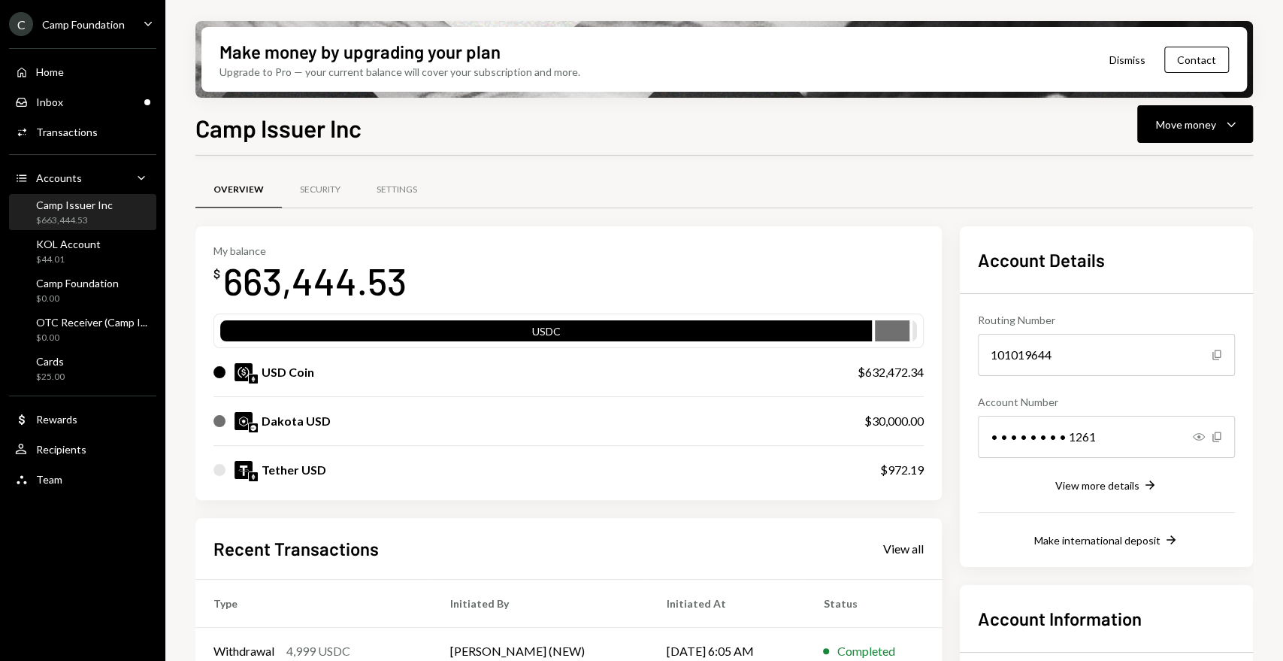
scroll to position [219, 0]
click at [115, 99] on div "Inbox Inbox" at bounding box center [82, 102] width 135 height 14
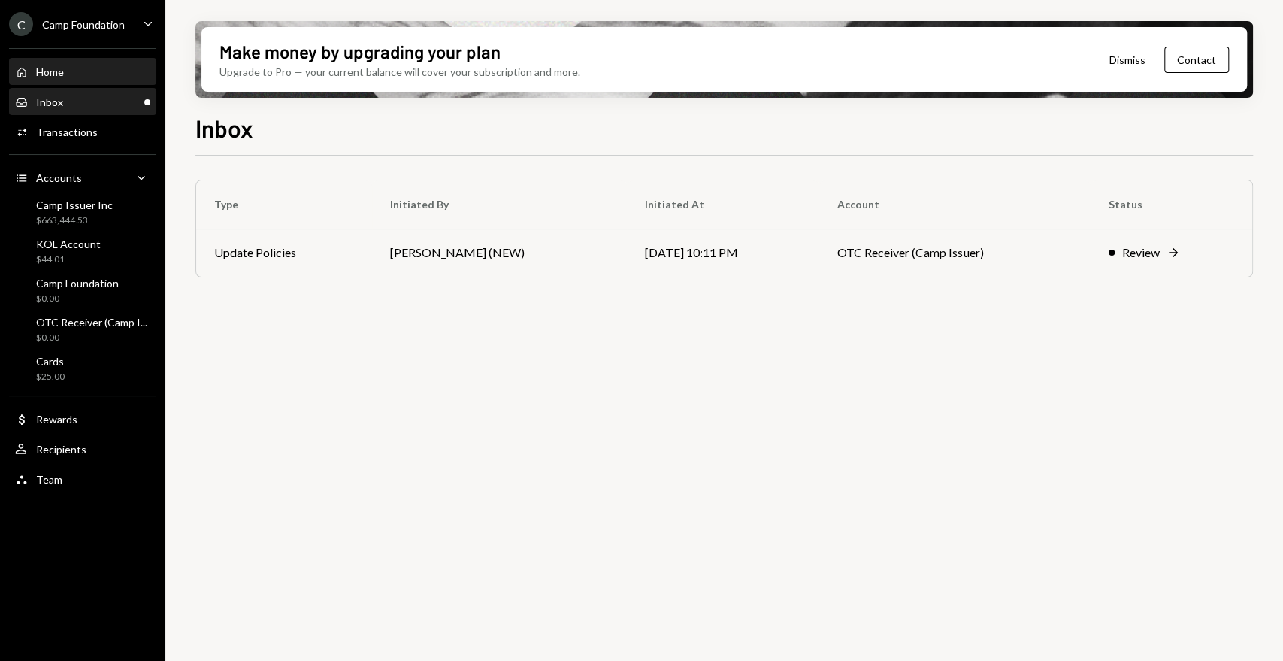
click at [62, 74] on div "Home" at bounding box center [50, 71] width 28 height 13
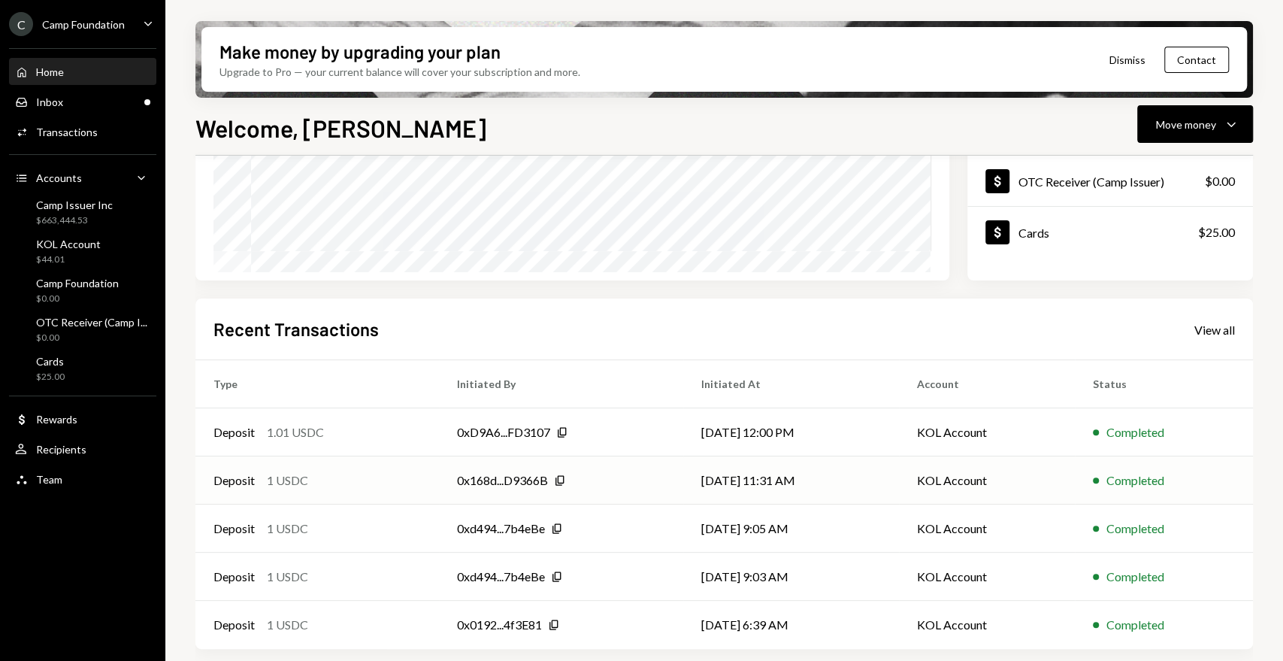
scroll to position [162, 0]
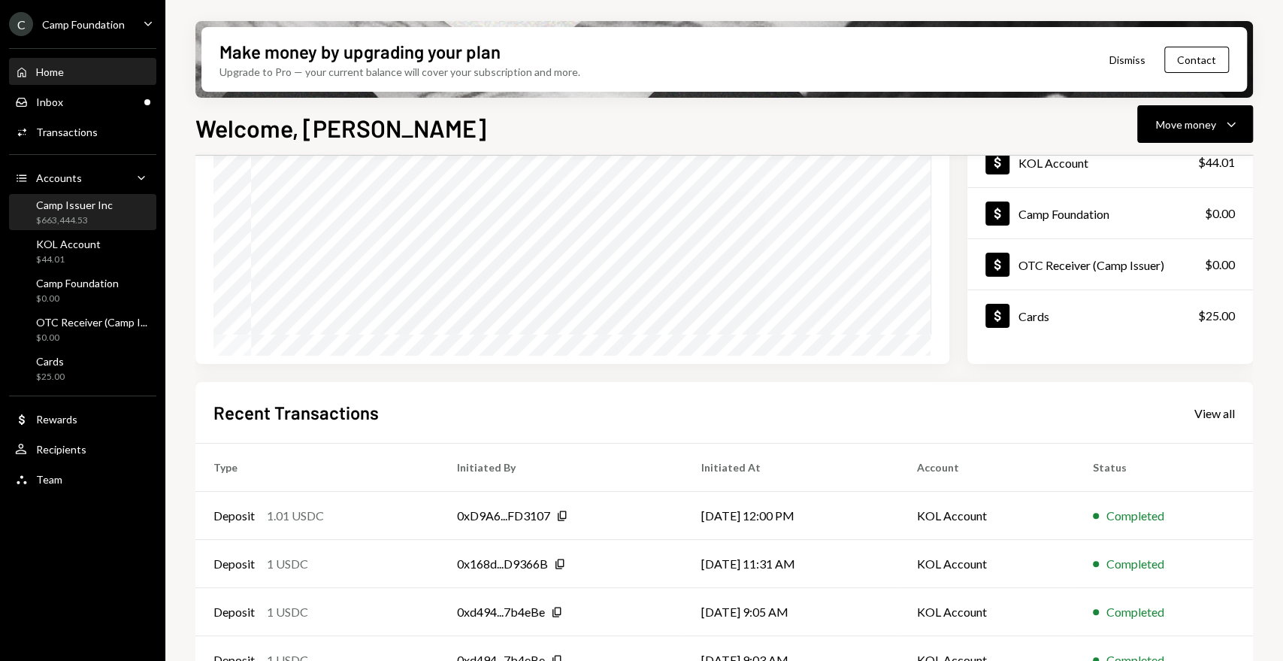
click at [88, 214] on div "$663,444.53" at bounding box center [74, 220] width 77 height 13
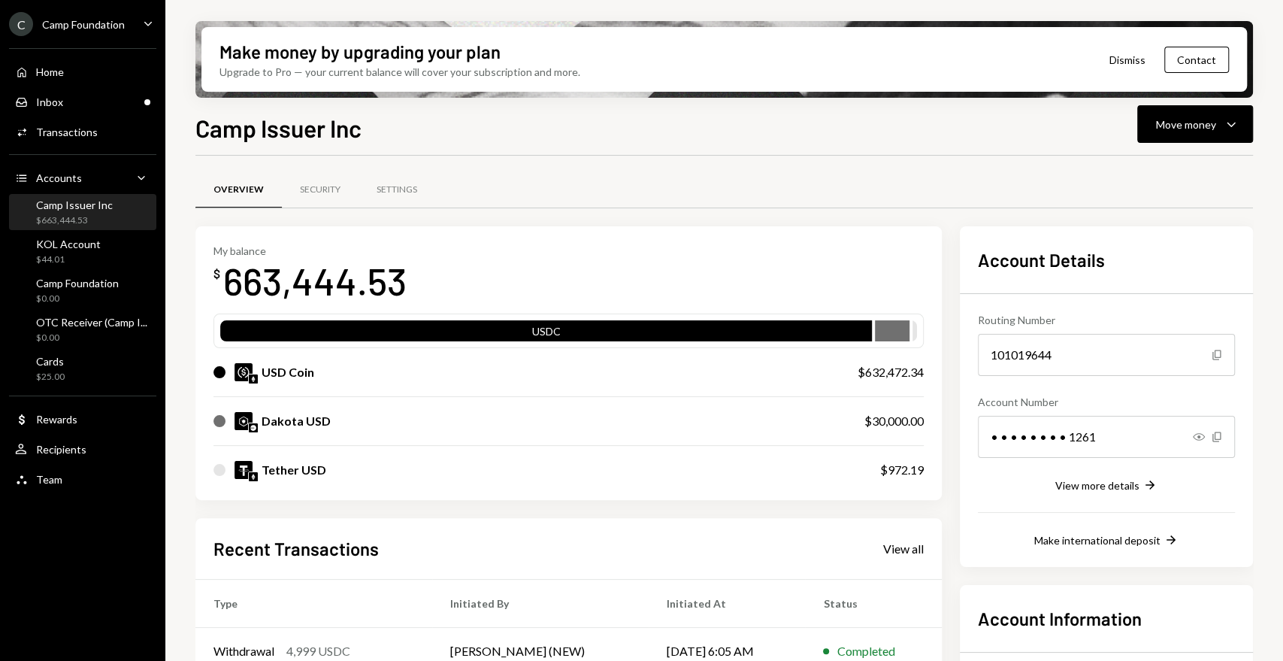
click at [89, 203] on div "Camp Issuer Inc" at bounding box center [74, 204] width 77 height 13
click at [75, 66] on div "Home Home" at bounding box center [82, 72] width 135 height 14
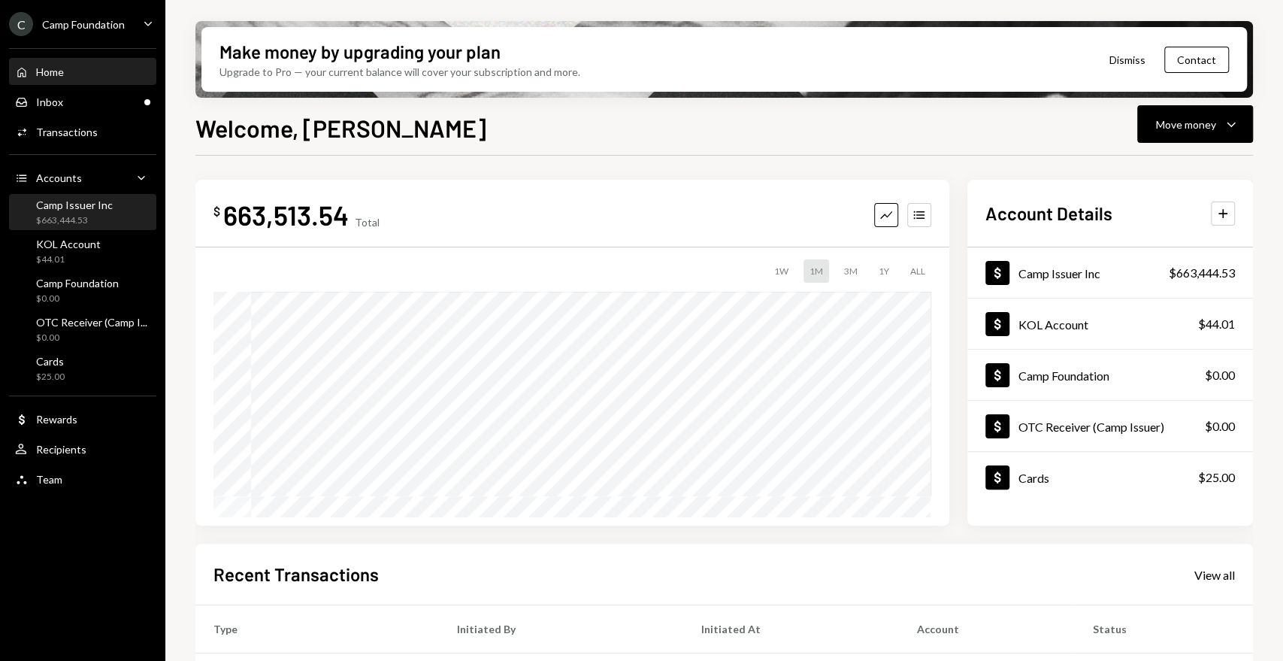
click at [72, 200] on div "Camp Issuer Inc" at bounding box center [74, 204] width 77 height 13
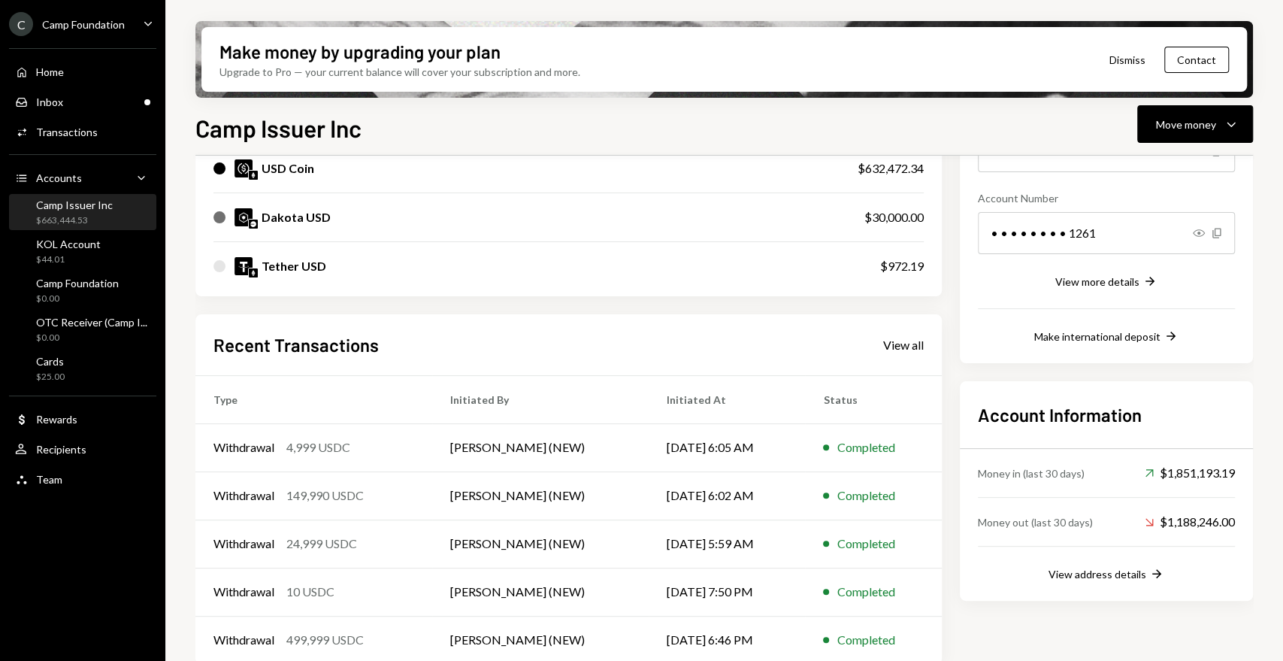
scroll to position [219, 0]
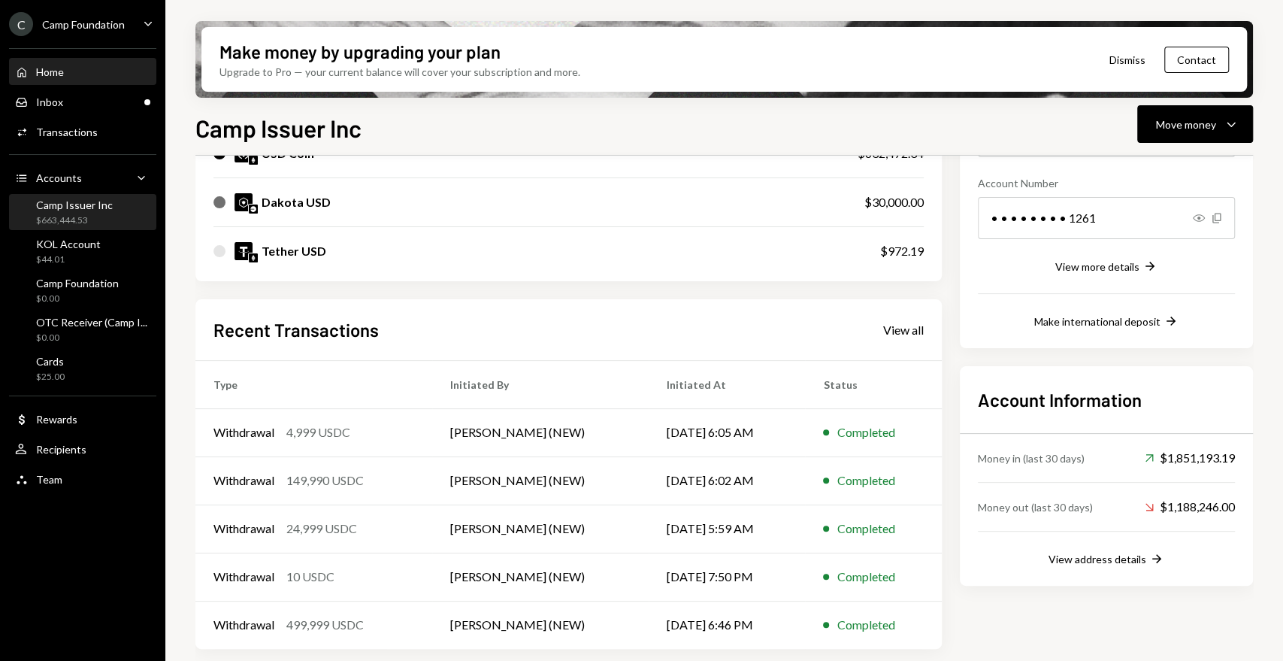
click at [74, 77] on div "Home Home" at bounding box center [82, 72] width 135 height 14
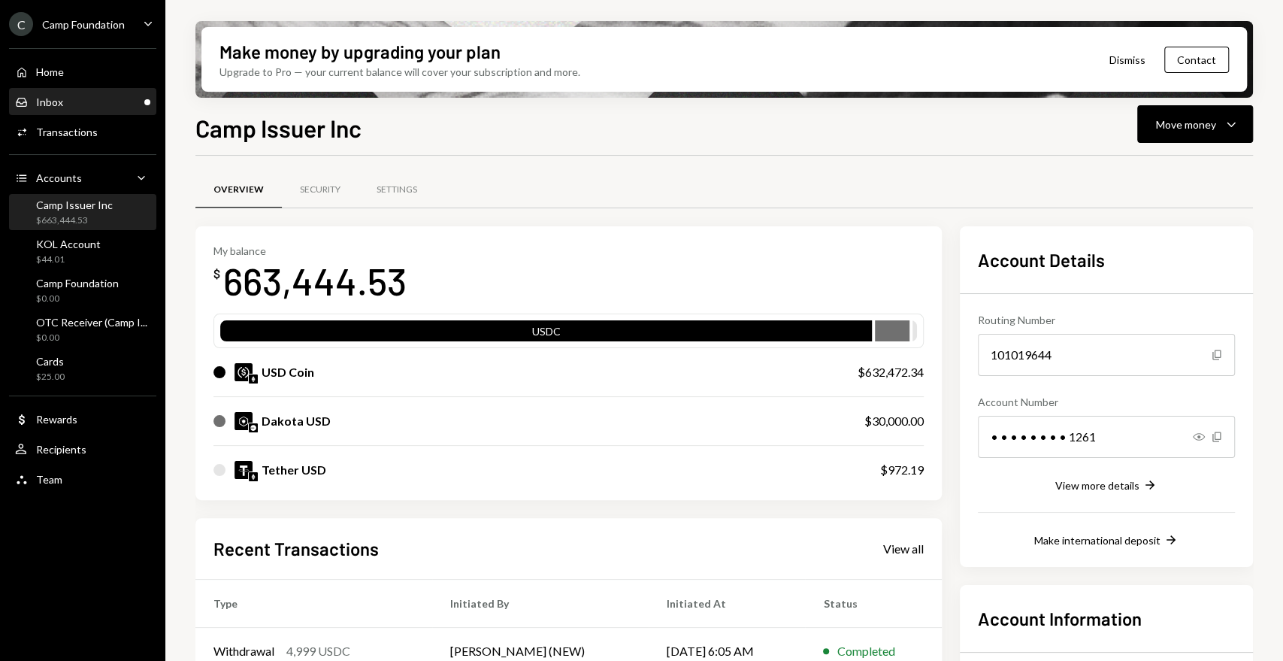
click at [80, 104] on div "Inbox Inbox" at bounding box center [82, 102] width 135 height 14
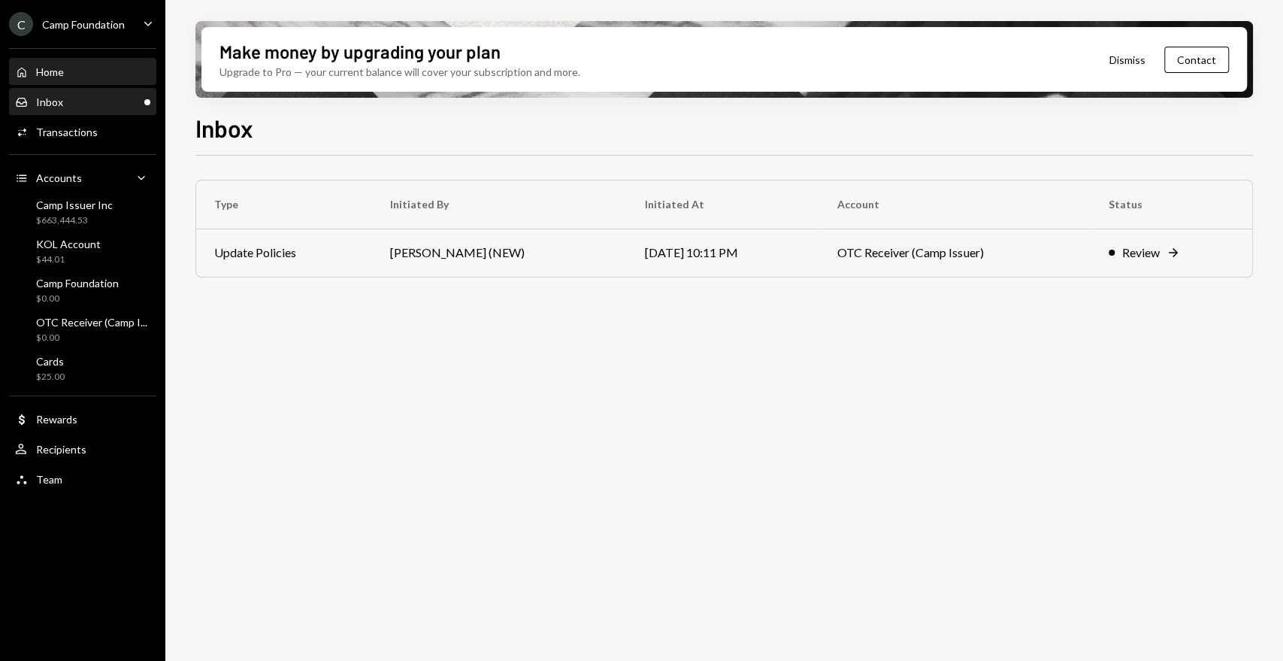
click at [77, 80] on div "Home Home" at bounding box center [82, 72] width 135 height 26
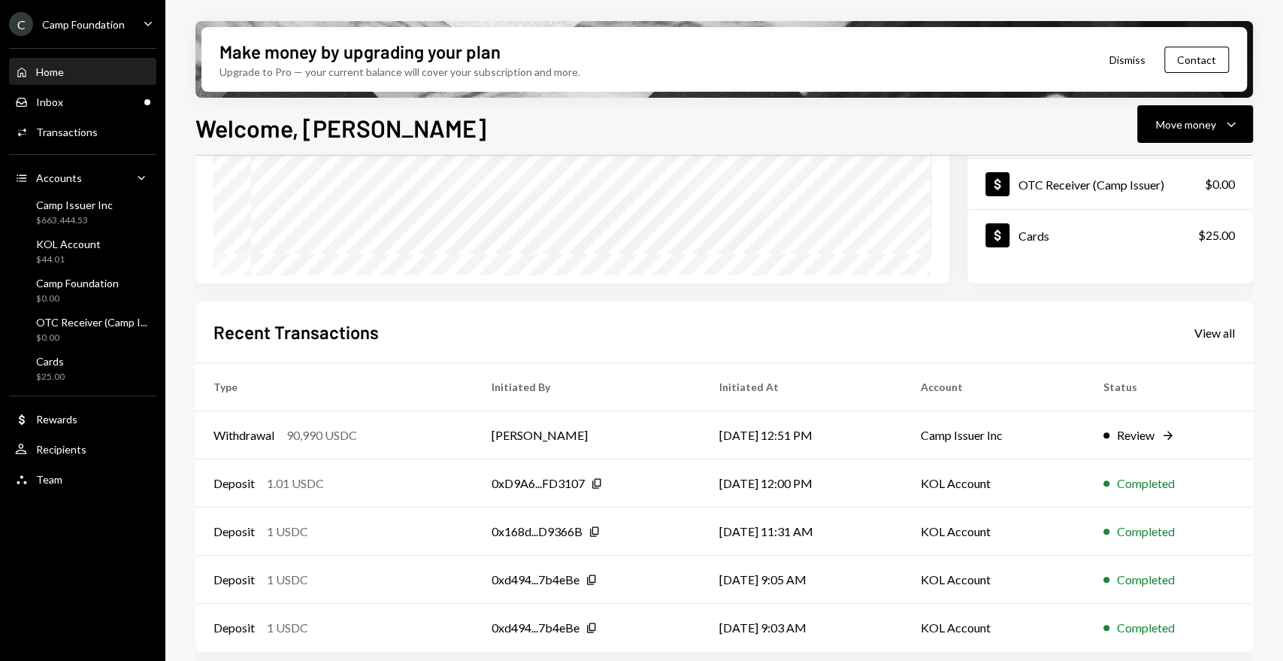
scroll to position [245, 0]
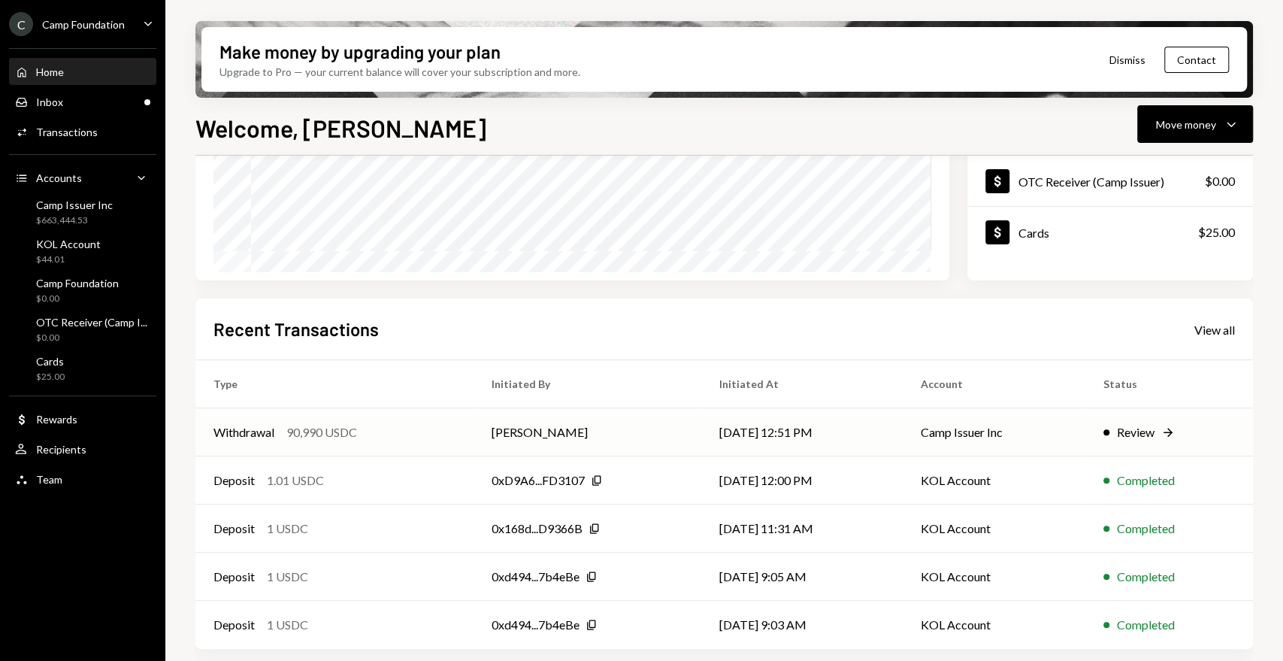
click at [235, 433] on div "Withdrawal" at bounding box center [243, 432] width 61 height 18
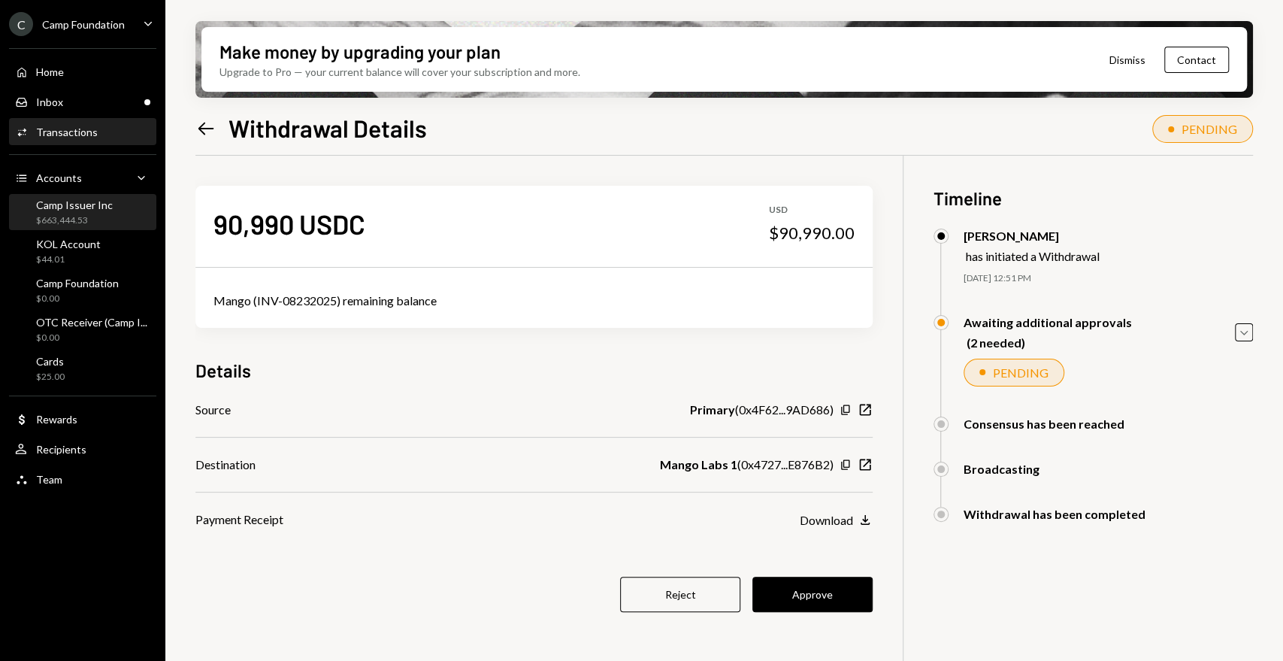
click at [68, 203] on div "Camp Issuer Inc" at bounding box center [74, 204] width 77 height 13
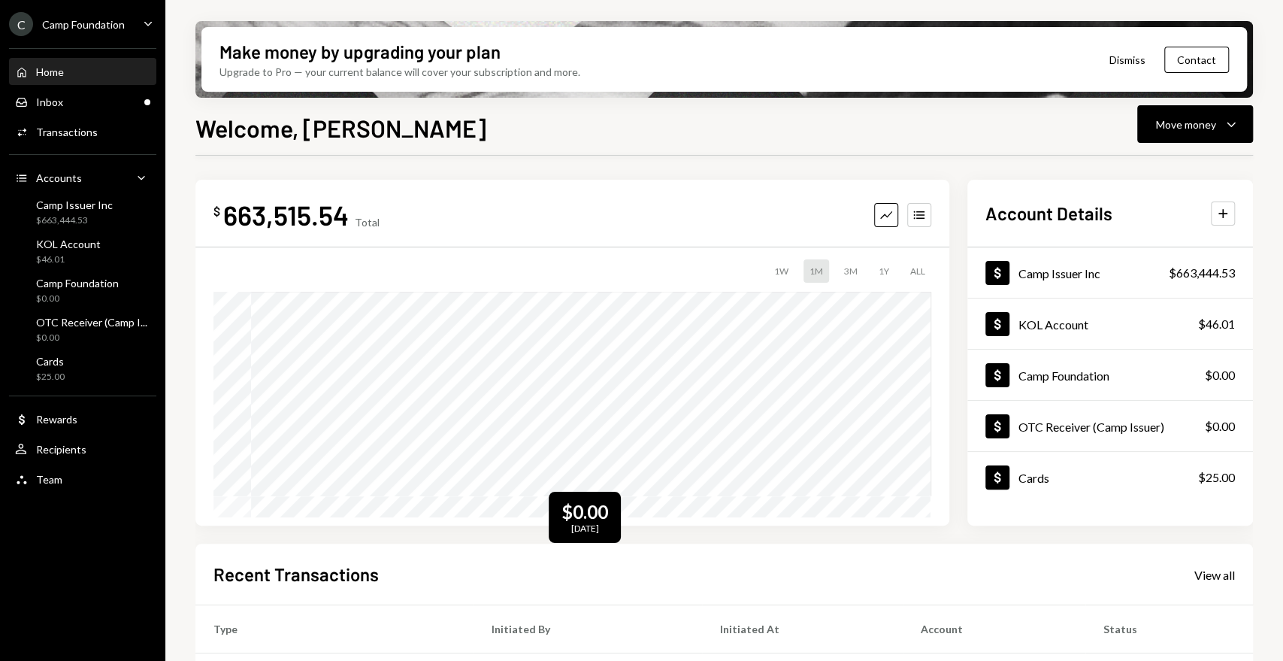
scroll to position [245, 0]
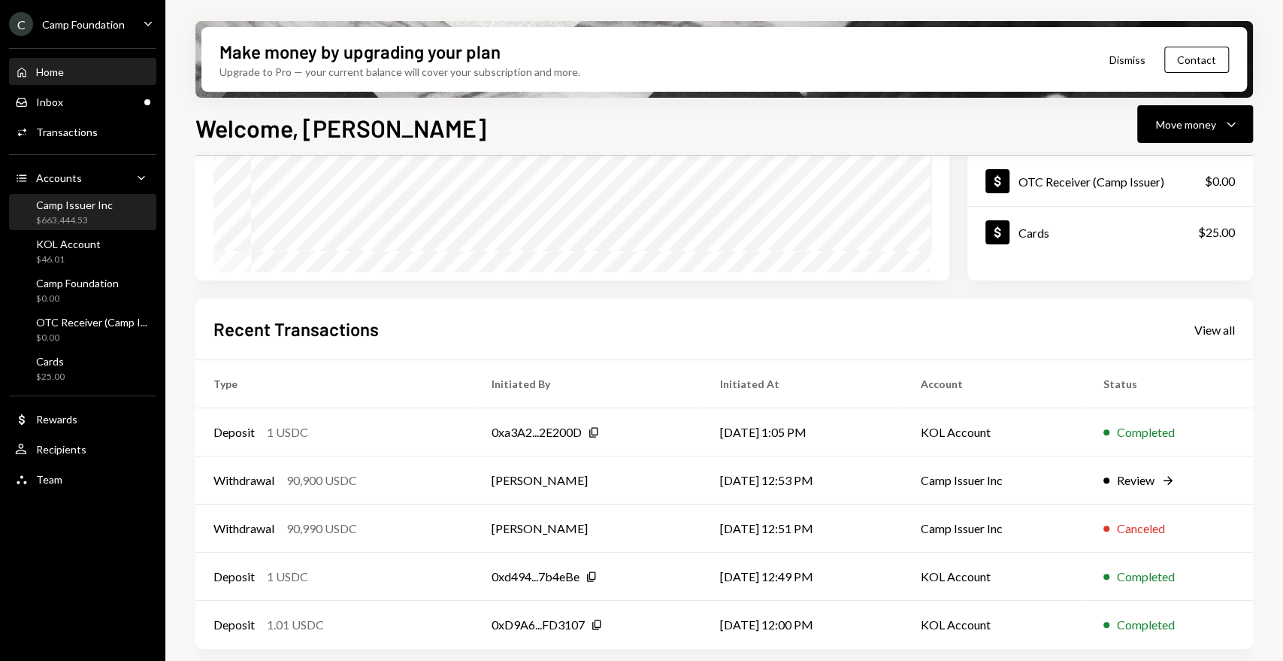
click at [84, 207] on div "Camp Issuer Inc" at bounding box center [74, 204] width 77 height 13
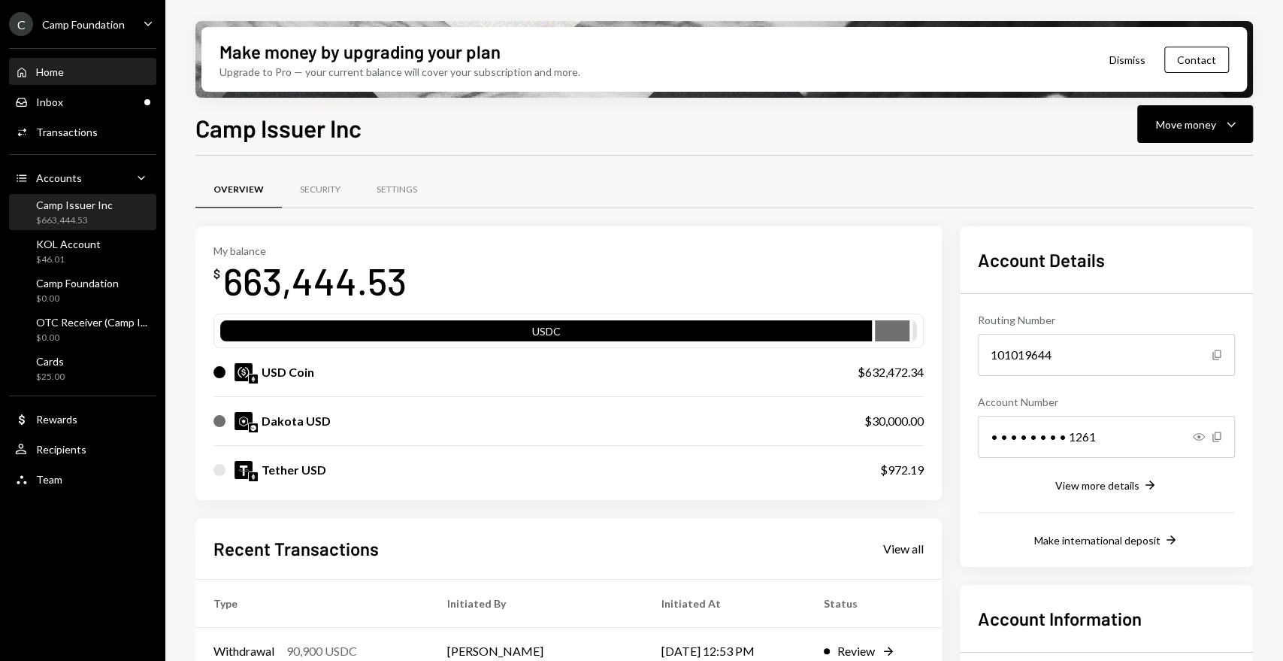
click at [59, 72] on div "Home" at bounding box center [50, 71] width 28 height 13
